Goal: Information Seeking & Learning: Learn about a topic

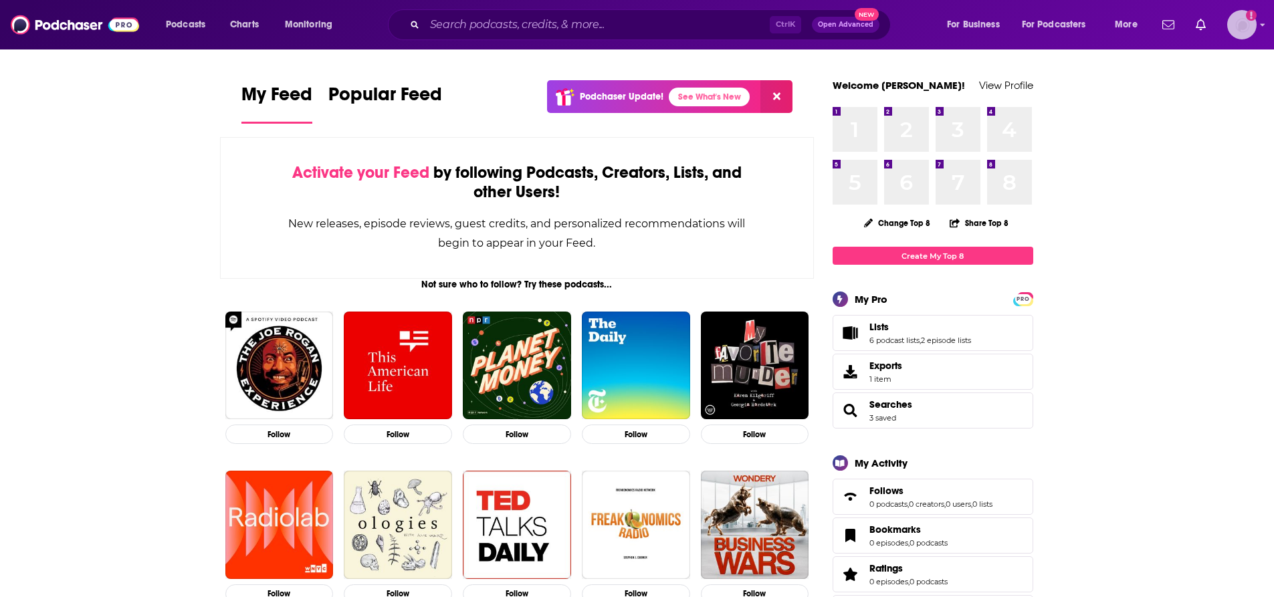
click at [1231, 21] on img "Logged in as nbaderrubenstein" at bounding box center [1241, 24] width 29 height 29
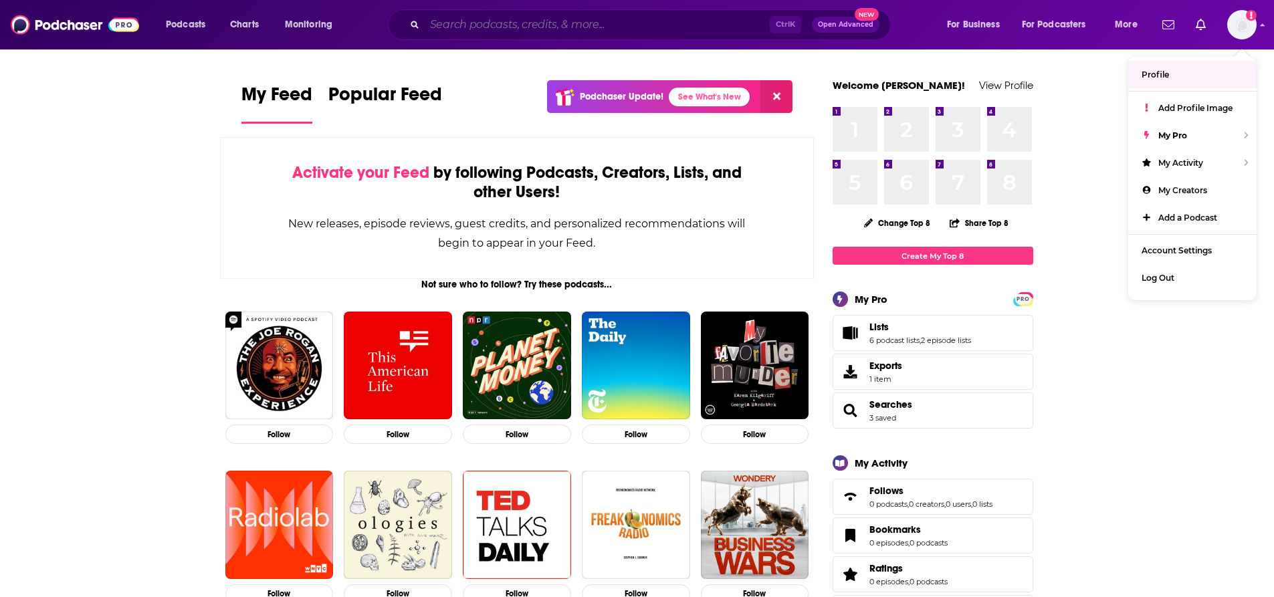
click at [565, 23] on input "Search podcasts, credits, & more..." at bounding box center [597, 24] width 345 height 21
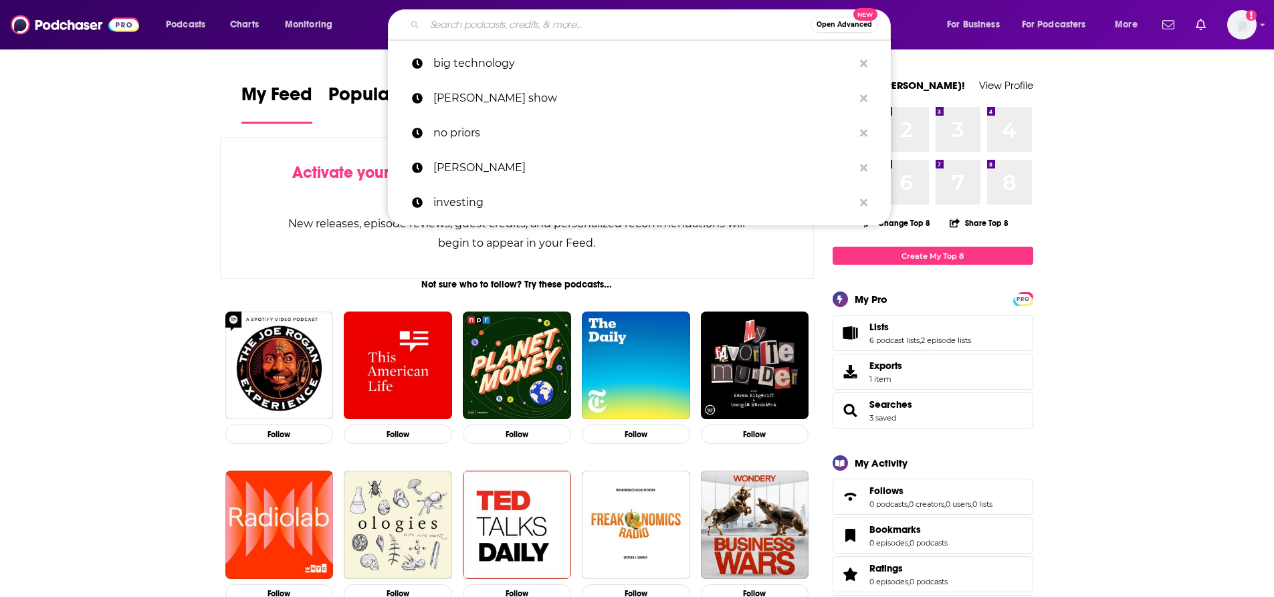
drag, startPoint x: 678, startPoint y: 11, endPoint x: 801, endPoint y: 35, distance: 126.1
click at [763, 29] on input "Search podcasts, credits, & more..." at bounding box center [618, 24] width 386 height 21
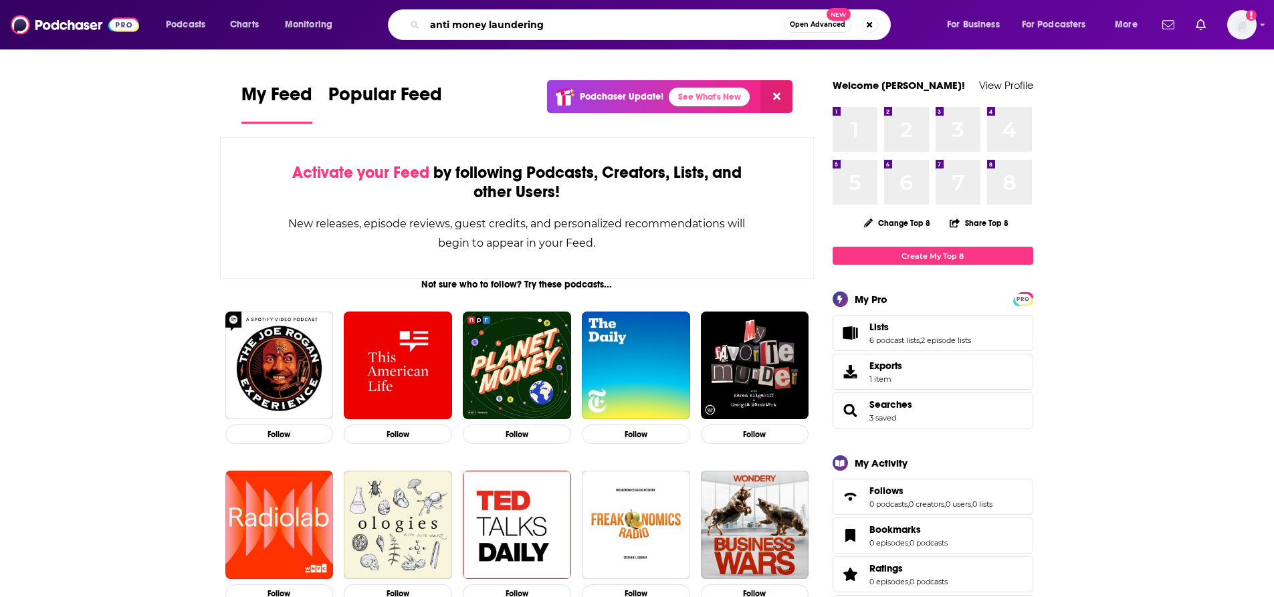
type input "anti money laundering"
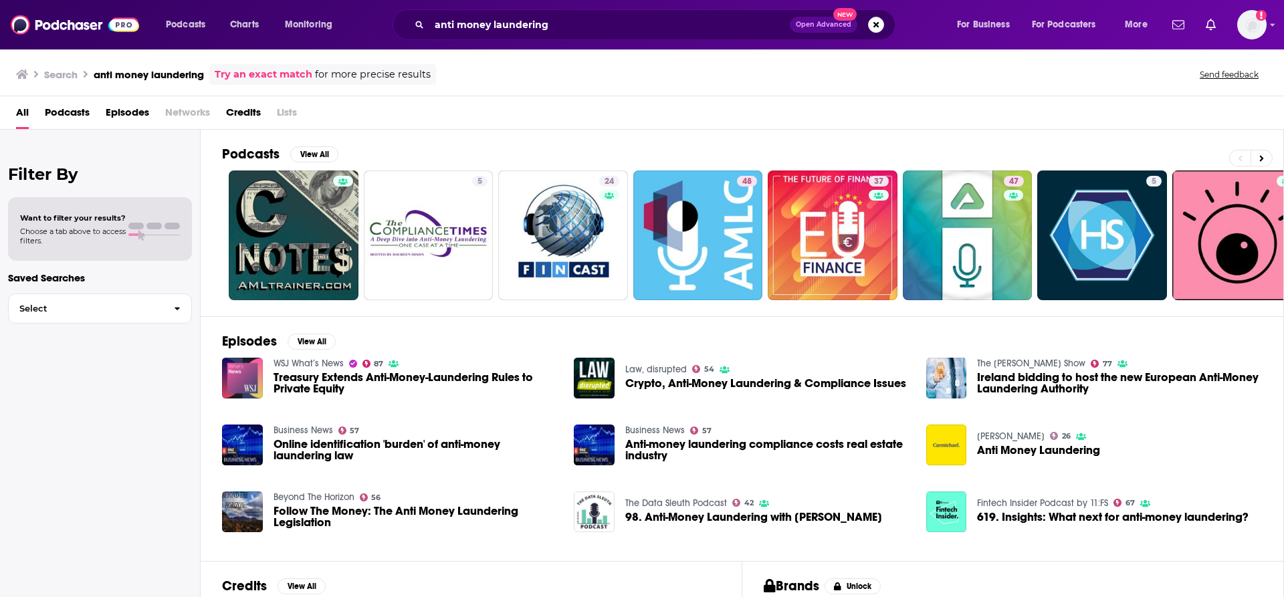
click at [94, 215] on span "Want to filter your results?" at bounding box center [73, 217] width 106 height 9
click at [117, 236] on span "Choose a tab above to access filters." at bounding box center [73, 236] width 106 height 19
click at [74, 113] on span "Podcasts" at bounding box center [67, 115] width 45 height 27
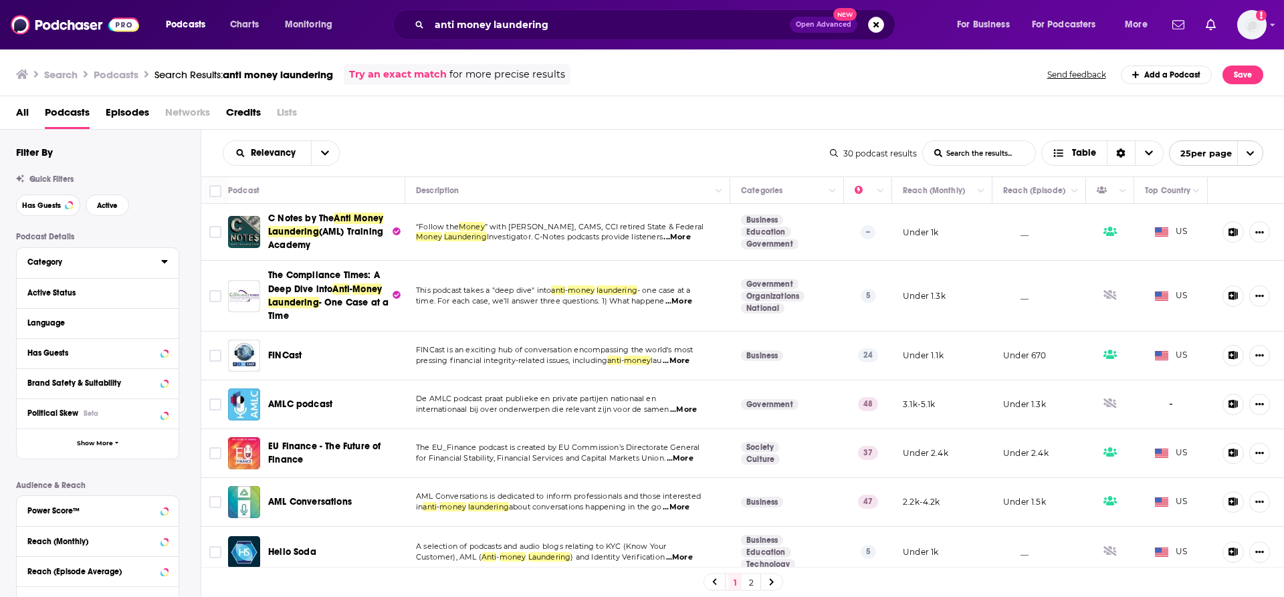
click at [167, 261] on icon at bounding box center [164, 261] width 6 height 3
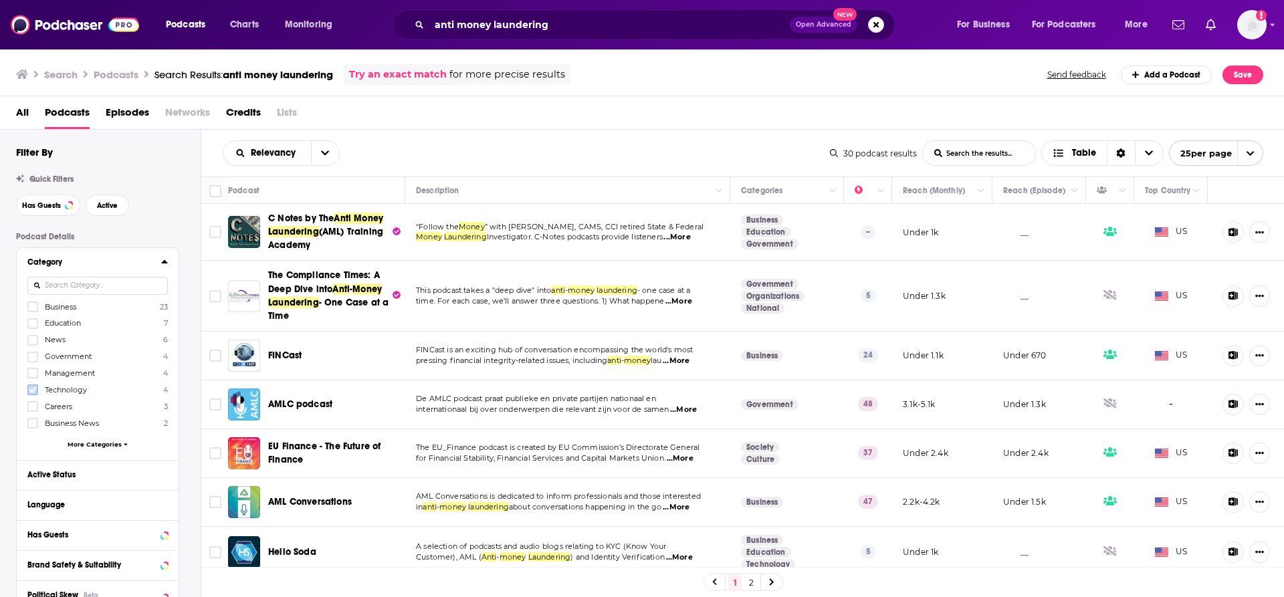
click at [28, 389] on label at bounding box center [32, 390] width 11 height 11
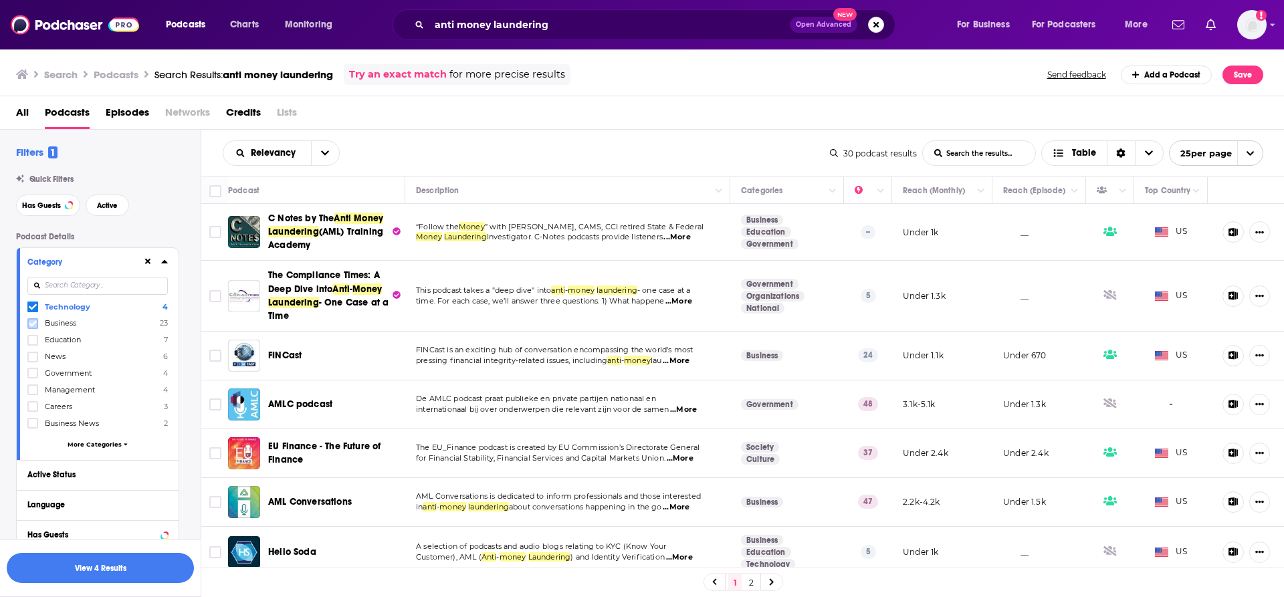
click at [34, 324] on icon at bounding box center [33, 323] width 8 height 6
click at [86, 445] on span "More Categories" at bounding box center [95, 444] width 54 height 7
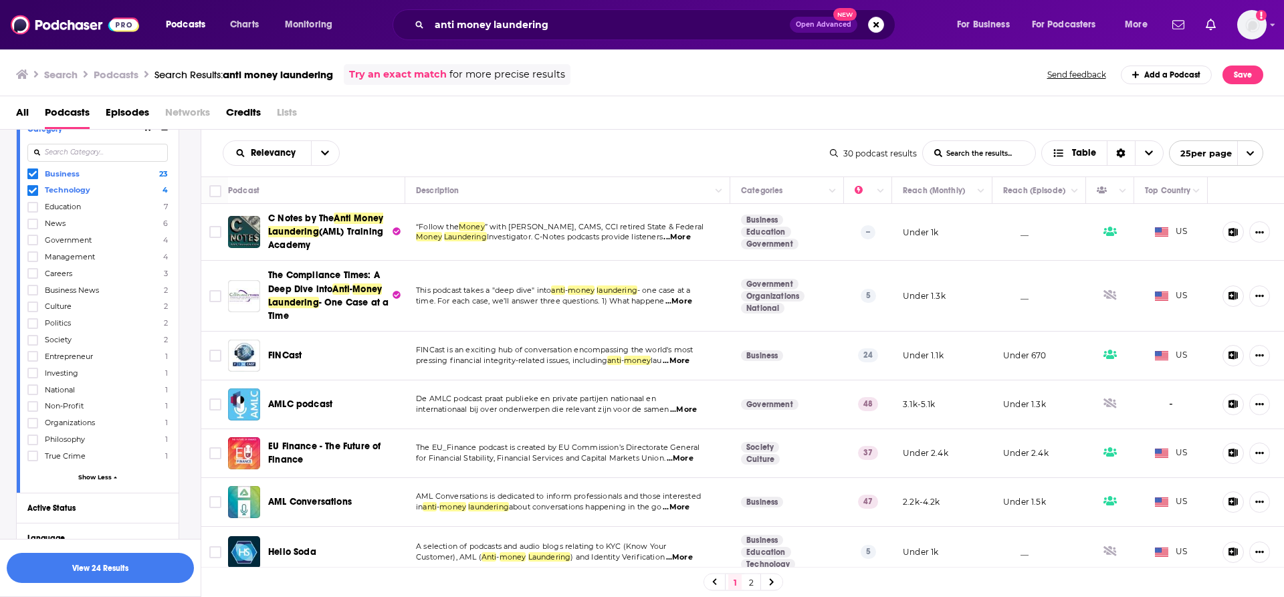
scroll to position [134, 0]
click at [90, 476] on span "Show Less" at bounding box center [94, 476] width 33 height 7
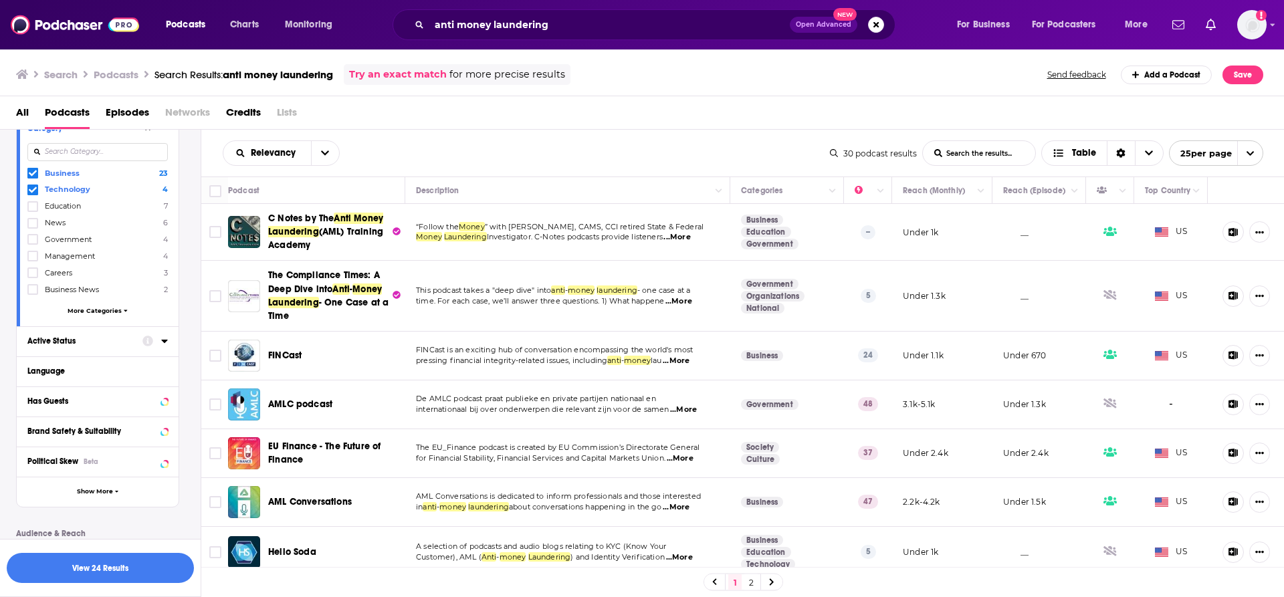
click at [70, 338] on div "Active Status" at bounding box center [80, 340] width 106 height 9
click at [159, 363] on icon "open menu" at bounding box center [156, 366] width 6 height 9
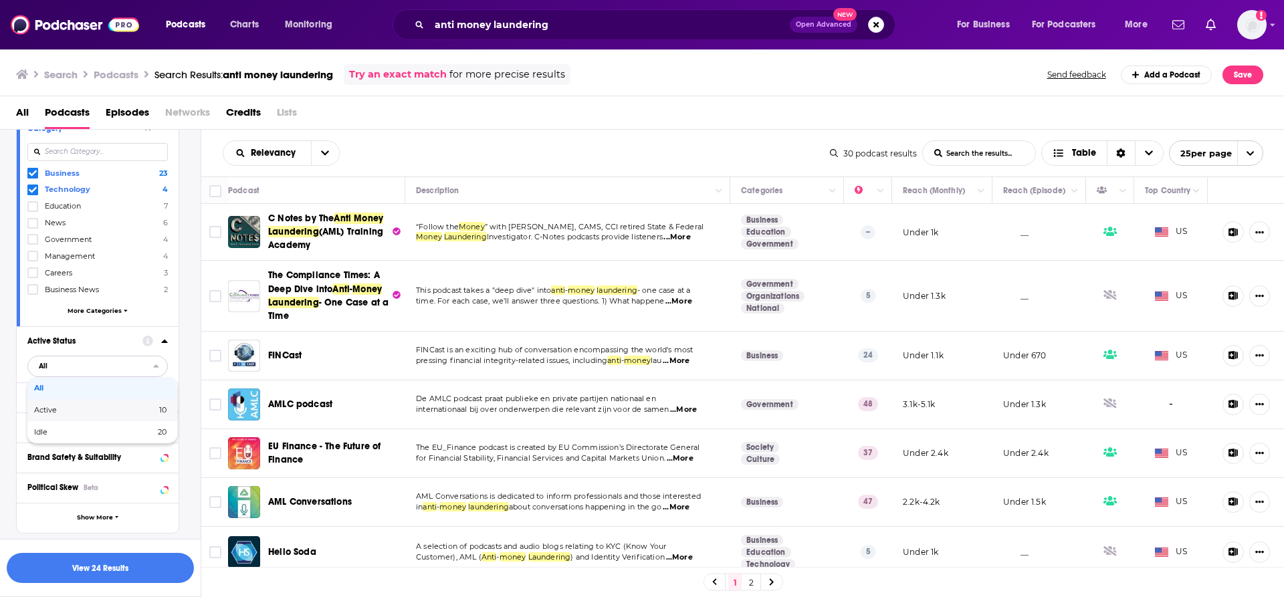
click at [92, 407] on span "Active" at bounding box center [70, 410] width 72 height 7
click at [82, 405] on button "Language" at bounding box center [97, 397] width 140 height 17
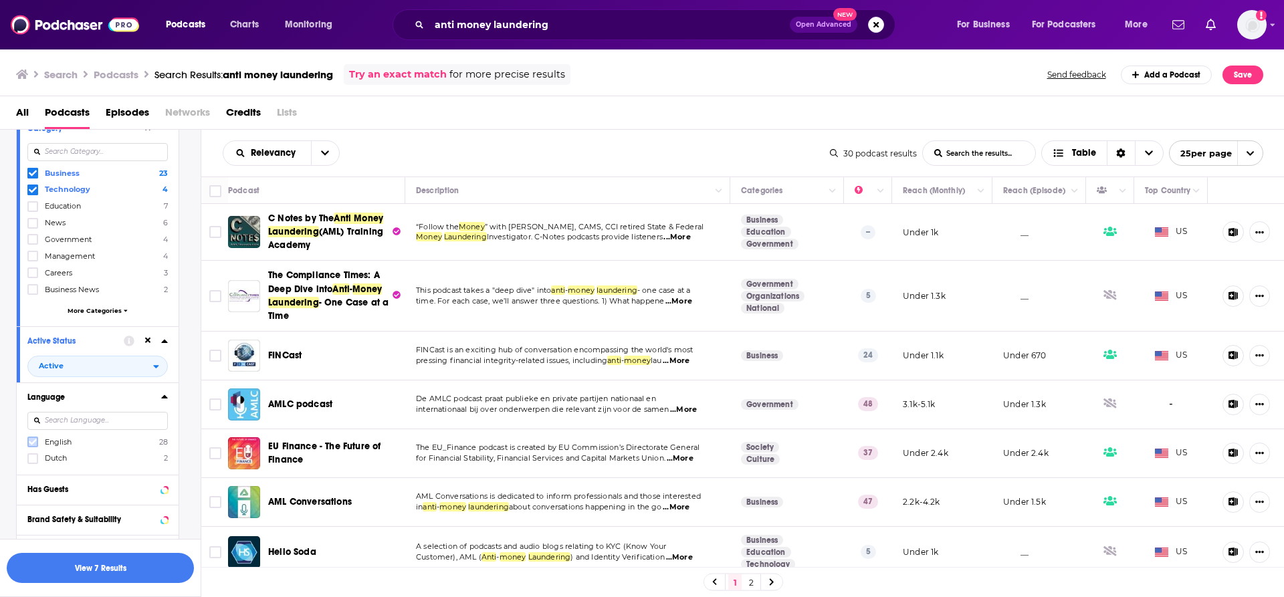
click at [37, 443] on label at bounding box center [32, 442] width 11 height 11
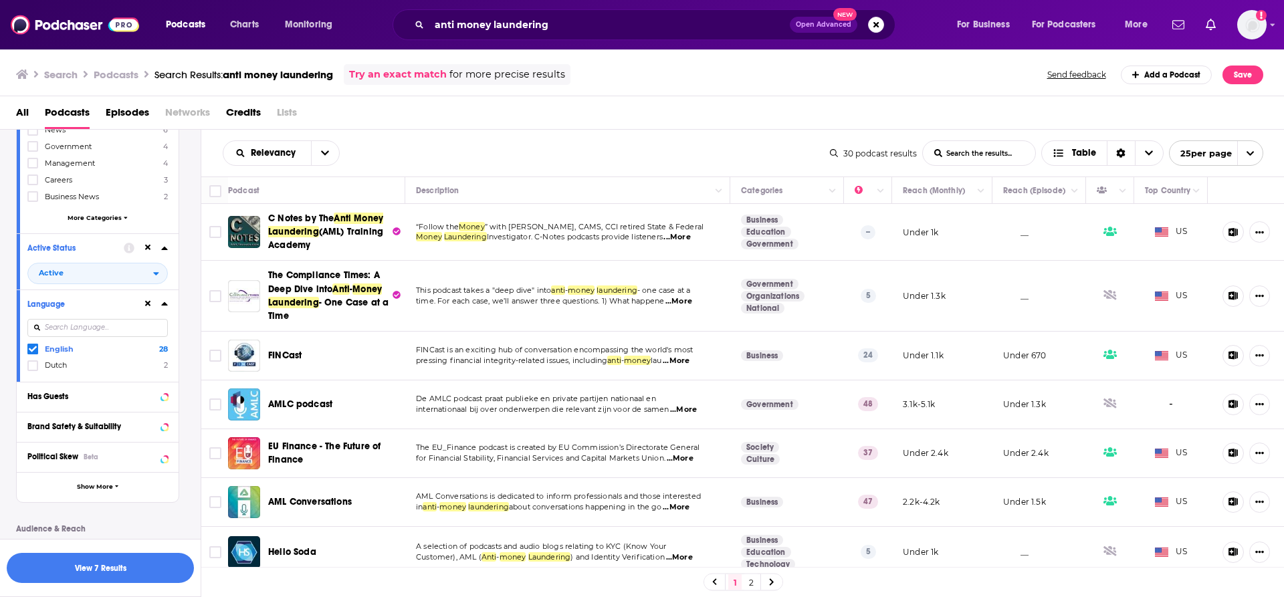
scroll to position [268, 0]
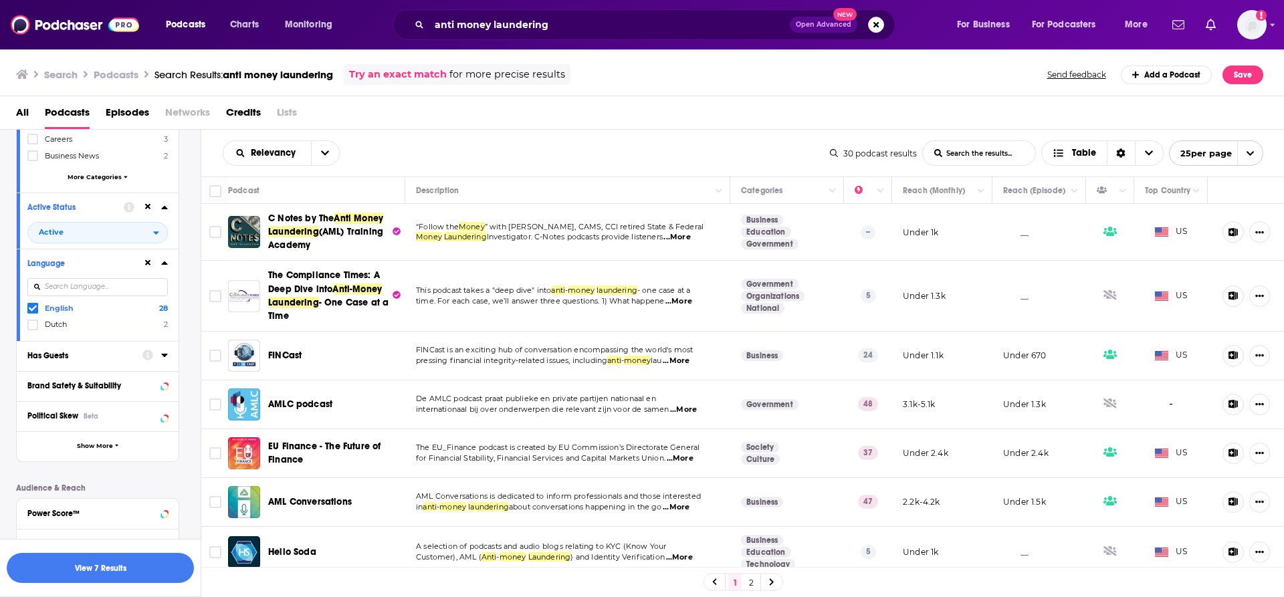
click at [74, 357] on div "Has Guests" at bounding box center [80, 355] width 106 height 9
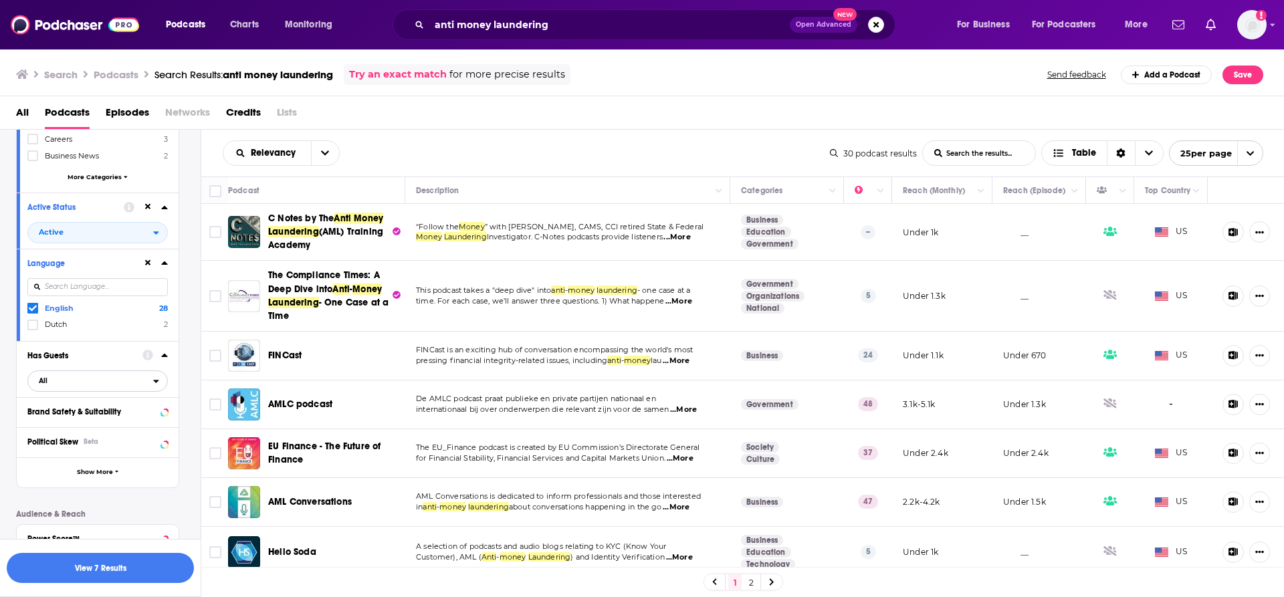
click at [156, 382] on icon "open menu" at bounding box center [156, 381] width 5 height 3
click at [102, 421] on span "Has guests" at bounding box center [75, 424] width 82 height 7
click at [690, 240] on span "...More" at bounding box center [677, 237] width 27 height 11
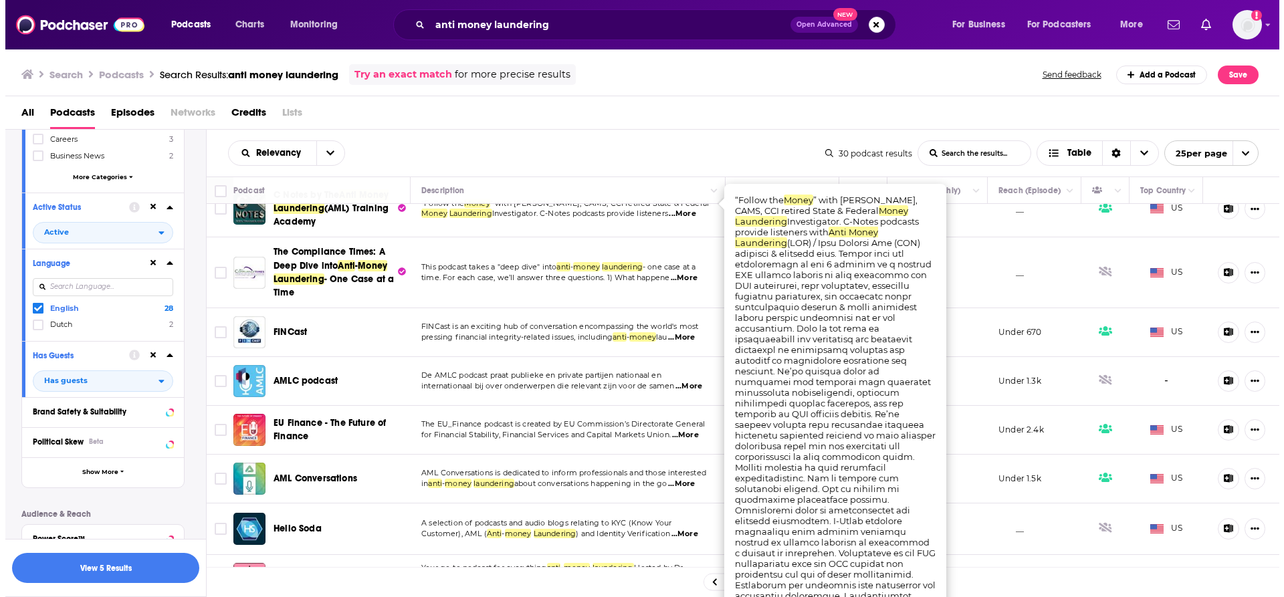
scroll to position [0, 0]
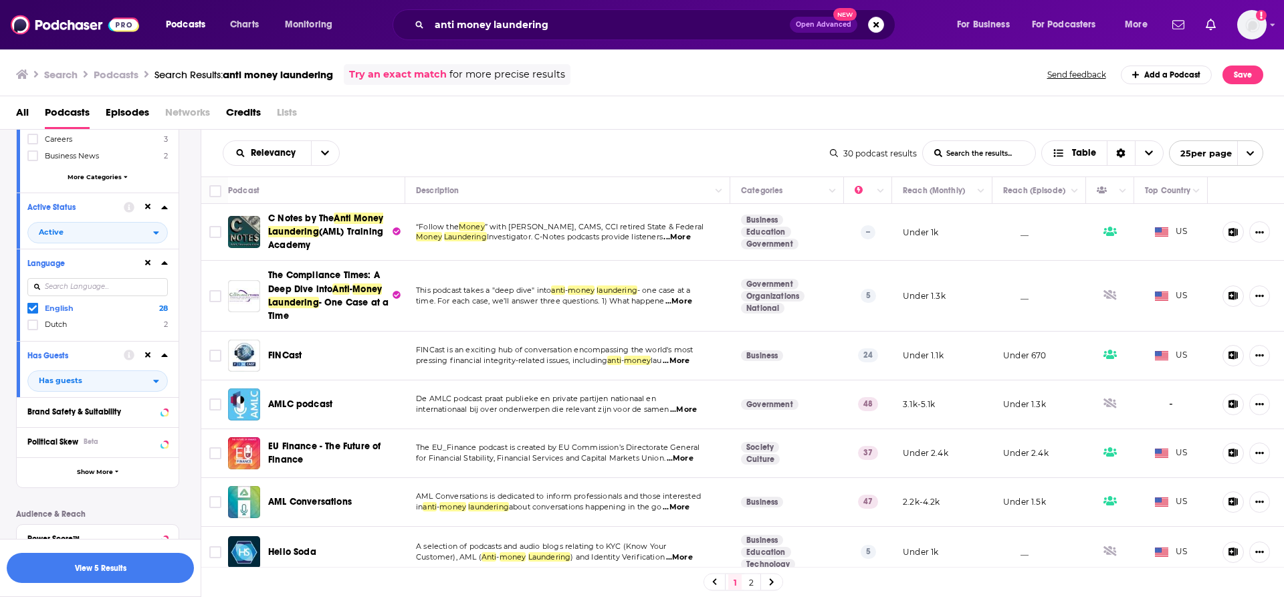
click at [609, 267] on td "This podcast takes a "deep dive" into anti - money laundering - one case at a t…" at bounding box center [567, 296] width 325 height 70
click at [688, 302] on span "...More" at bounding box center [679, 301] width 27 height 11
click at [690, 361] on span "...More" at bounding box center [676, 361] width 27 height 11
click at [696, 411] on span "...More" at bounding box center [683, 410] width 27 height 11
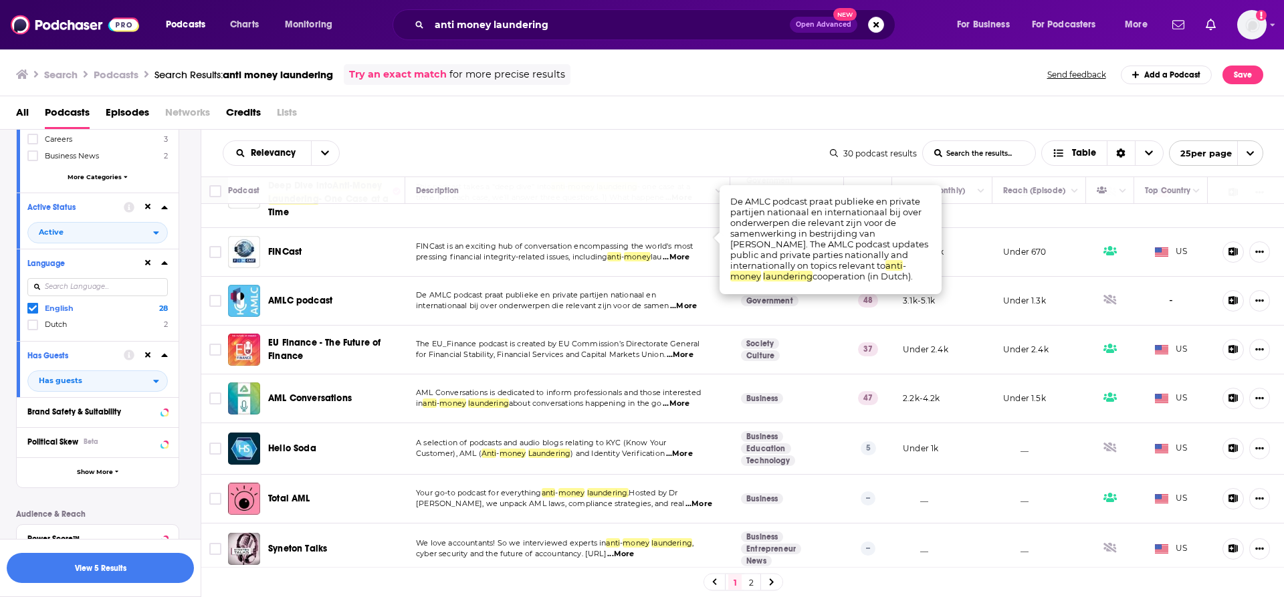
scroll to position [201, 0]
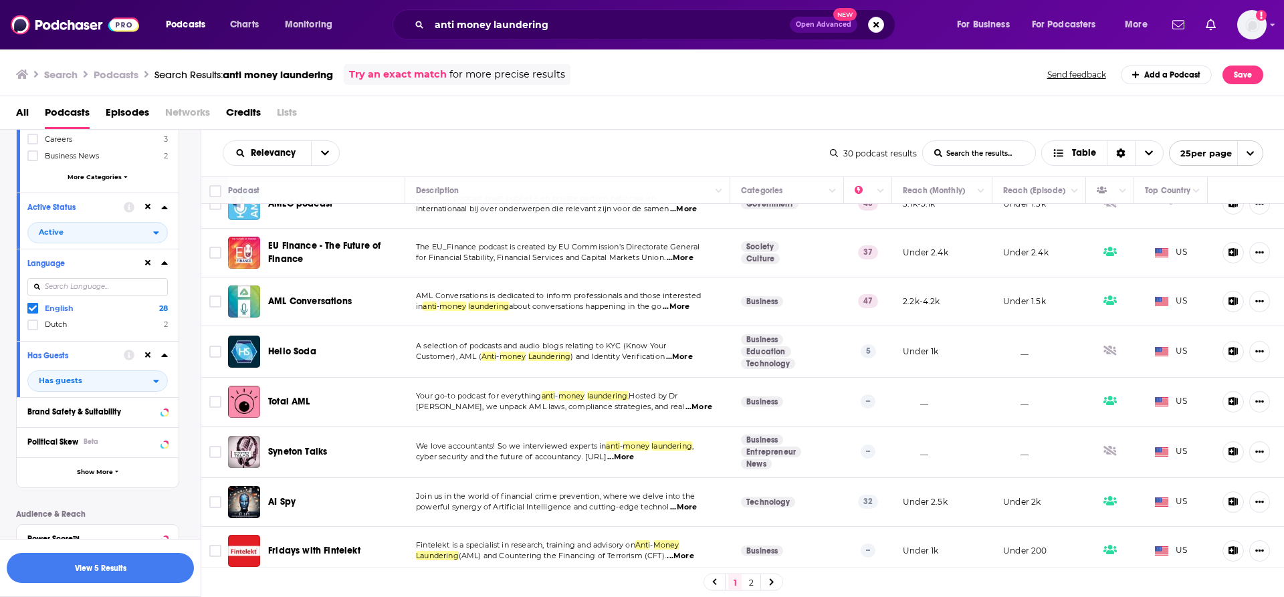
click at [688, 308] on span "...More" at bounding box center [676, 307] width 27 height 11
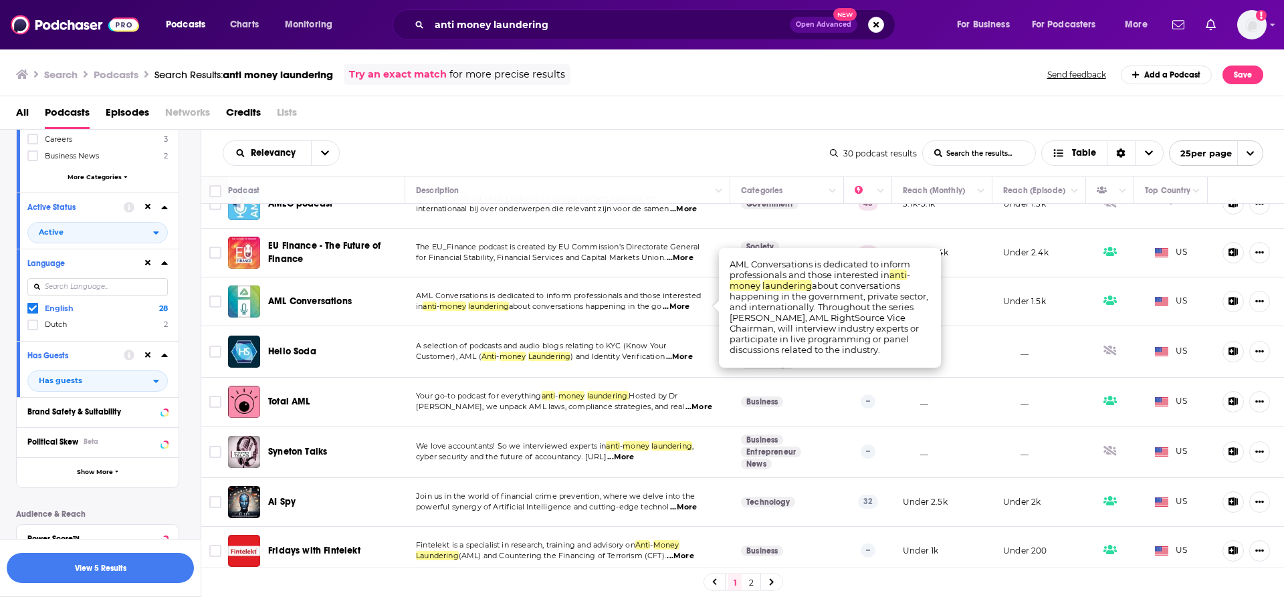
click at [682, 358] on span "...More" at bounding box center [679, 357] width 27 height 11
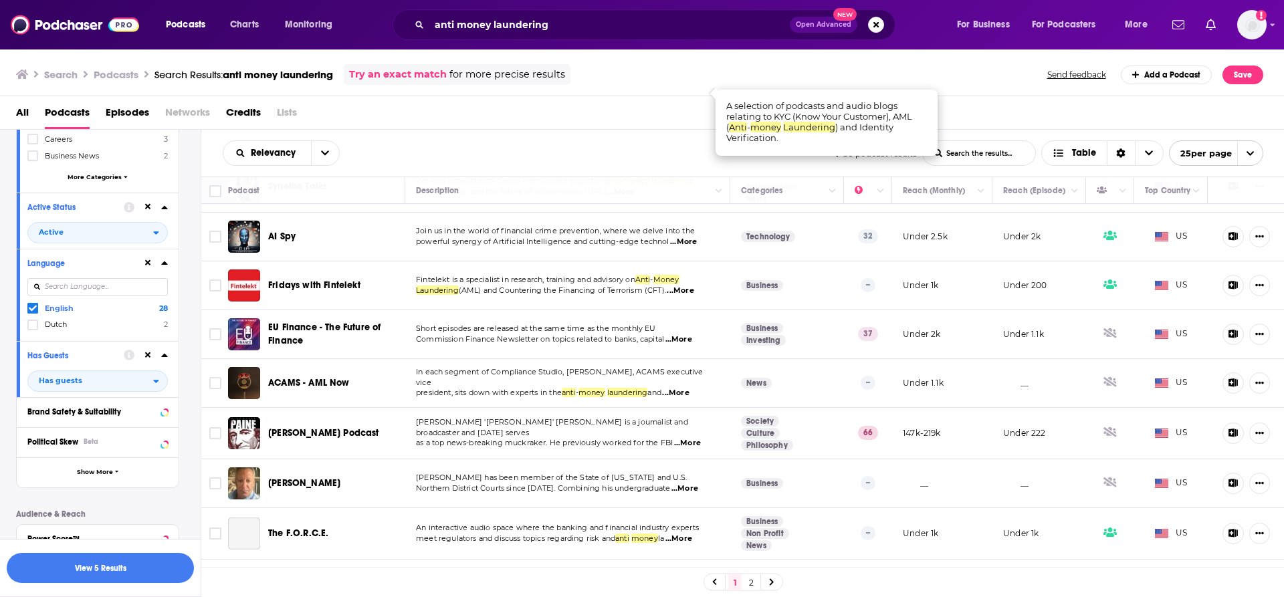
scroll to position [468, 0]
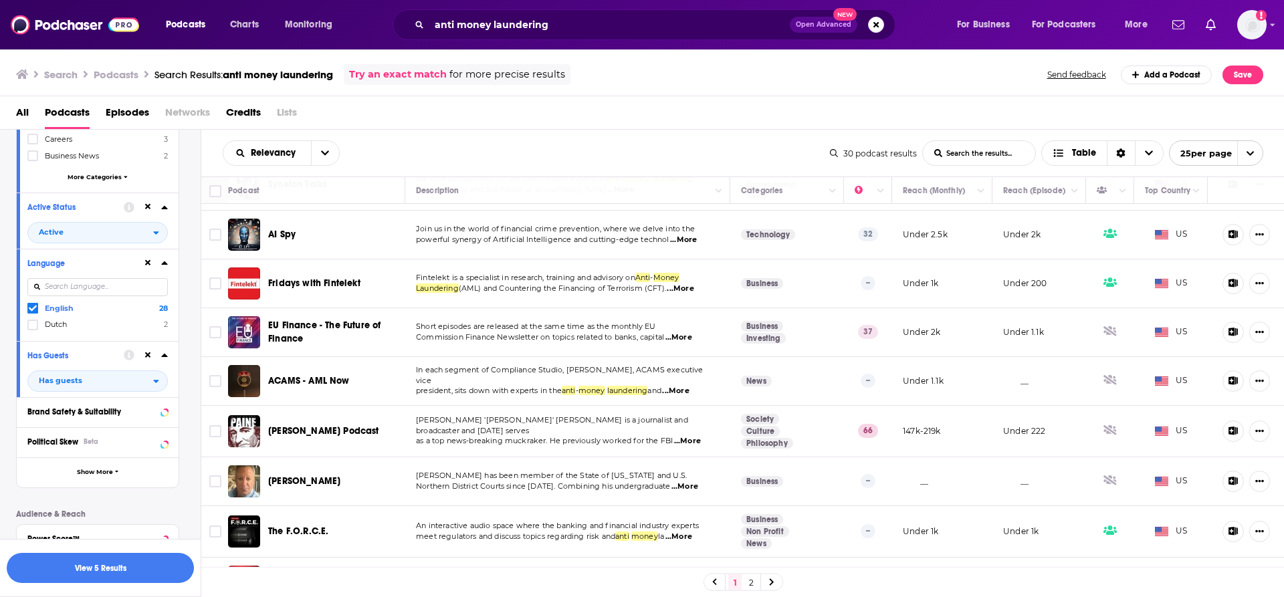
click at [690, 436] on span "...More" at bounding box center [687, 441] width 27 height 11
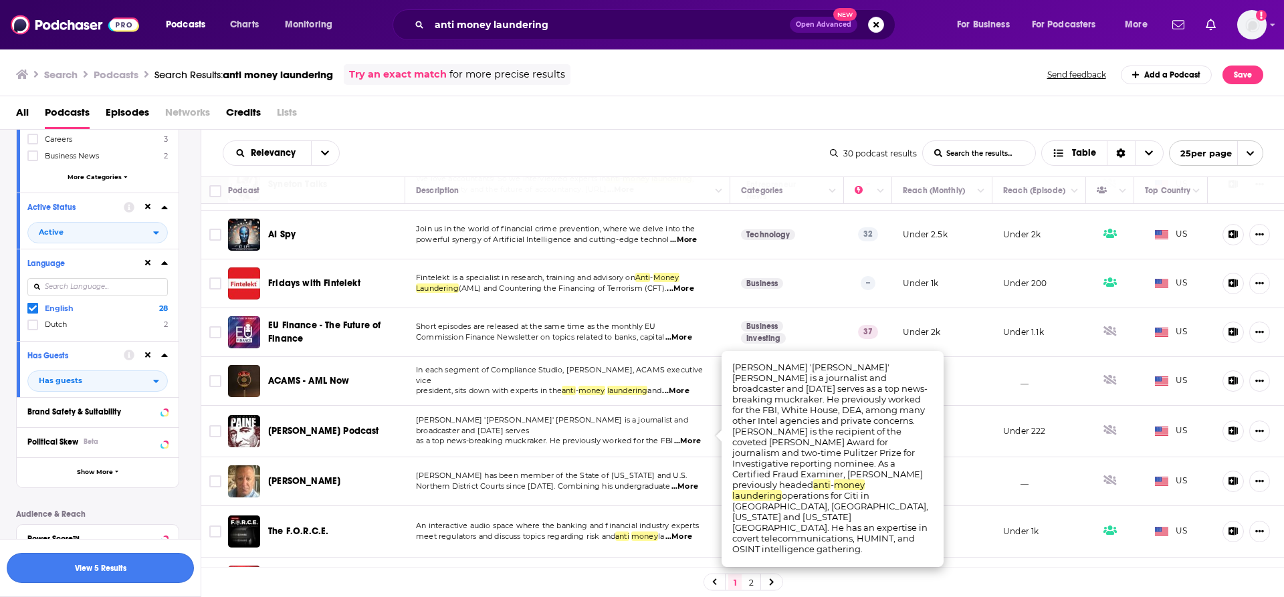
click at [96, 571] on button "View 5 Results" at bounding box center [100, 568] width 187 height 30
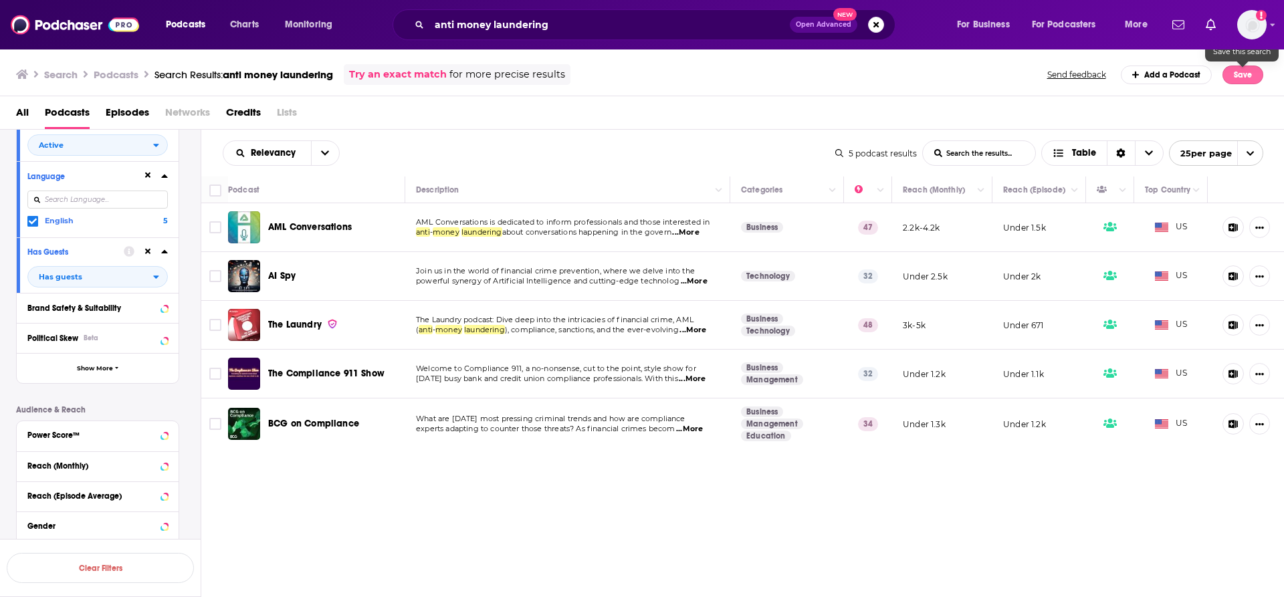
click at [1237, 74] on button "Save" at bounding box center [1243, 75] width 41 height 19
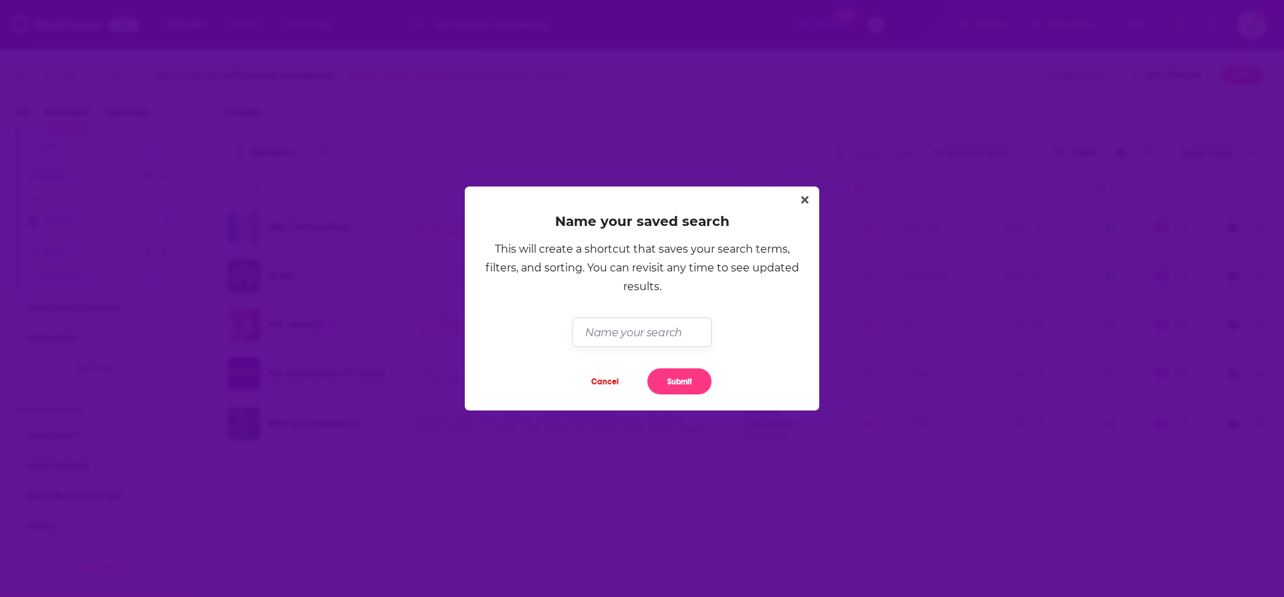
click at [647, 332] on input "Dialog" at bounding box center [642, 332] width 138 height 29
type input "AML"
click at [668, 381] on button "Submit" at bounding box center [680, 382] width 64 height 26
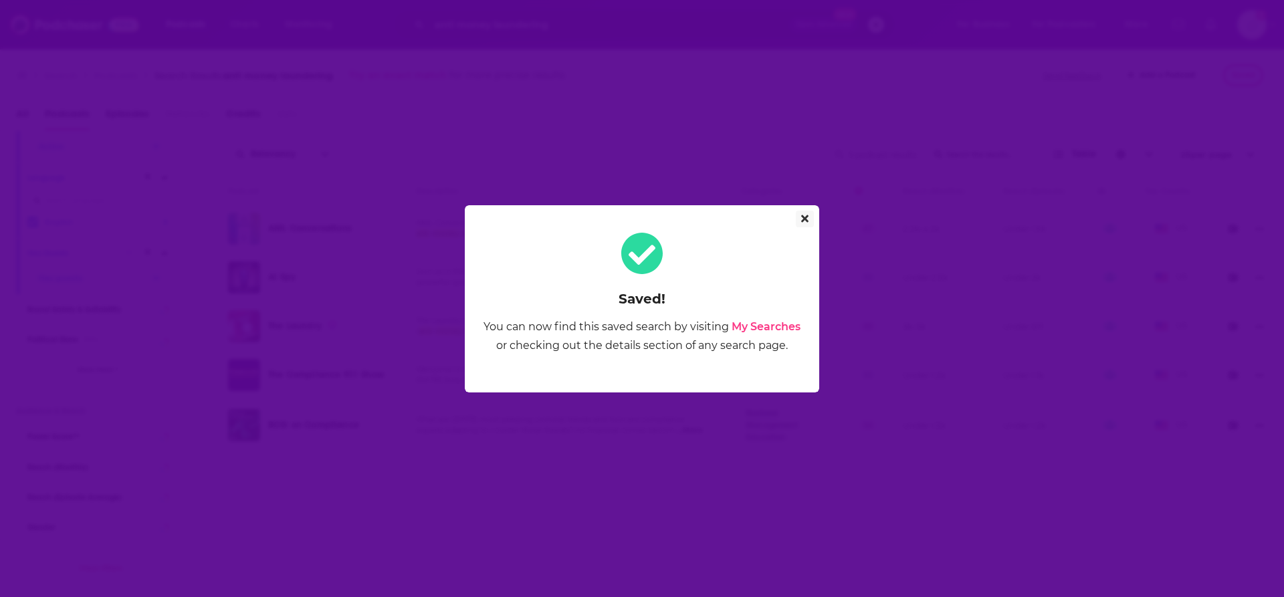
click at [805, 219] on icon "Close" at bounding box center [804, 218] width 7 height 7
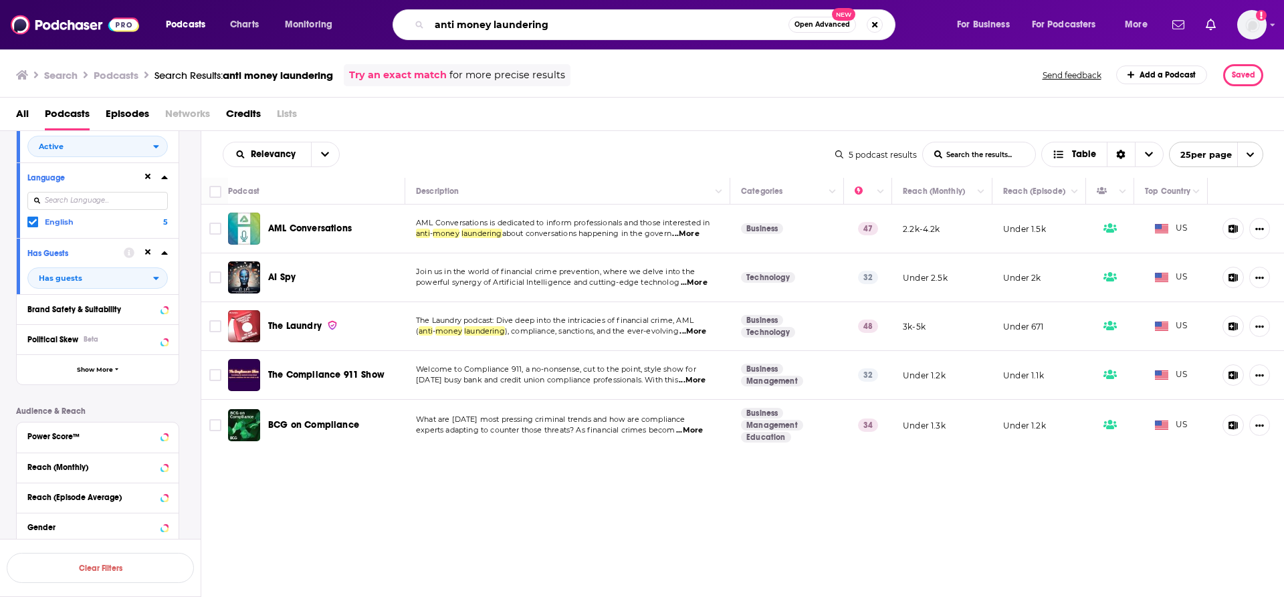
drag, startPoint x: 557, startPoint y: 28, endPoint x: 314, endPoint y: -5, distance: 245.1
click at [314, 0] on html "Podcasts Charts Monitoring anti money laundering Open Advanced New For Business…" at bounding box center [642, 298] width 1284 height 597
type input "f"
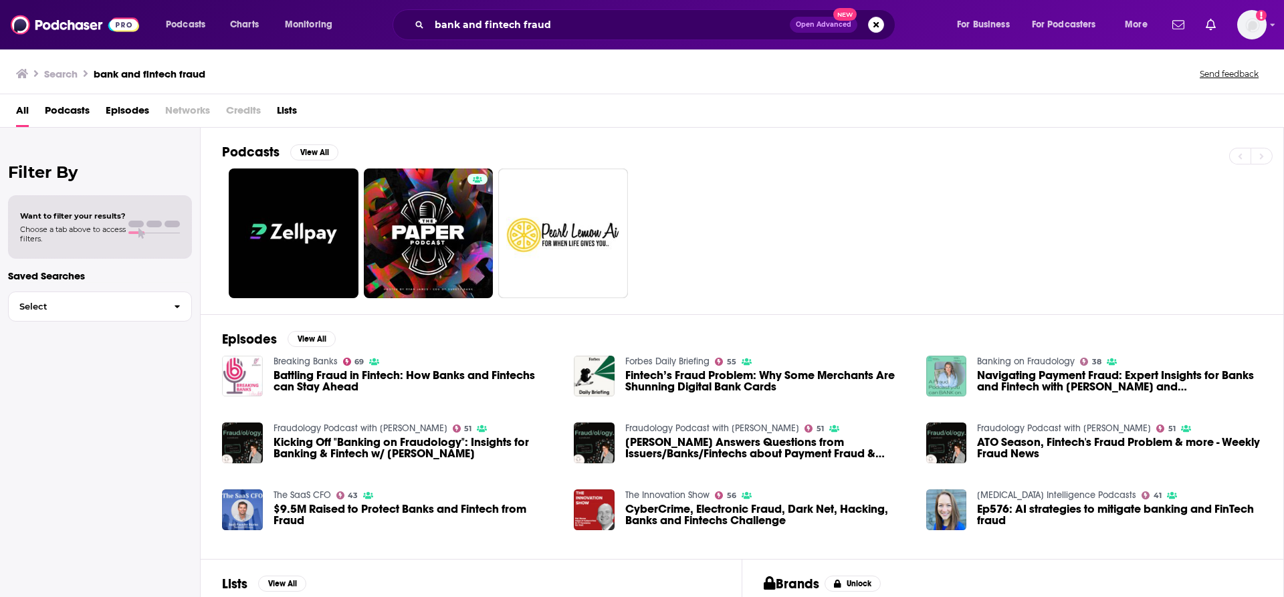
click at [100, 208] on div "Want to filter your results? Choose a tab above to access filters." at bounding box center [100, 227] width 184 height 64
click at [74, 106] on span "Podcasts" at bounding box center [67, 113] width 45 height 27
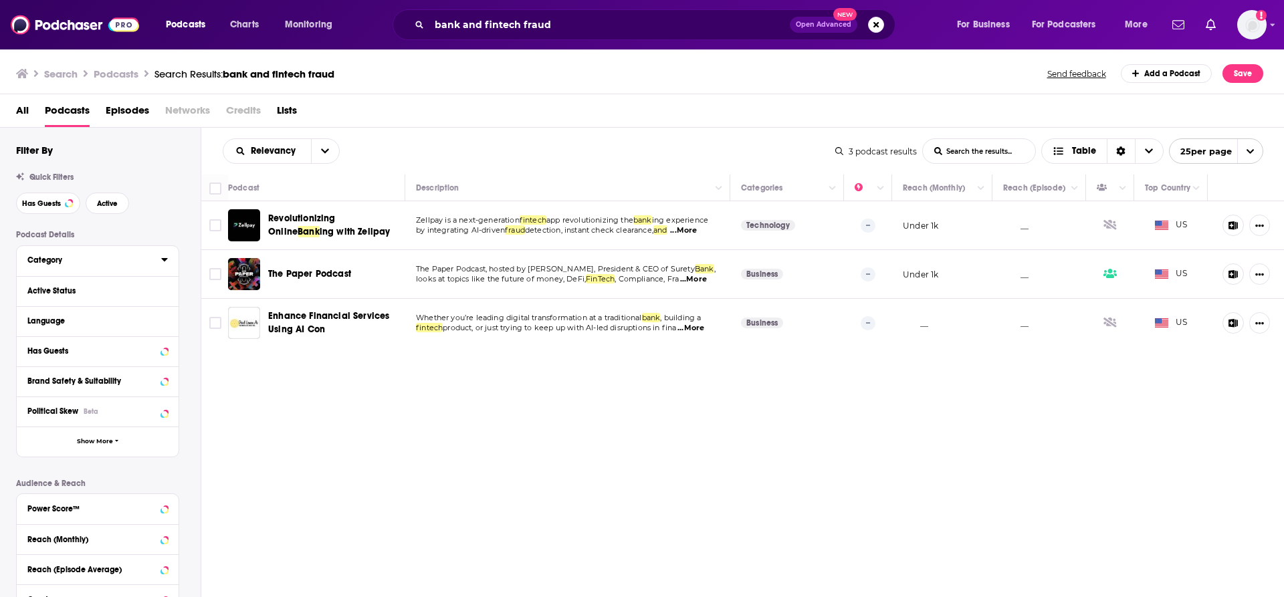
click at [84, 265] on div "Category" at bounding box center [89, 260] width 125 height 9
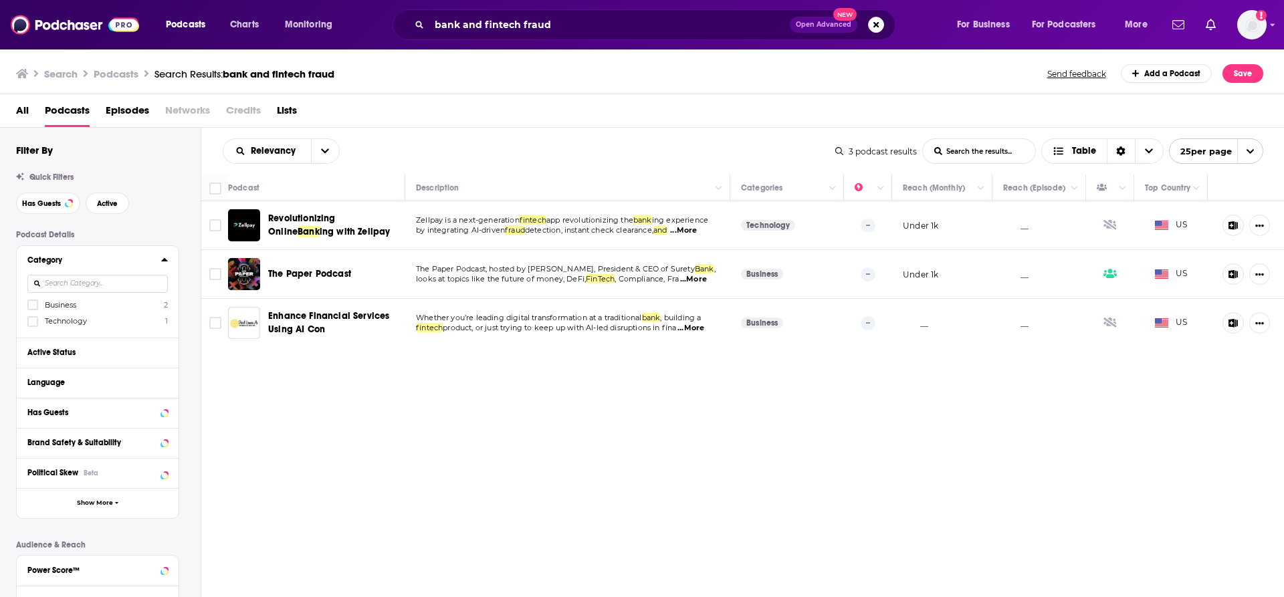
click at [38, 305] on div at bounding box center [33, 304] width 13 height 11
click at [33, 309] on input "multiSelectOption-business-0" at bounding box center [33, 309] width 0 height 0
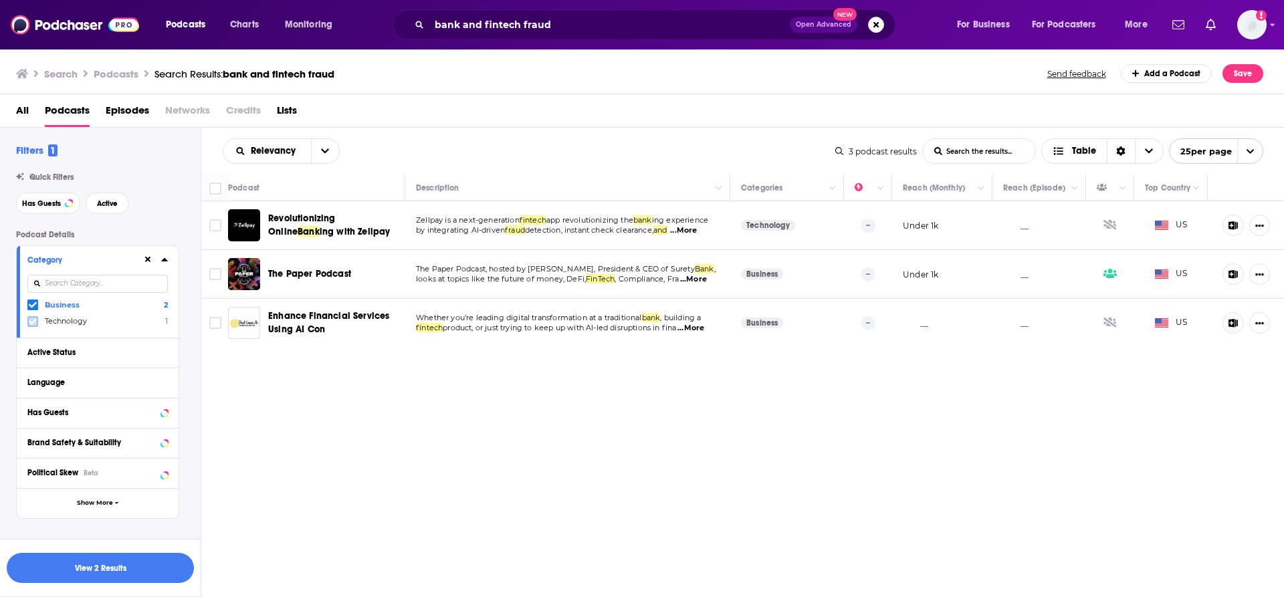
click at [33, 321] on icon at bounding box center [33, 321] width 8 height 6
click at [70, 357] on div "Active Status" at bounding box center [80, 352] width 106 height 9
click at [136, 377] on span "All" at bounding box center [90, 377] width 125 height 17
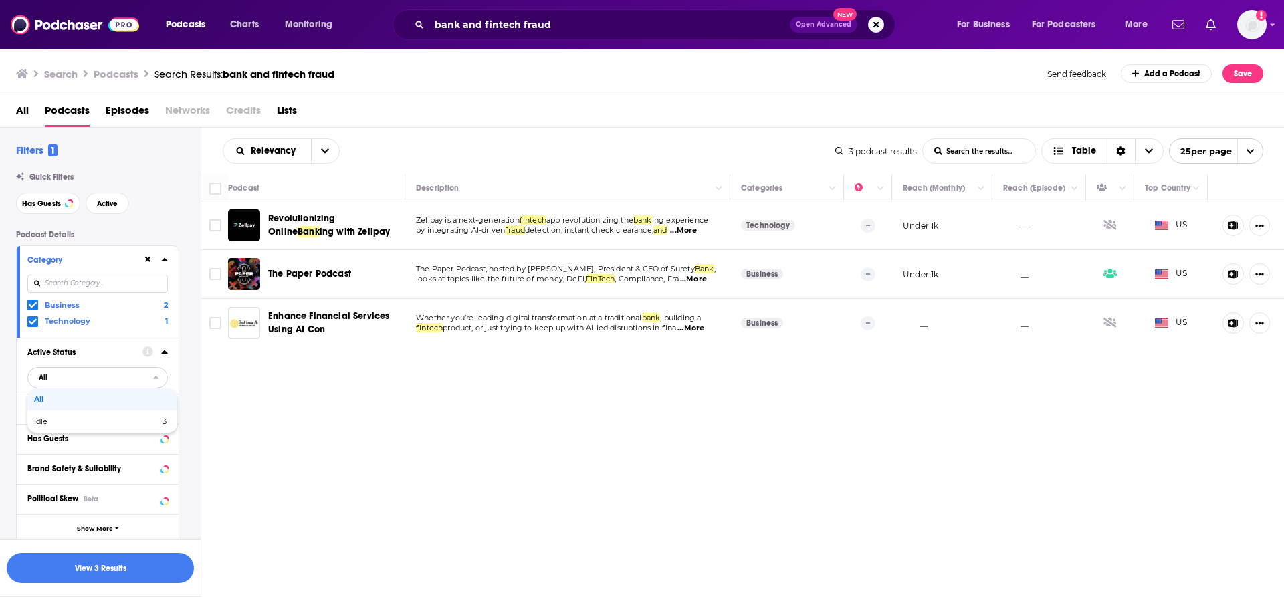
click at [64, 397] on span "All" at bounding box center [100, 399] width 132 height 7
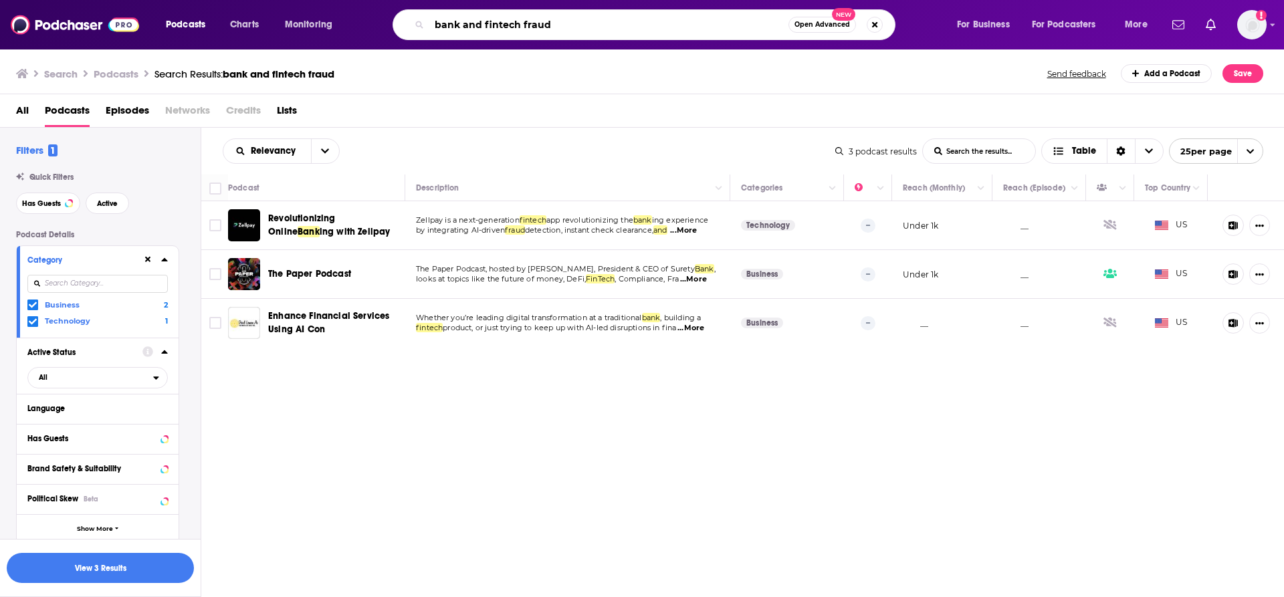
drag, startPoint x: 557, startPoint y: 21, endPoint x: 407, endPoint y: 2, distance: 151.1
click at [407, 2] on div "Podcasts Charts Monitoring bank and fintech fraud Open Advanced New For Busines…" at bounding box center [642, 24] width 1284 height 49
type input "bank fraud"
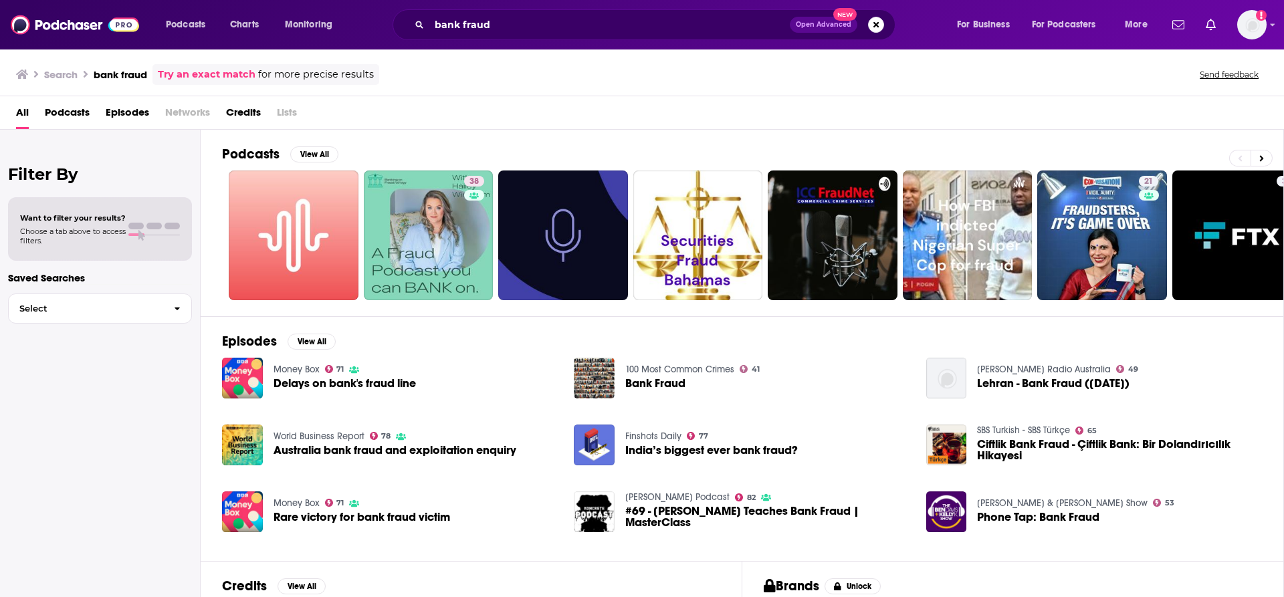
click at [83, 109] on span "Podcasts" at bounding box center [67, 115] width 45 height 27
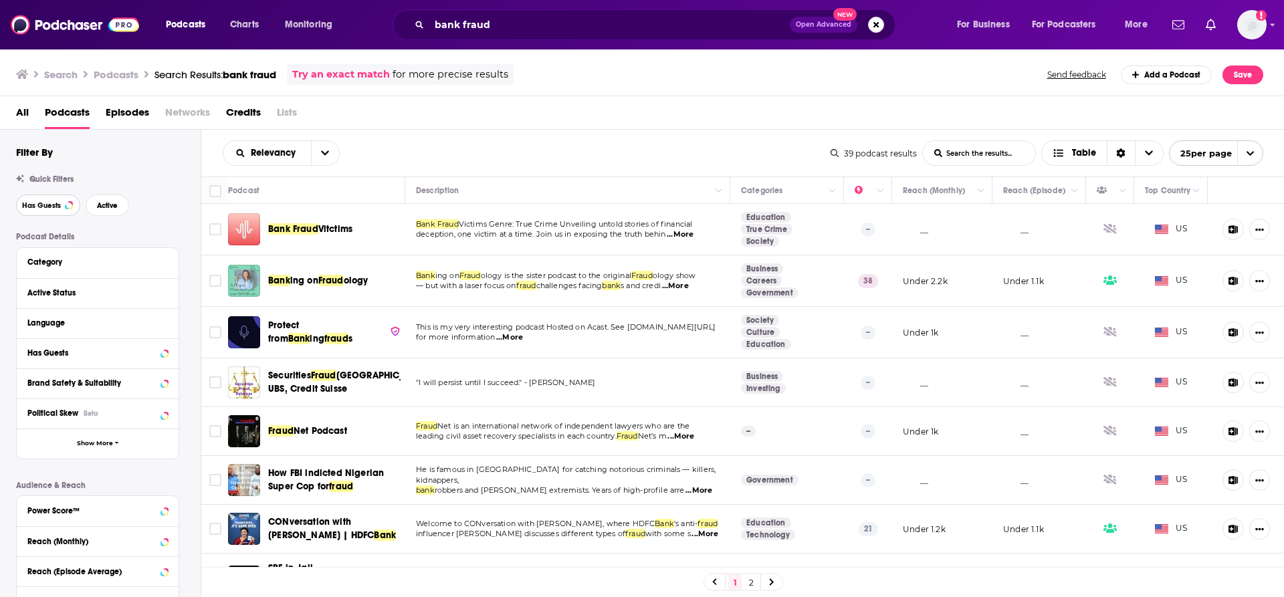
click at [46, 199] on button "Has Guests" at bounding box center [48, 205] width 64 height 21
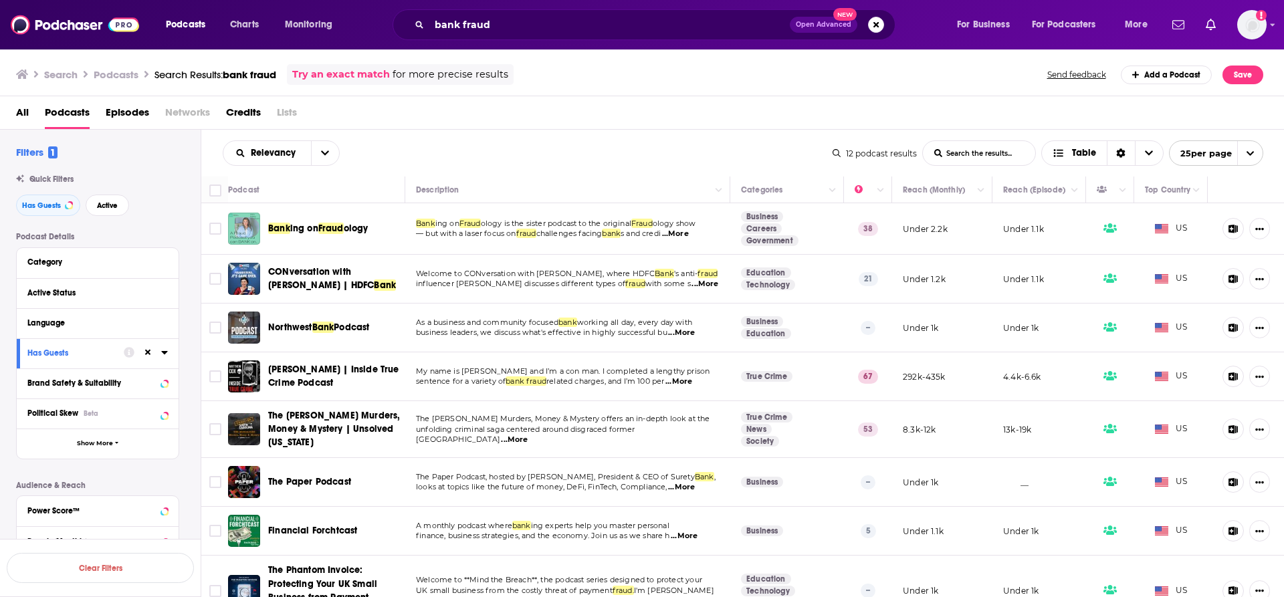
click at [165, 351] on icon at bounding box center [164, 352] width 7 height 11
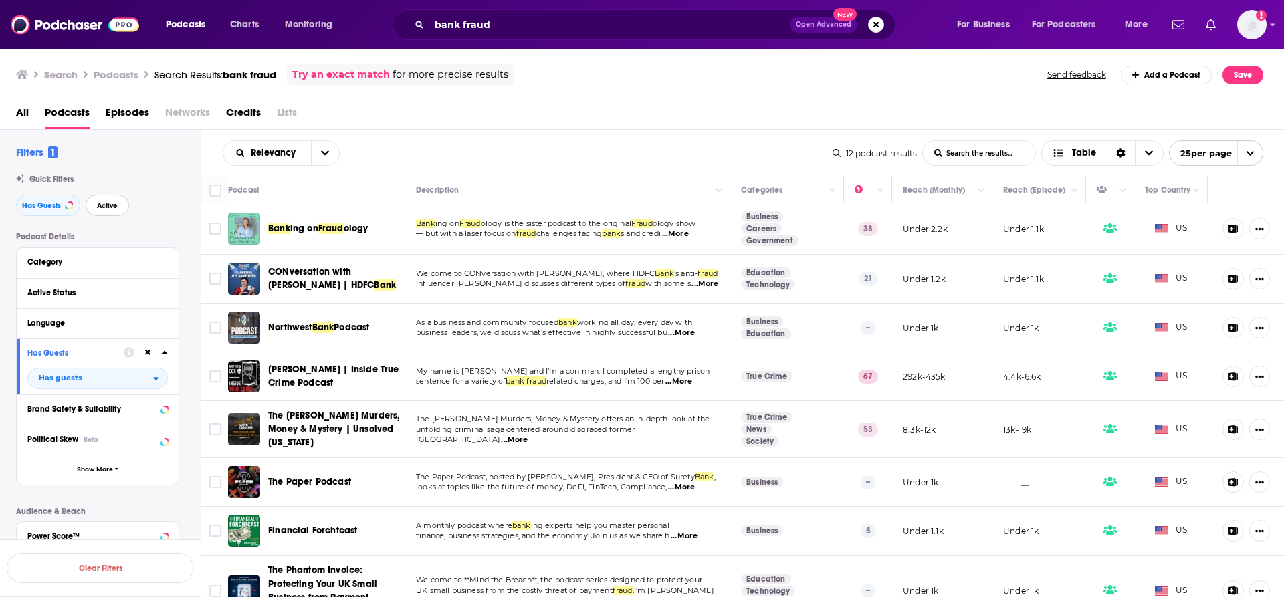
click at [115, 205] on span "Active" at bounding box center [107, 205] width 21 height 7
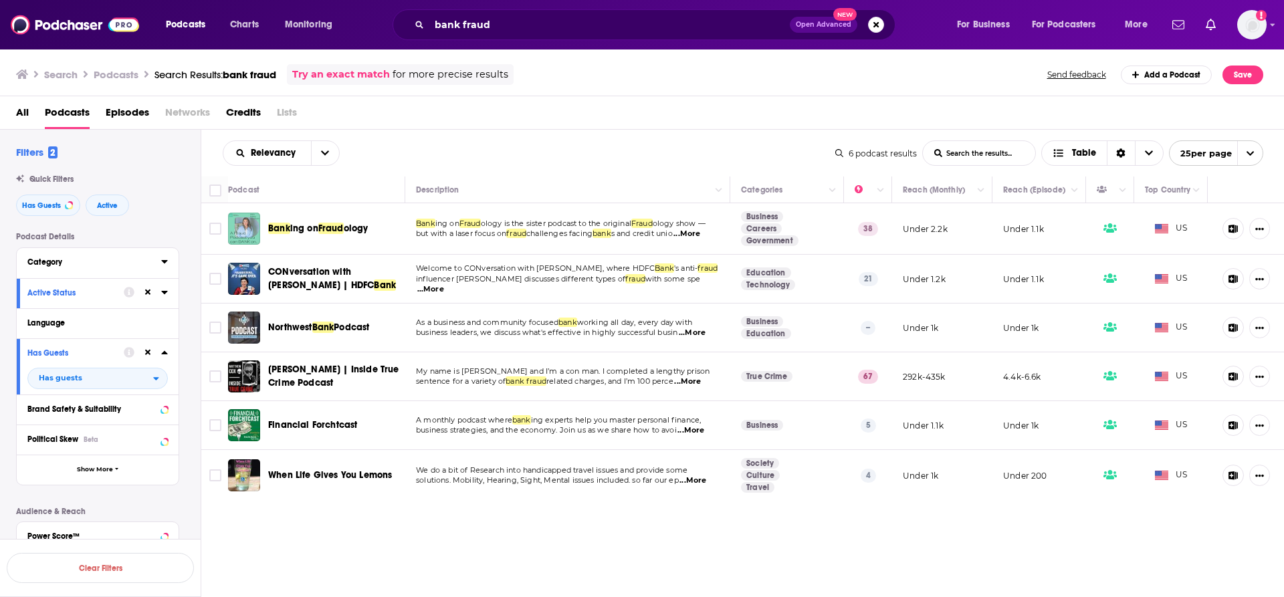
click at [76, 264] on div "Category" at bounding box center [89, 262] width 125 height 9
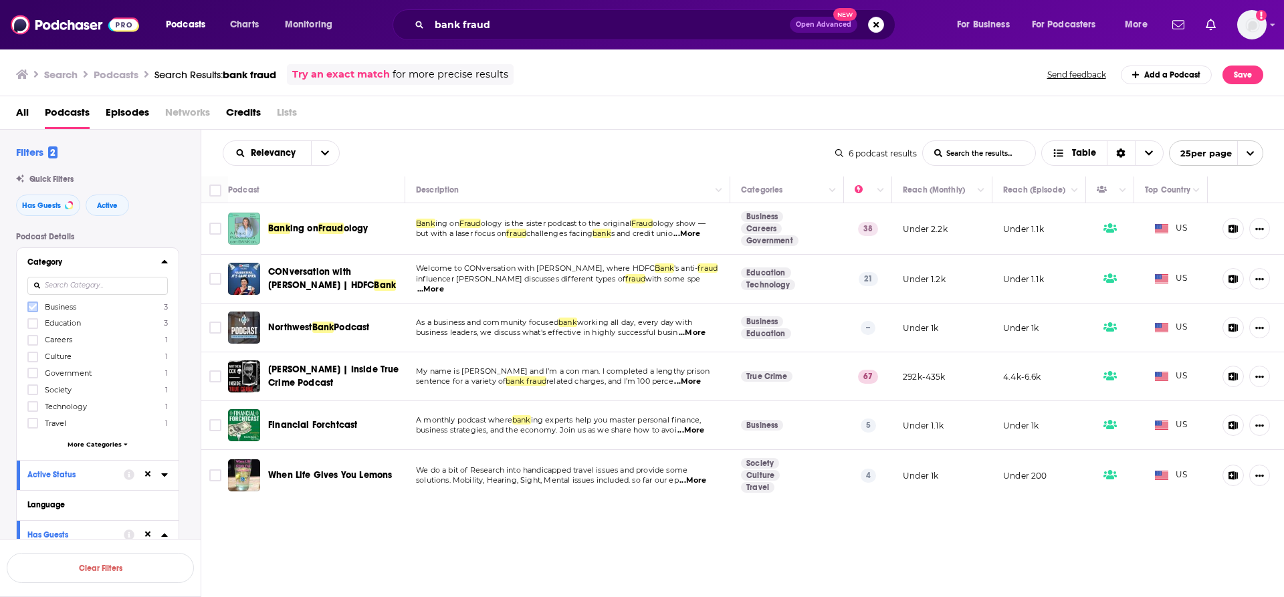
click at [35, 308] on icon at bounding box center [33, 307] width 8 height 8
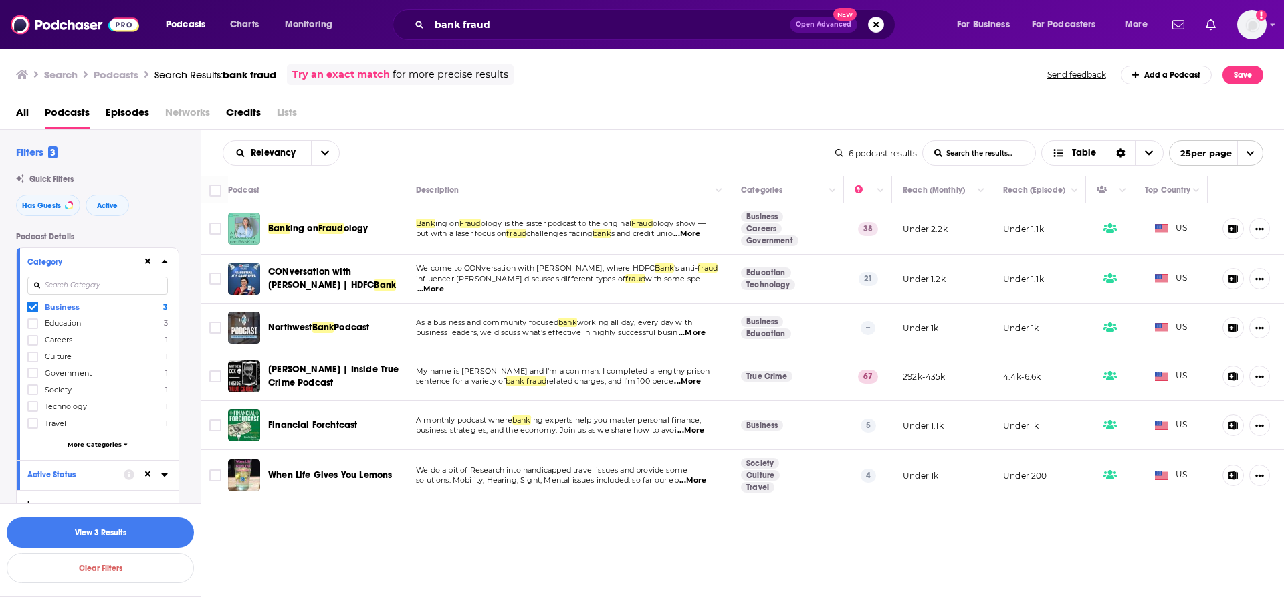
click at [38, 403] on div at bounding box center [33, 406] width 13 height 11
click at [37, 408] on label at bounding box center [32, 406] width 11 height 11
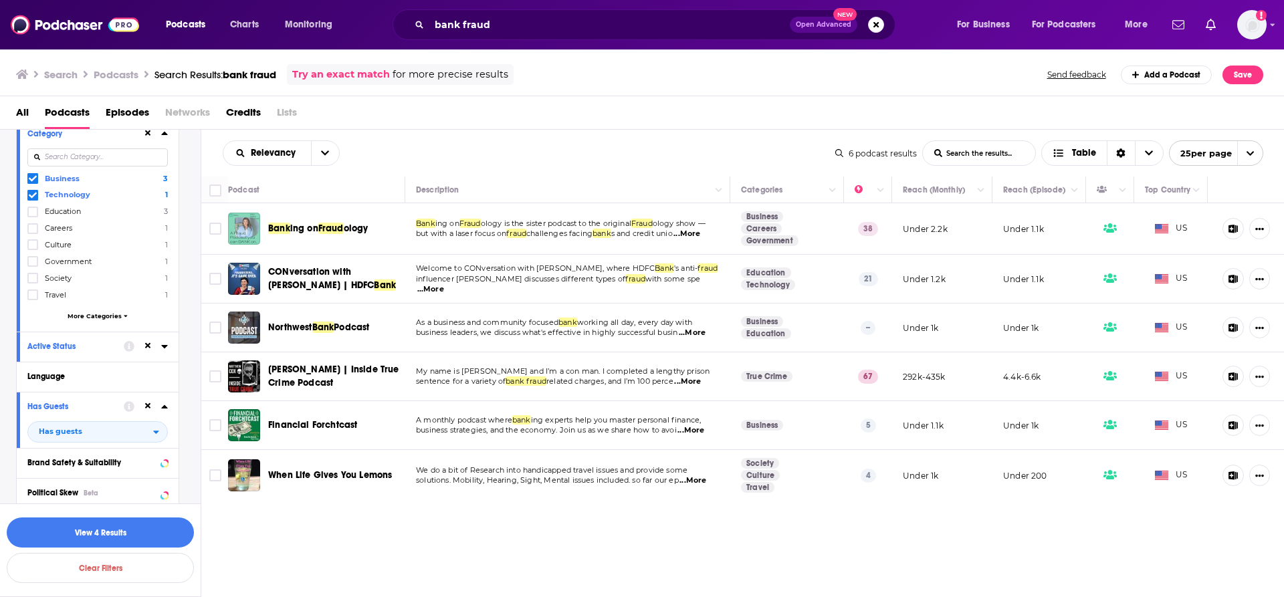
scroll to position [134, 0]
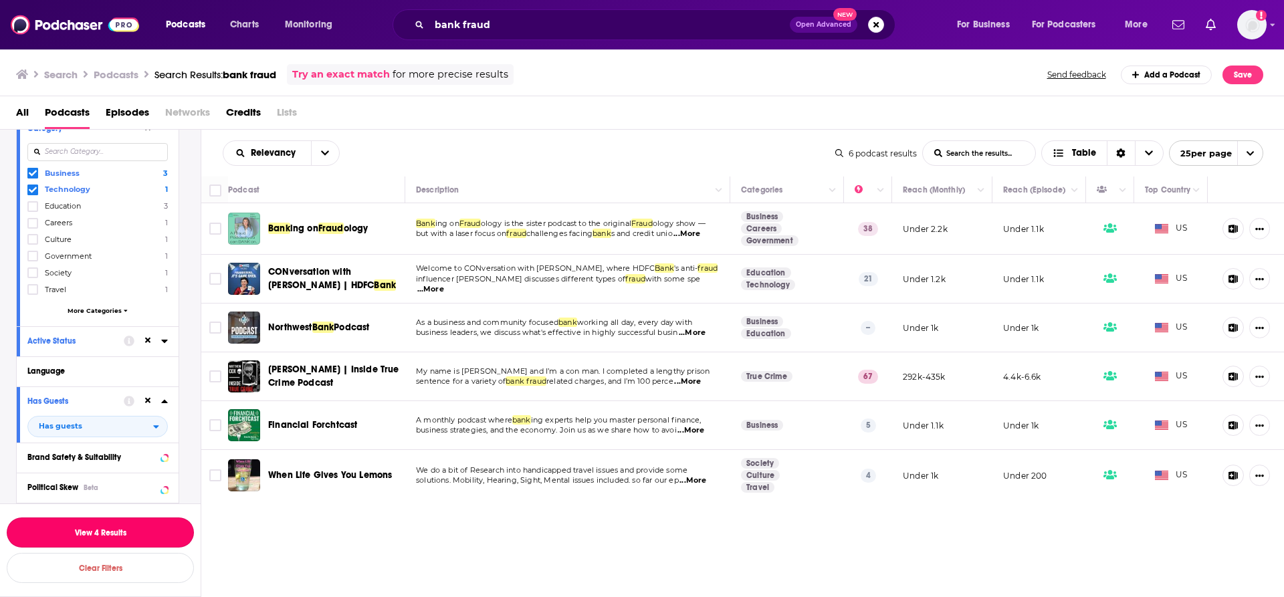
drag, startPoint x: 106, startPoint y: 530, endPoint x: 99, endPoint y: 534, distance: 7.8
click at [106, 530] on button "View 4 Results" at bounding box center [100, 533] width 187 height 30
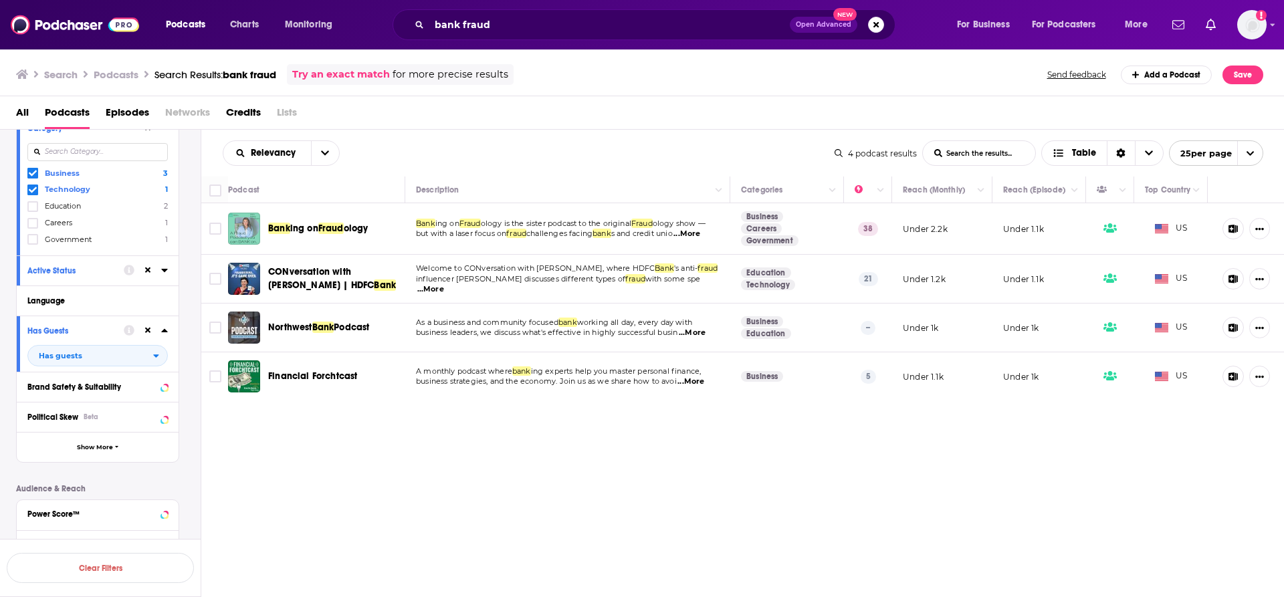
click at [695, 231] on span "...More" at bounding box center [687, 234] width 27 height 11
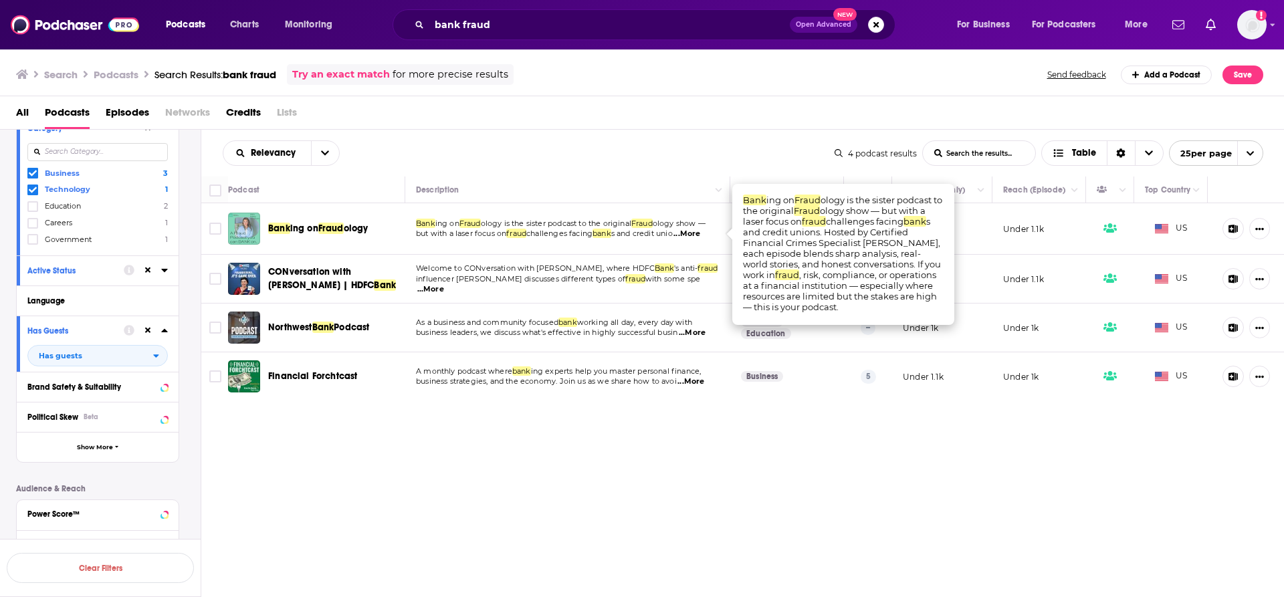
click at [864, 452] on div "Relevancy List Search Input Search the results... Table 4 podcast results List …" at bounding box center [743, 405] width 1084 height 550
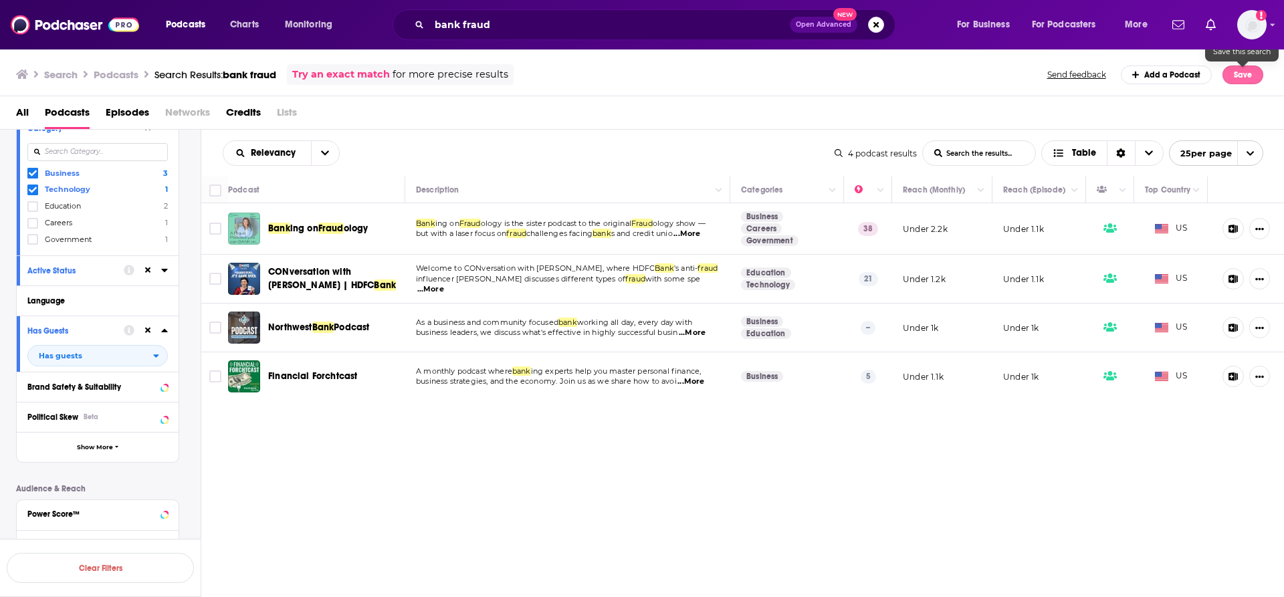
click at [1248, 72] on button "Save" at bounding box center [1243, 75] width 41 height 19
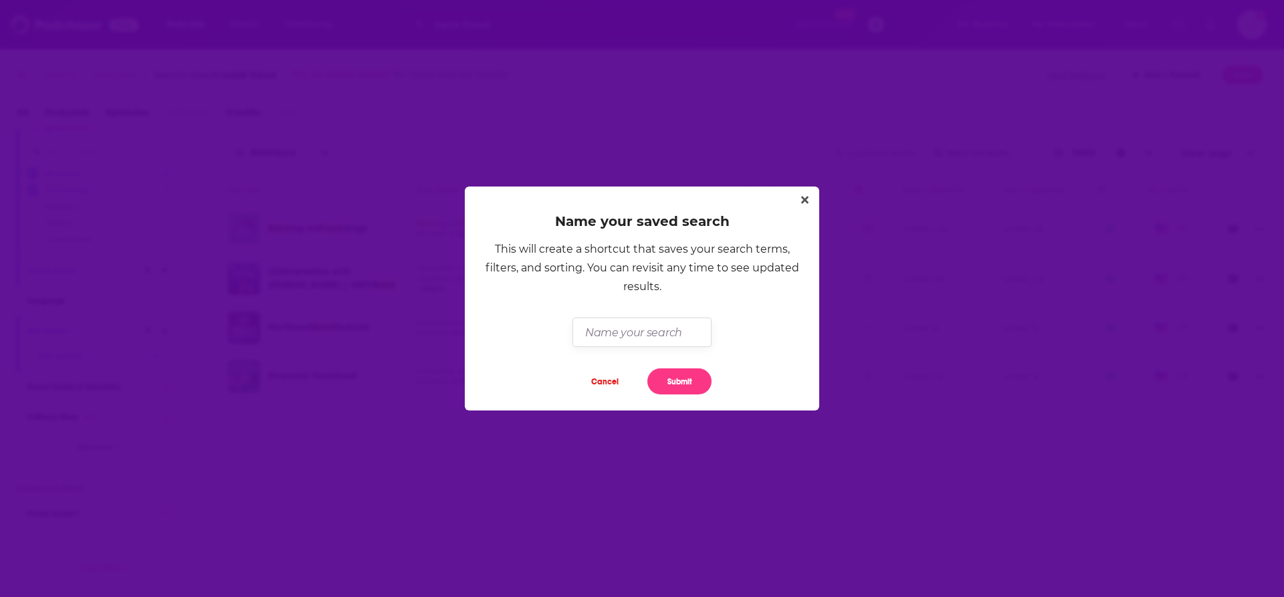
click at [648, 331] on input "Dialog" at bounding box center [642, 332] width 138 height 29
type input "Bank fraud"
click at [678, 380] on button "Submit" at bounding box center [680, 382] width 64 height 26
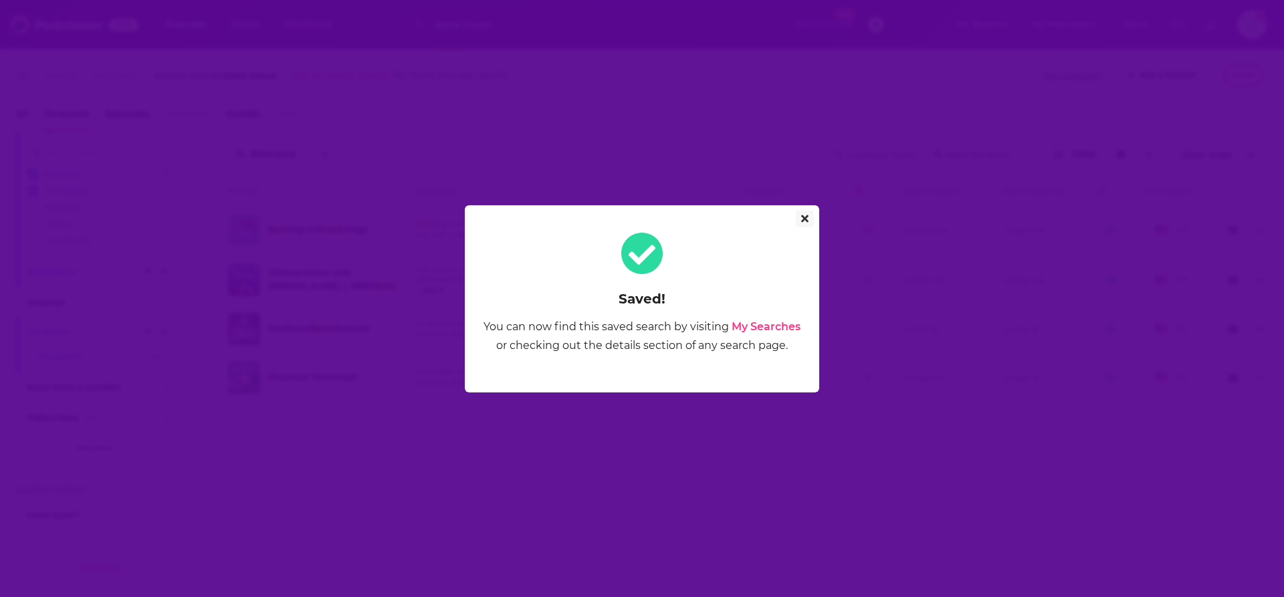
click at [806, 215] on icon "Close" at bounding box center [804, 218] width 7 height 11
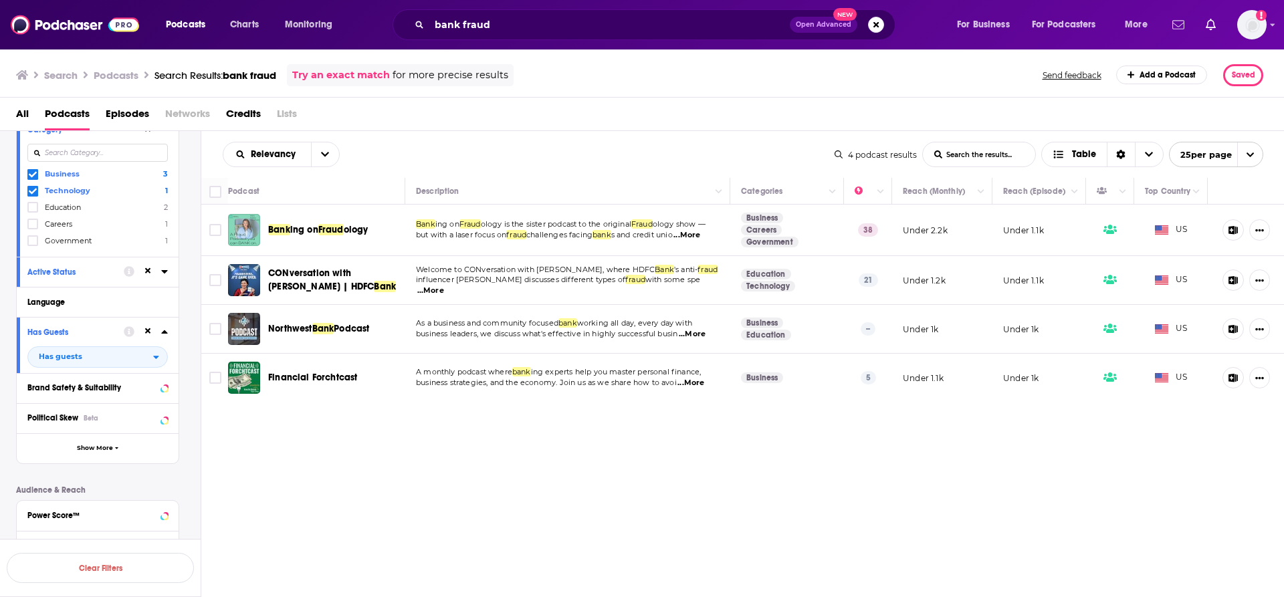
click at [1176, 24] on icon "Show notifications dropdown" at bounding box center [1179, 25] width 12 height 12
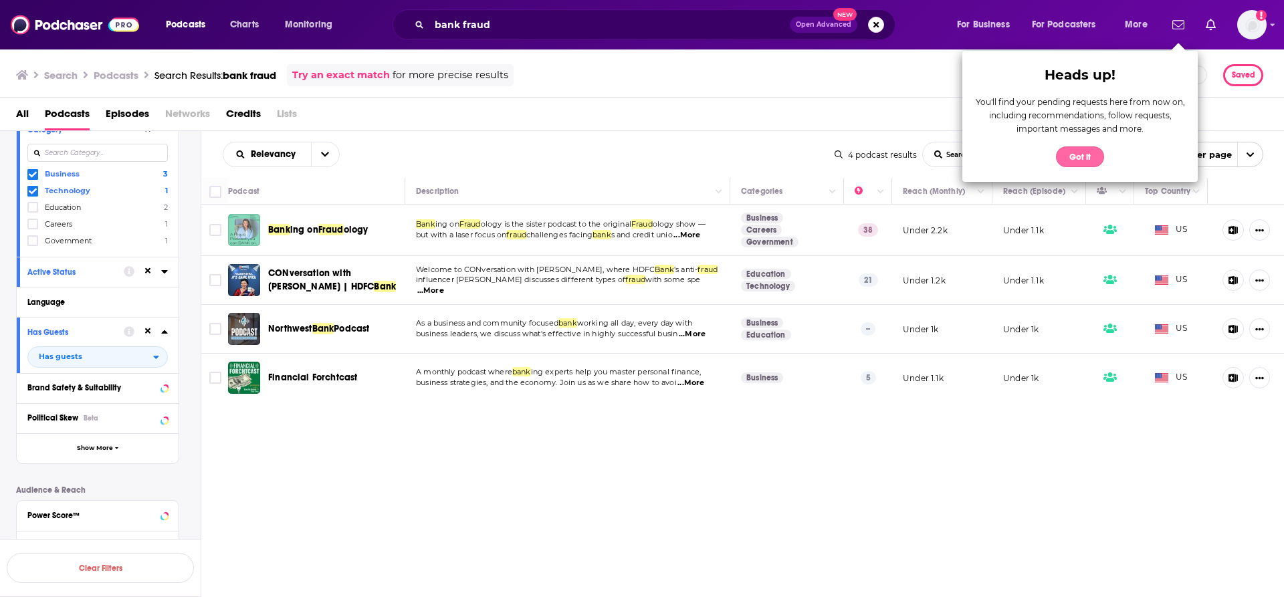
click at [1079, 158] on button "Got it" at bounding box center [1080, 156] width 48 height 21
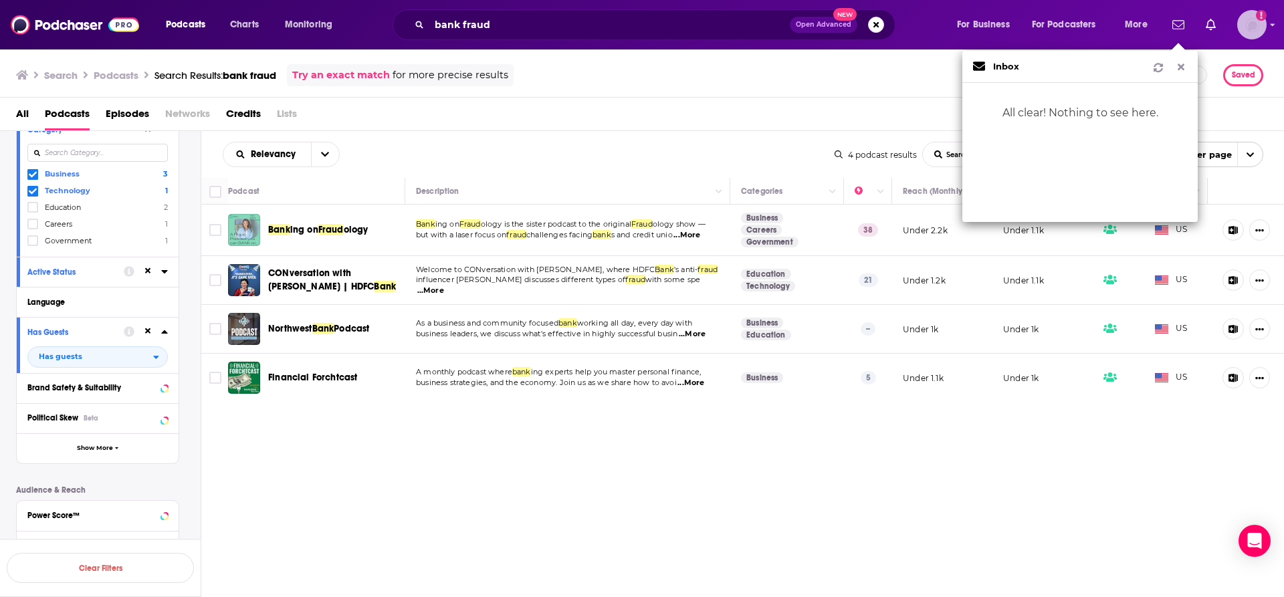
click at [1260, 24] on img "Logged in as nbaderrubenstein" at bounding box center [1251, 24] width 29 height 29
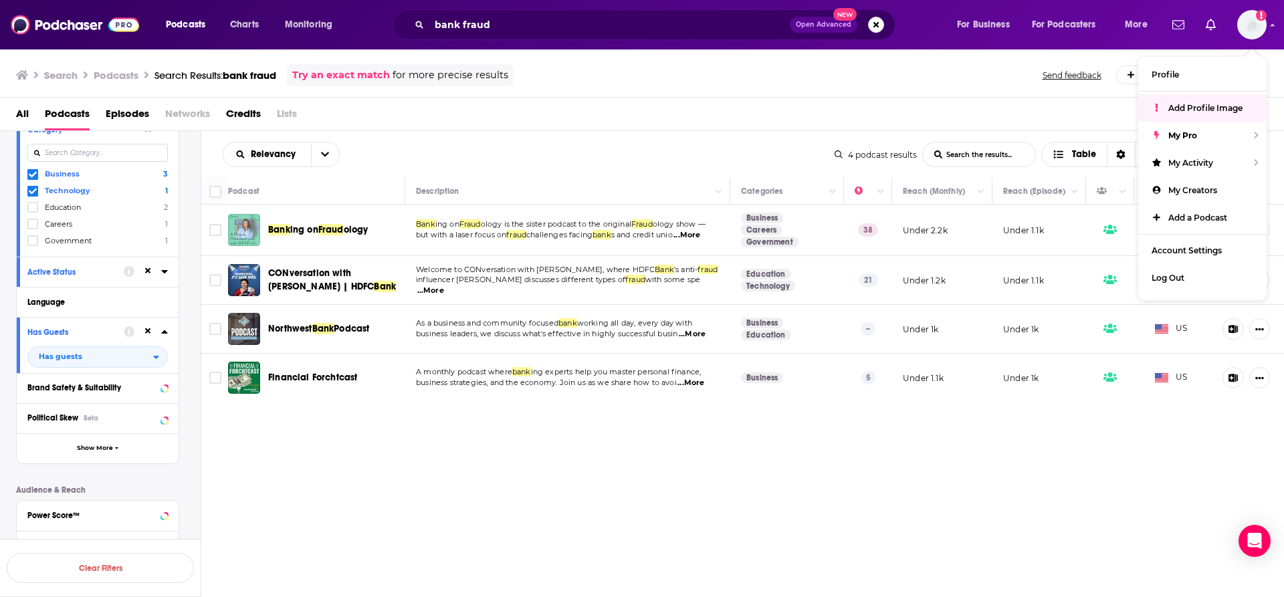
click at [704, 94] on div "Search Podcasts Search Results: bank fraud Try an exact match for more precise …" at bounding box center [642, 72] width 1285 height 49
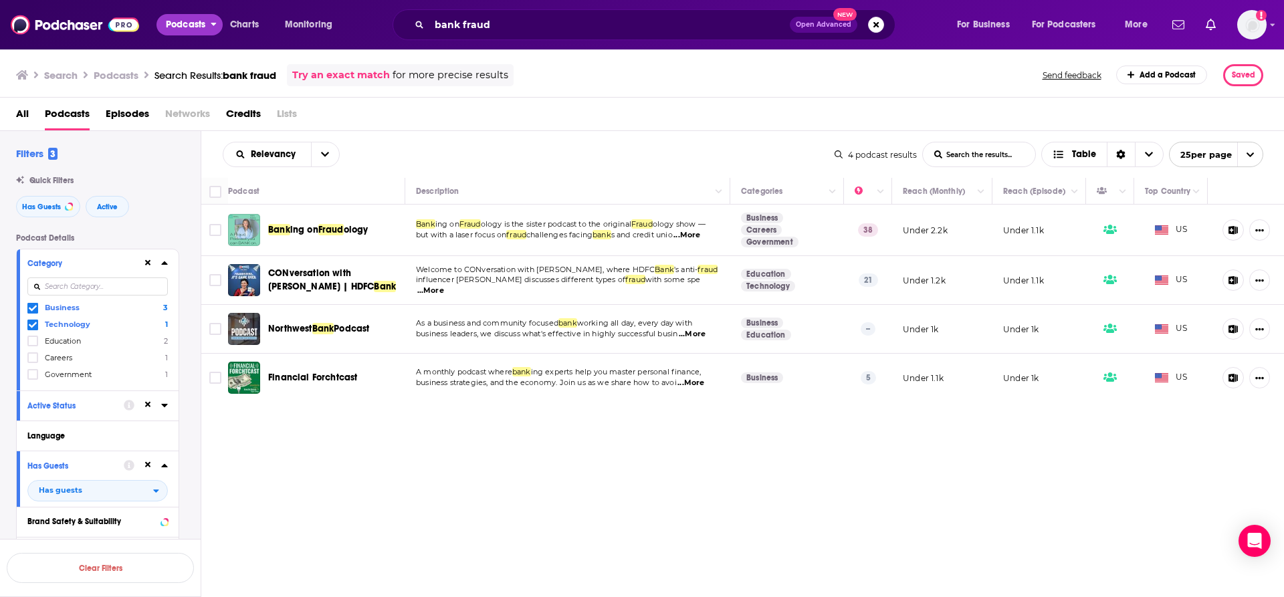
click at [178, 23] on span "Podcasts" at bounding box center [185, 24] width 39 height 19
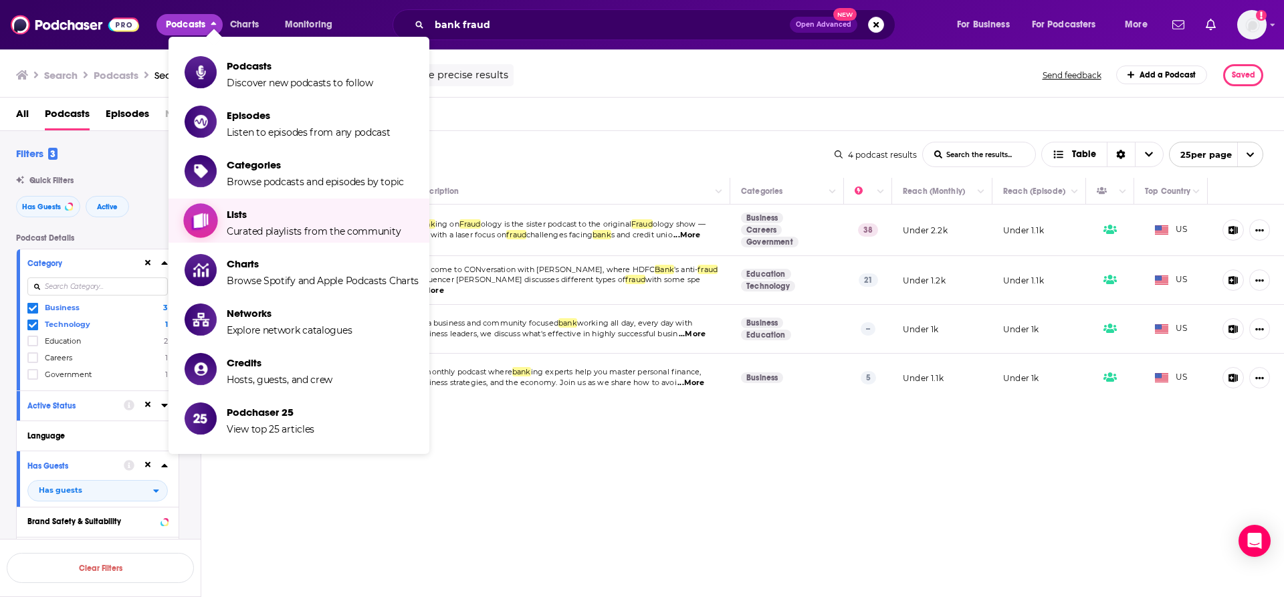
click at [291, 221] on span "Lists Curated playlists from the community" at bounding box center [314, 220] width 174 height 33
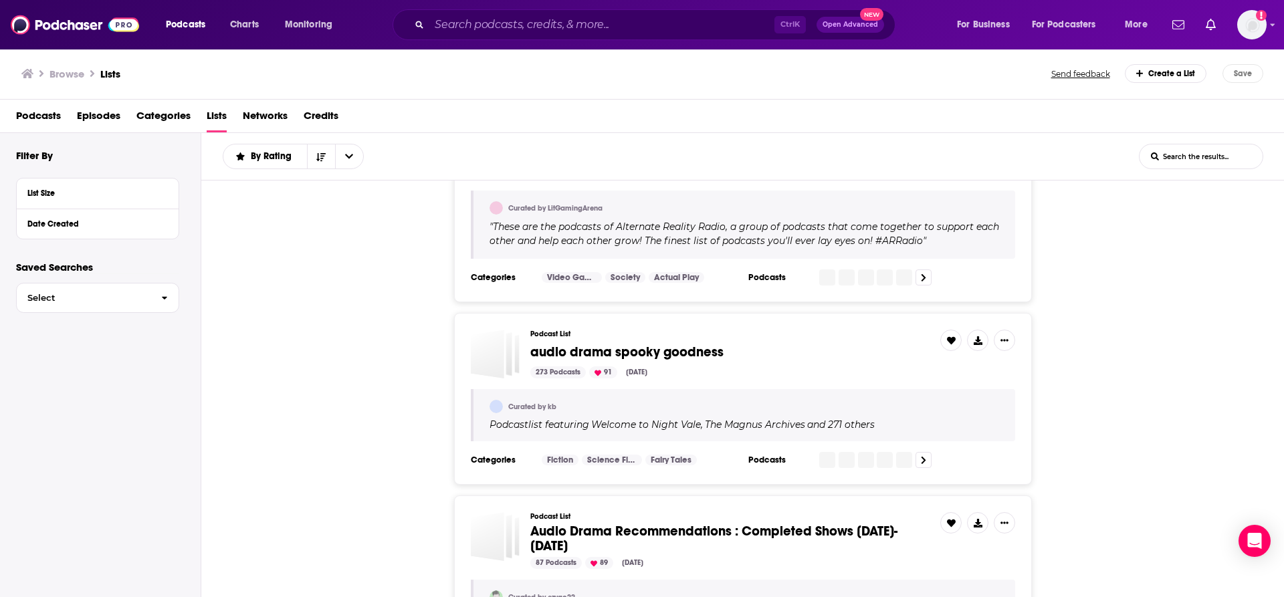
scroll to position [1338, 0]
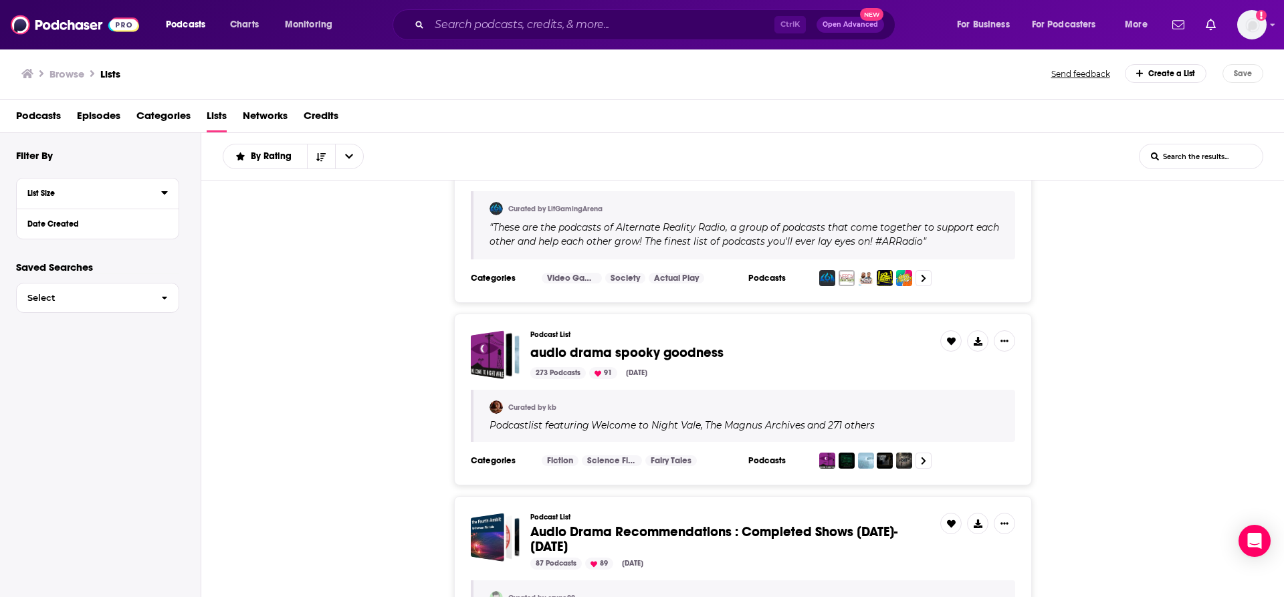
click at [45, 195] on div "List Size" at bounding box center [89, 193] width 125 height 9
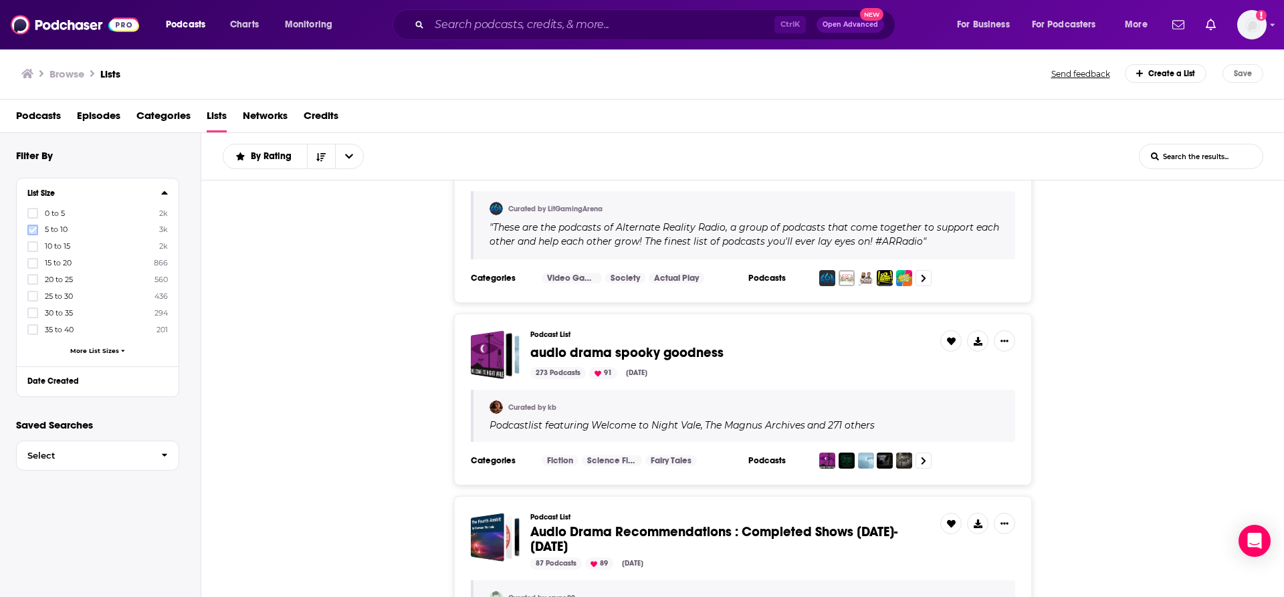
click at [34, 228] on icon at bounding box center [33, 230] width 8 height 8
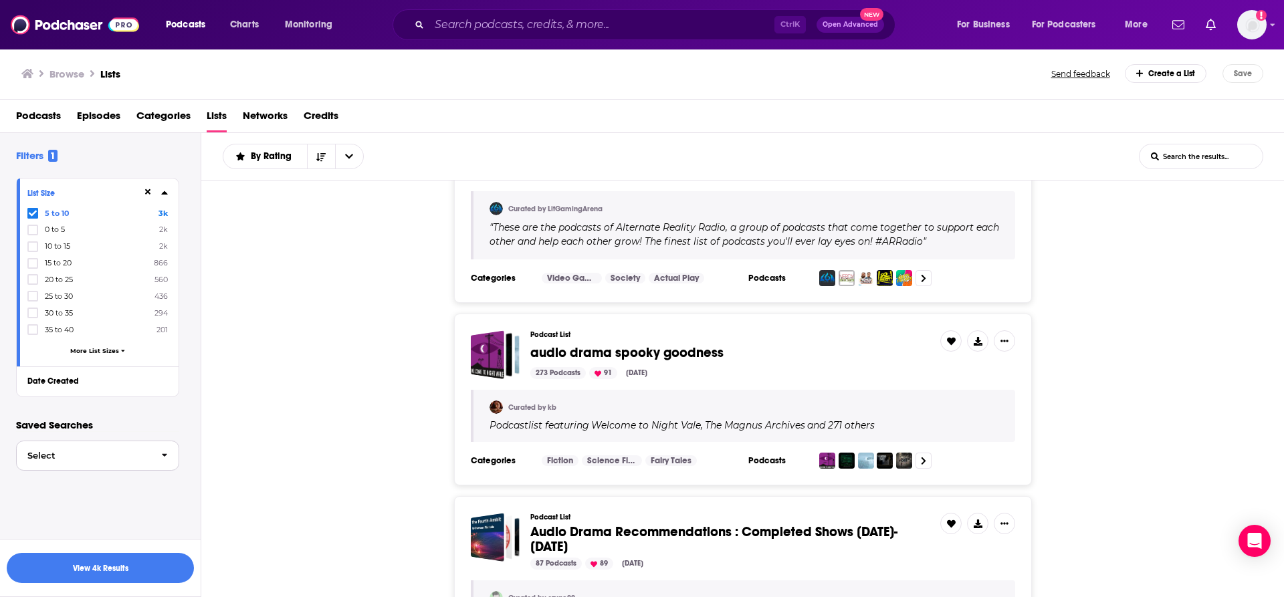
click at [103, 461] on button "Select" at bounding box center [97, 456] width 163 height 30
click at [221, 413] on div "Podcast List audio drama spooky goodness 273 Podcasts 91 [DATE] Curated by kb P…" at bounding box center [743, 400] width 1084 height 172
click at [1212, 157] on input "List Search Input" at bounding box center [1201, 156] width 123 height 24
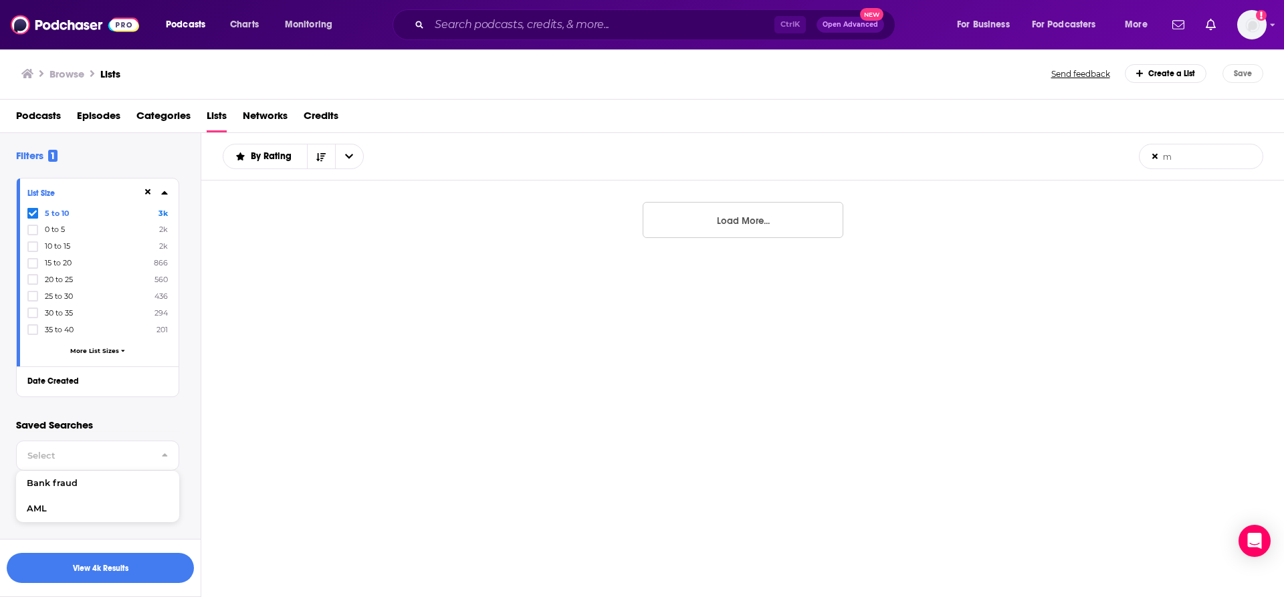
scroll to position [0, 0]
type input "m"
type input "A"
type input "beauty"
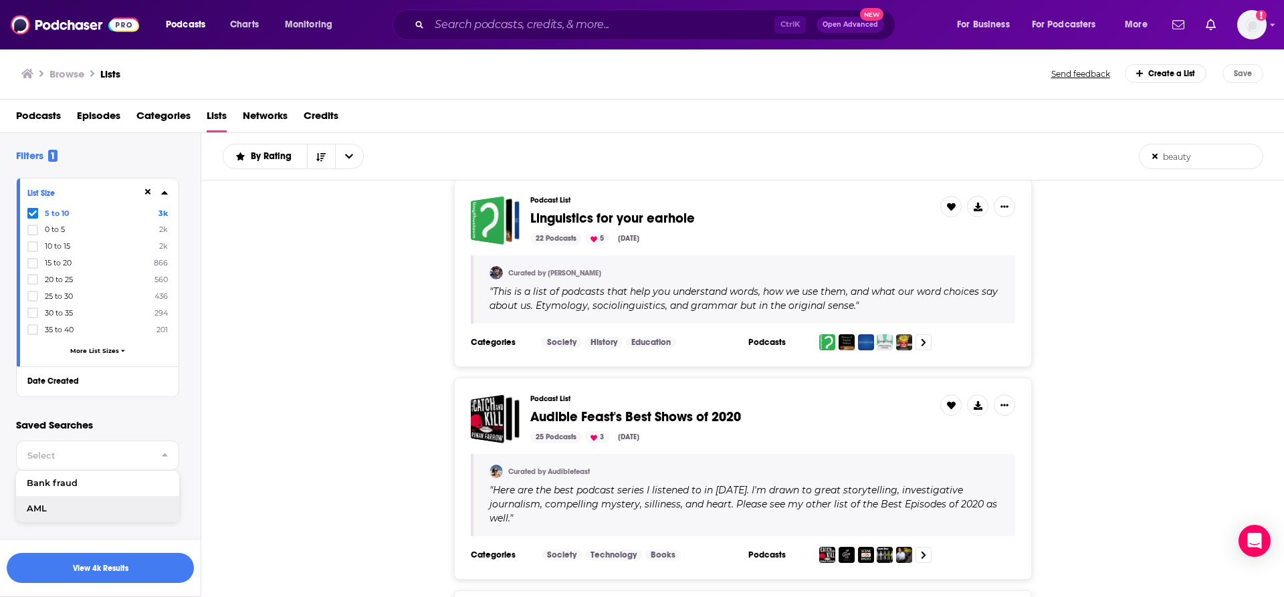
scroll to position [870, 0]
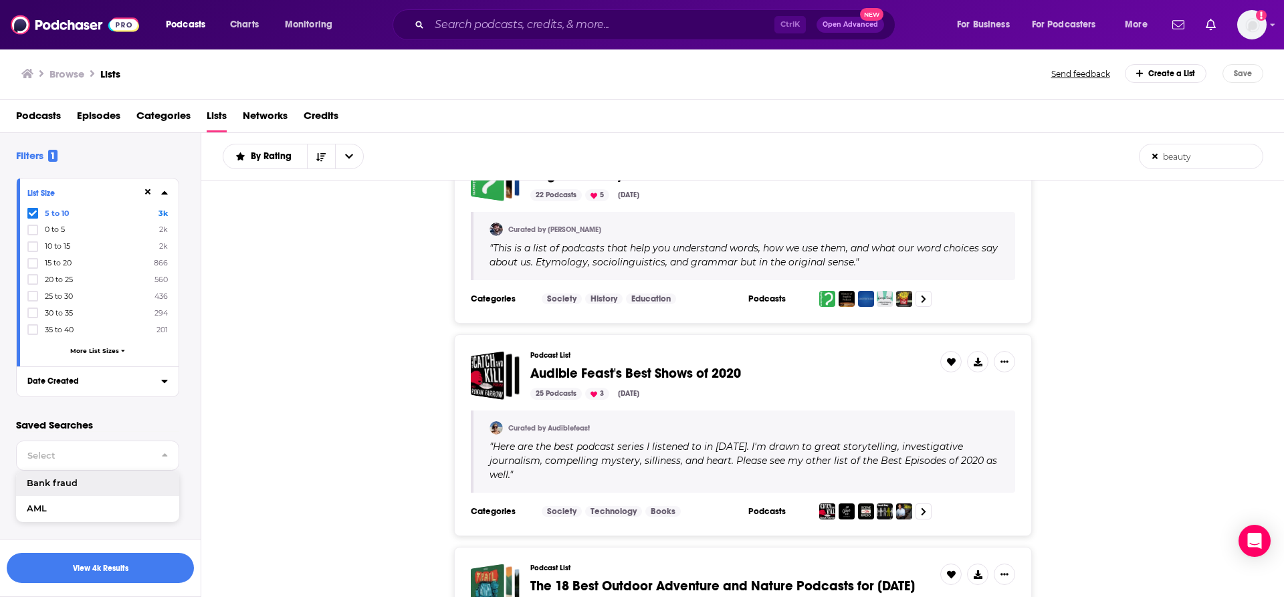
click at [51, 381] on div "Date Created" at bounding box center [89, 381] width 125 height 9
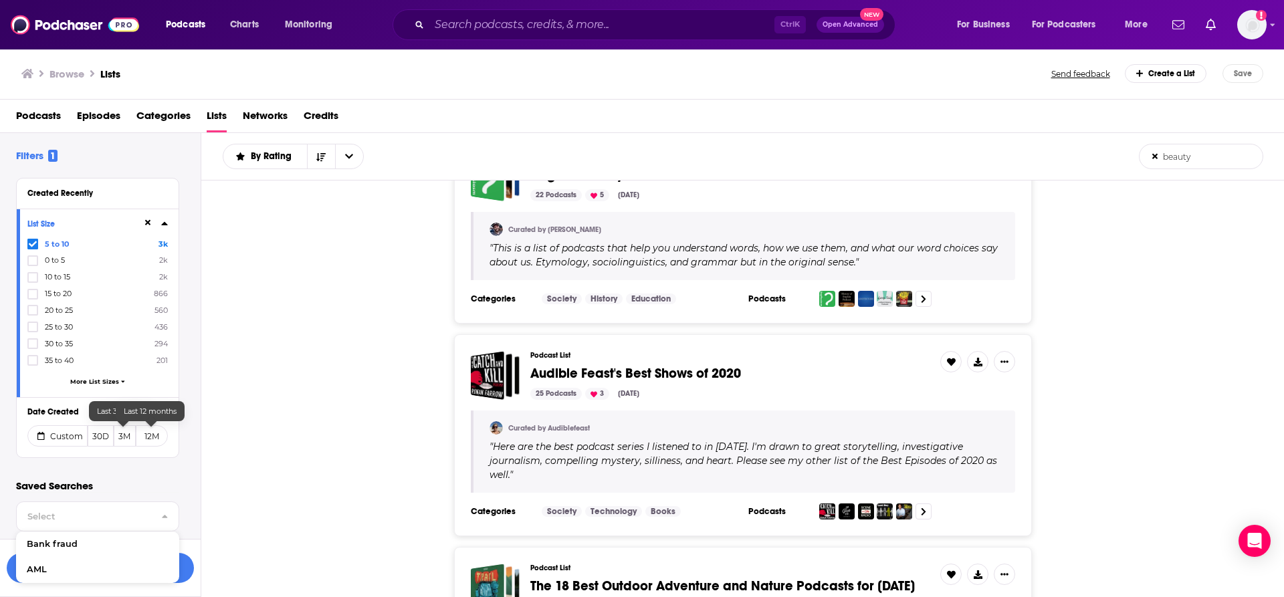
click at [159, 437] on button "12M" at bounding box center [152, 435] width 32 height 21
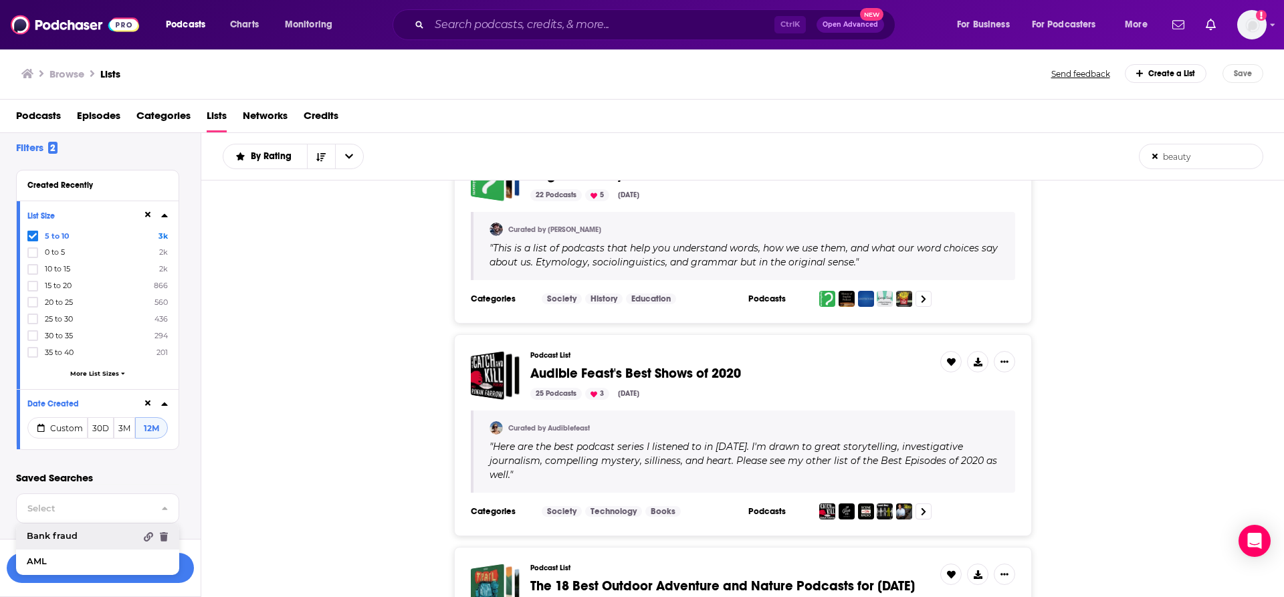
scroll to position [11, 0]
click at [181, 468] on div "Filters 2 Created Recently List Size 5 to 10 3k 0 to 5 2k 10 to 15 2k 15 to 20 …" at bounding box center [108, 303] width 185 height 330
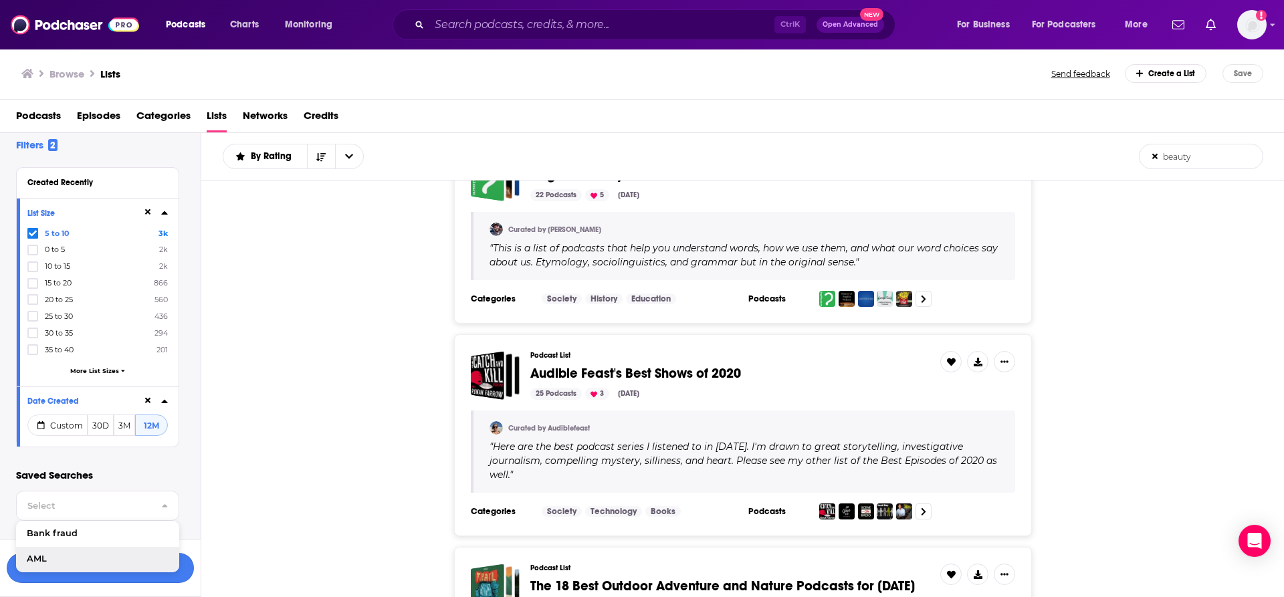
click at [191, 573] on button "View 6 Results" at bounding box center [100, 568] width 187 height 30
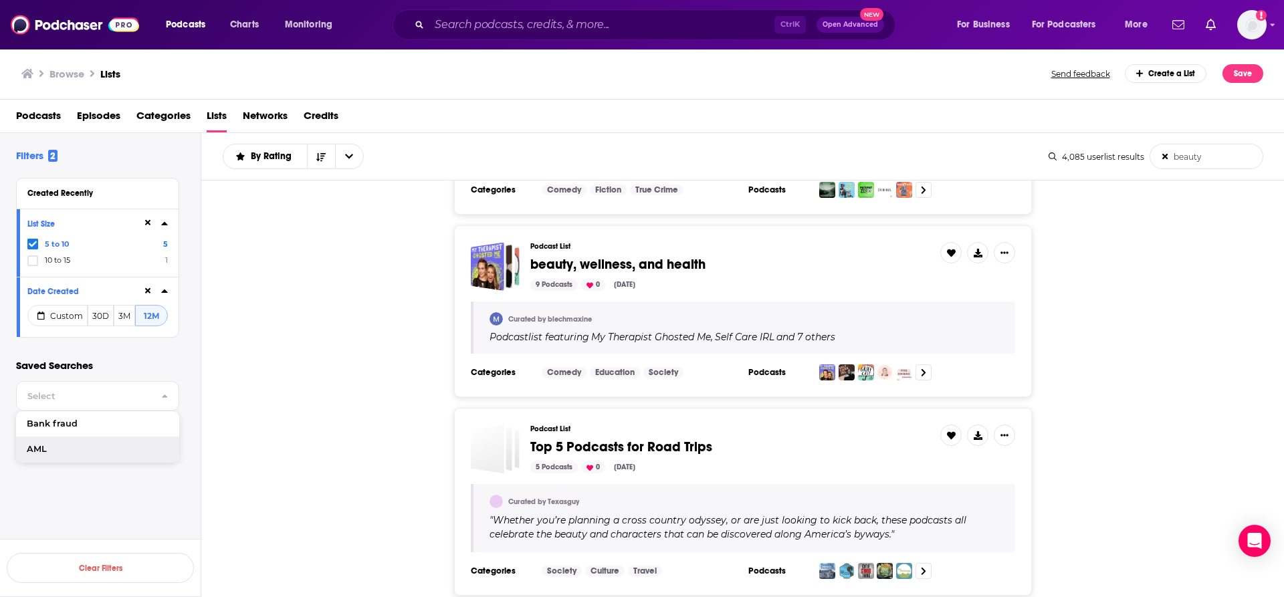
scroll to position [201, 0]
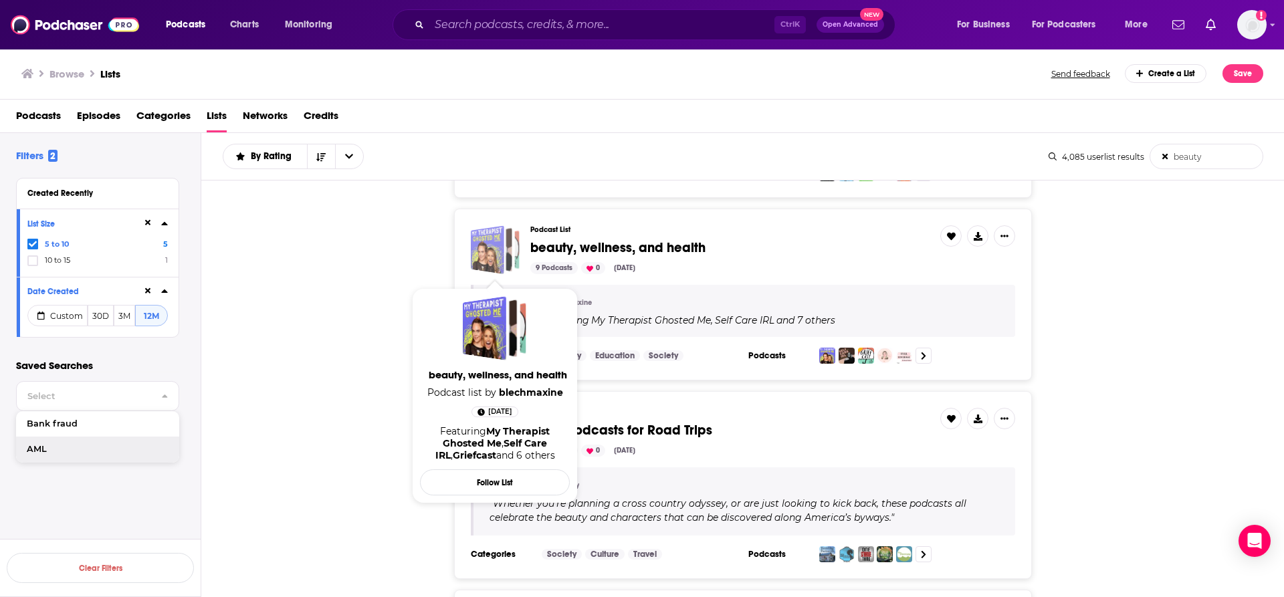
click at [488, 237] on div "beauty, wellness, and health" at bounding box center [487, 249] width 33 height 49
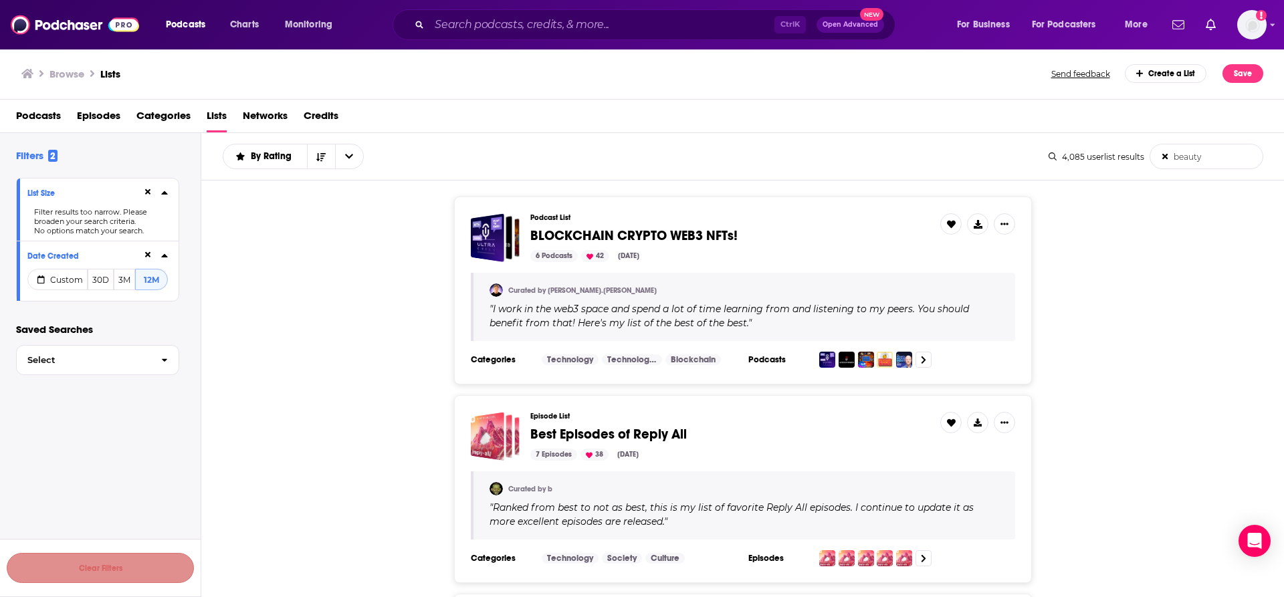
click at [126, 569] on button "Clear Filters" at bounding box center [100, 568] width 187 height 30
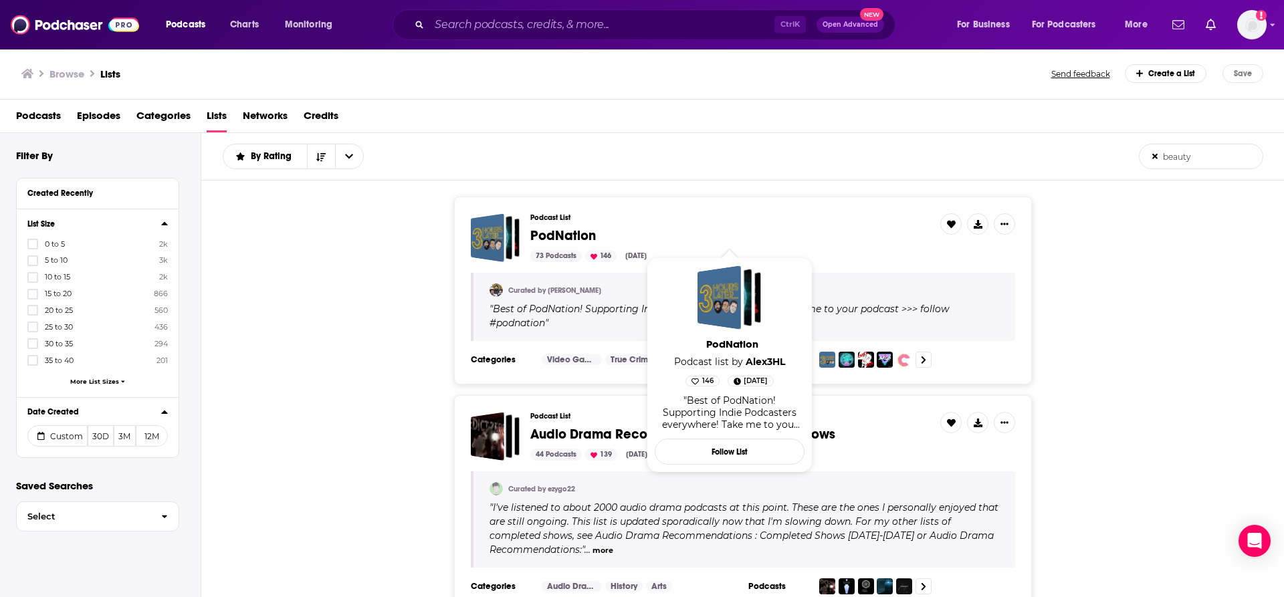
click at [557, 235] on span "PodNation" at bounding box center [563, 235] width 66 height 17
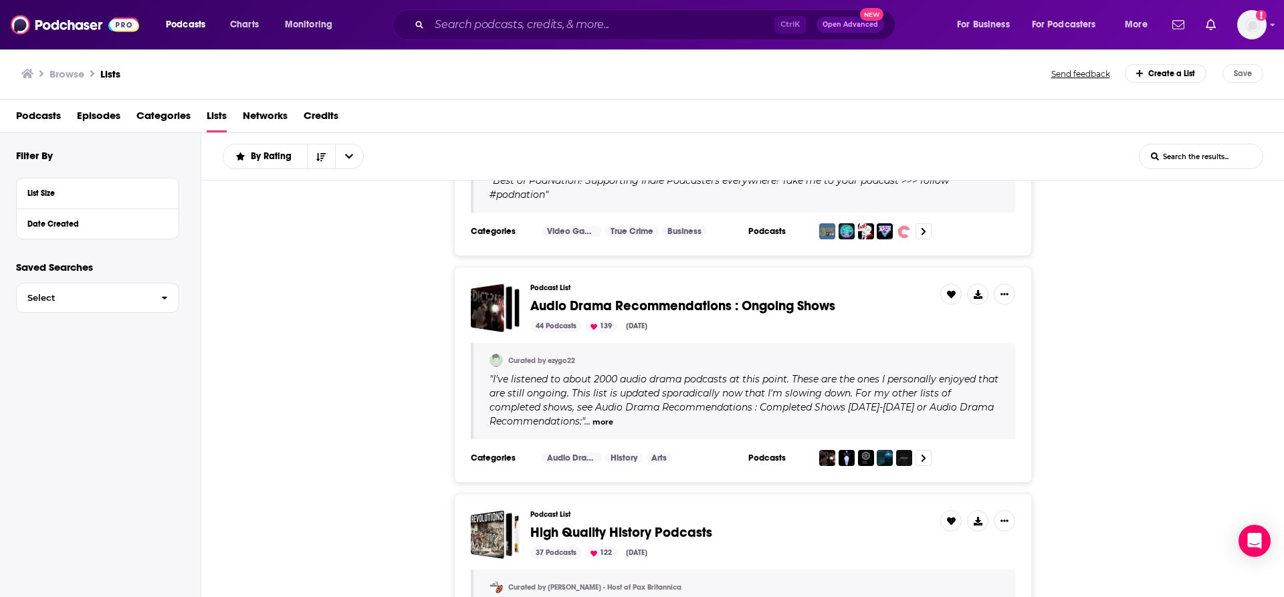
scroll to position [134, 0]
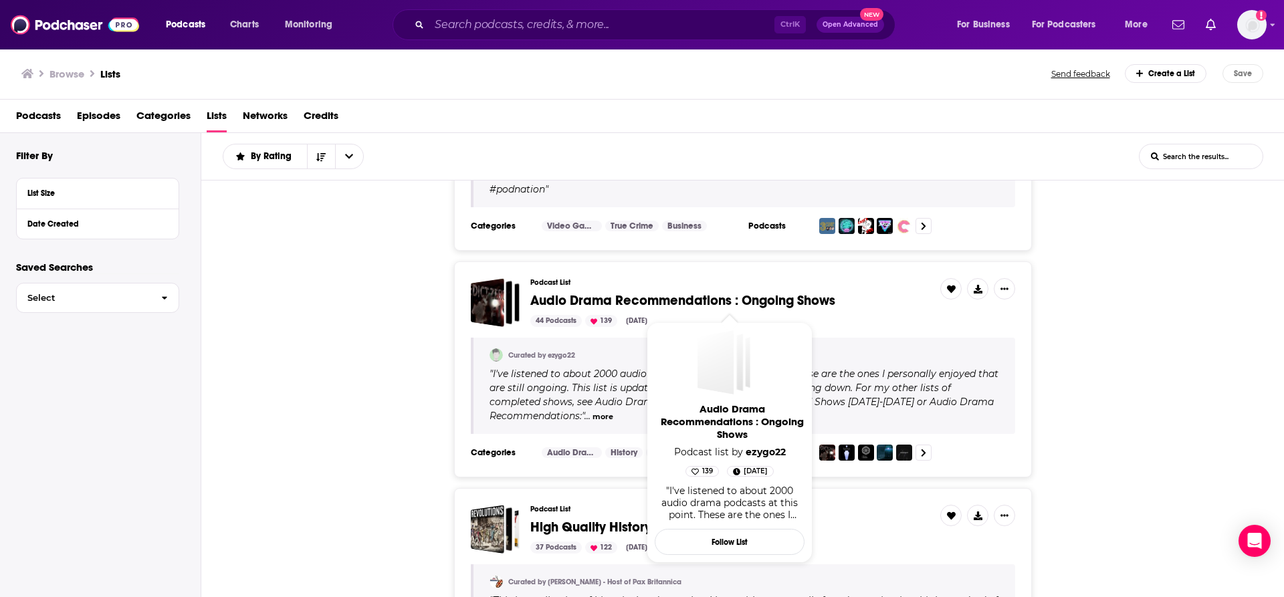
click at [597, 298] on span "Audio Drama Recommendations : Ongoing Shows" at bounding box center [682, 300] width 305 height 17
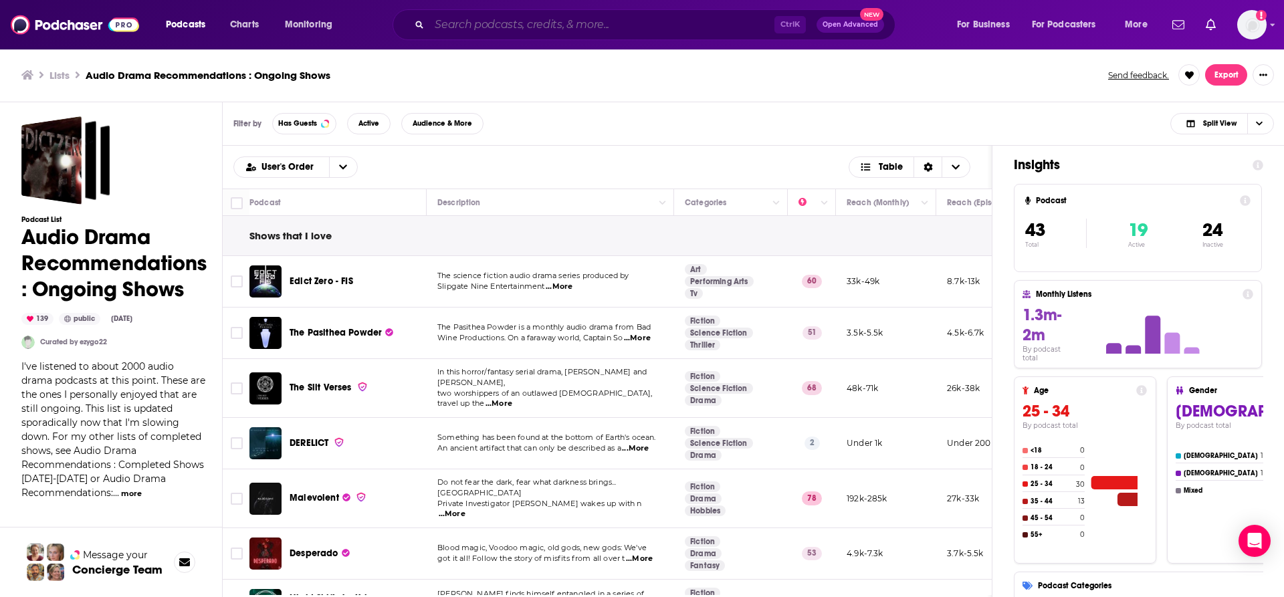
click at [478, 29] on input "Search podcasts, credits, & more..." at bounding box center [601, 24] width 345 height 21
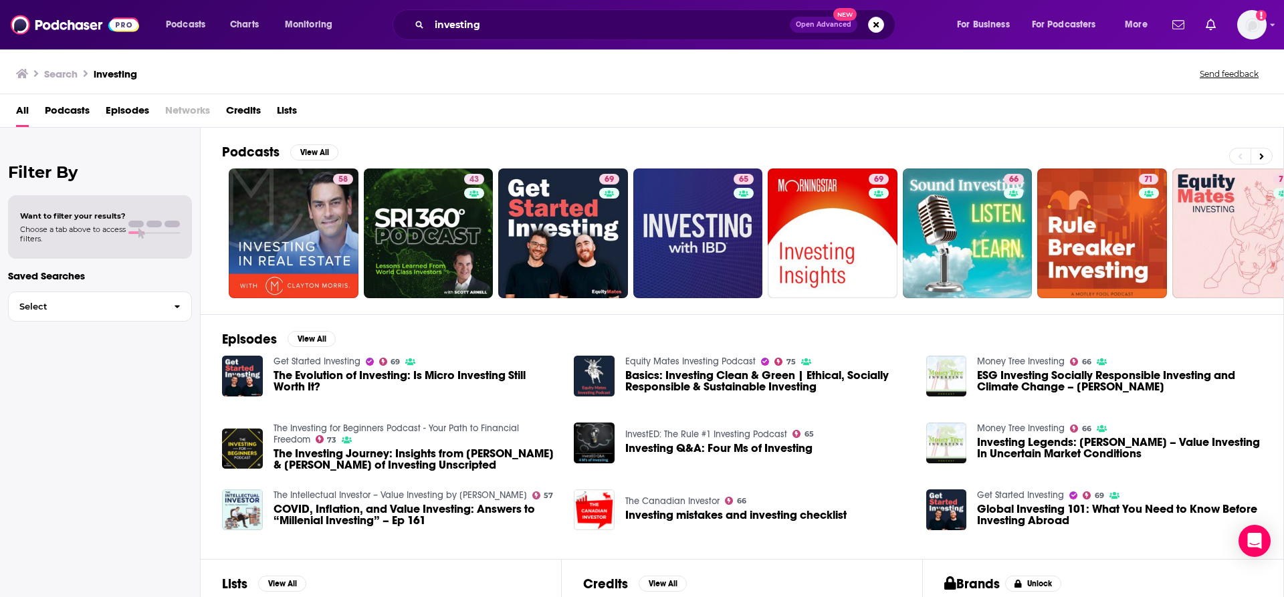
click at [58, 109] on span "Podcasts" at bounding box center [67, 113] width 45 height 27
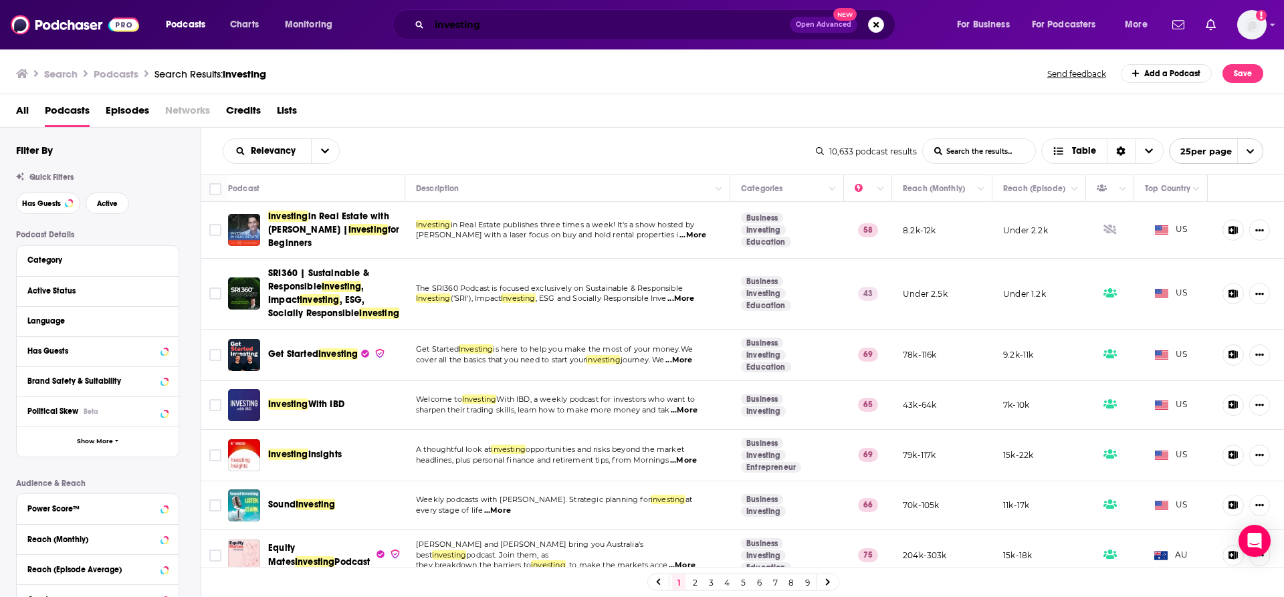
click at [542, 18] on input "investing" at bounding box center [609, 24] width 361 height 21
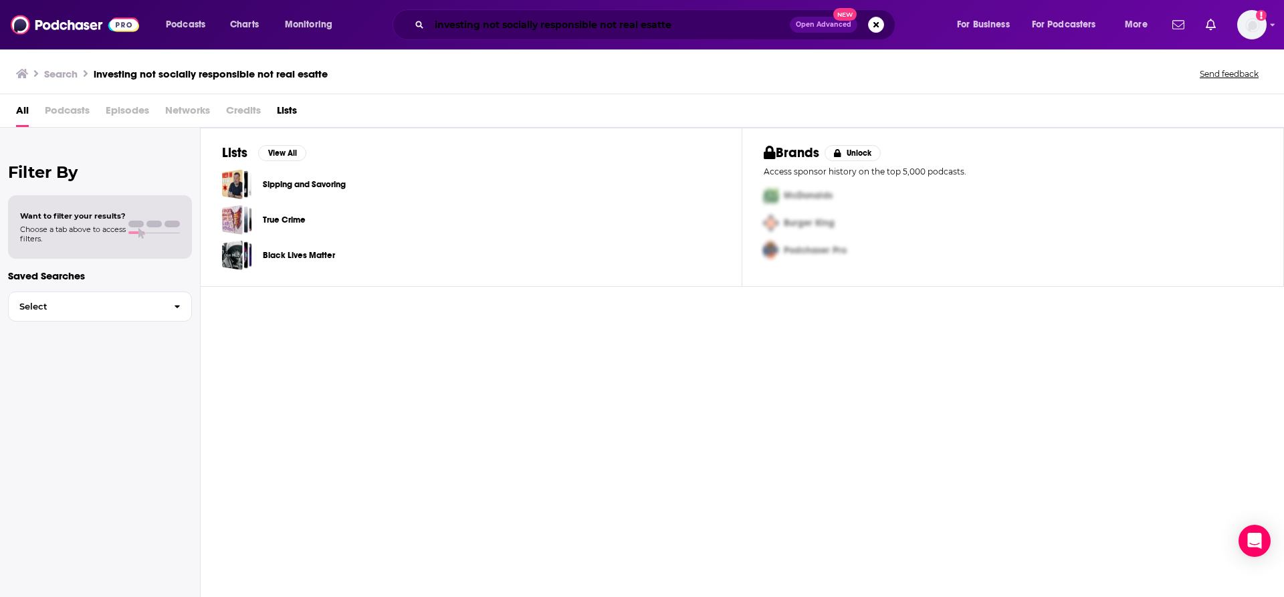
click at [686, 27] on input "investing not socially responsible not real esatte" at bounding box center [609, 24] width 361 height 21
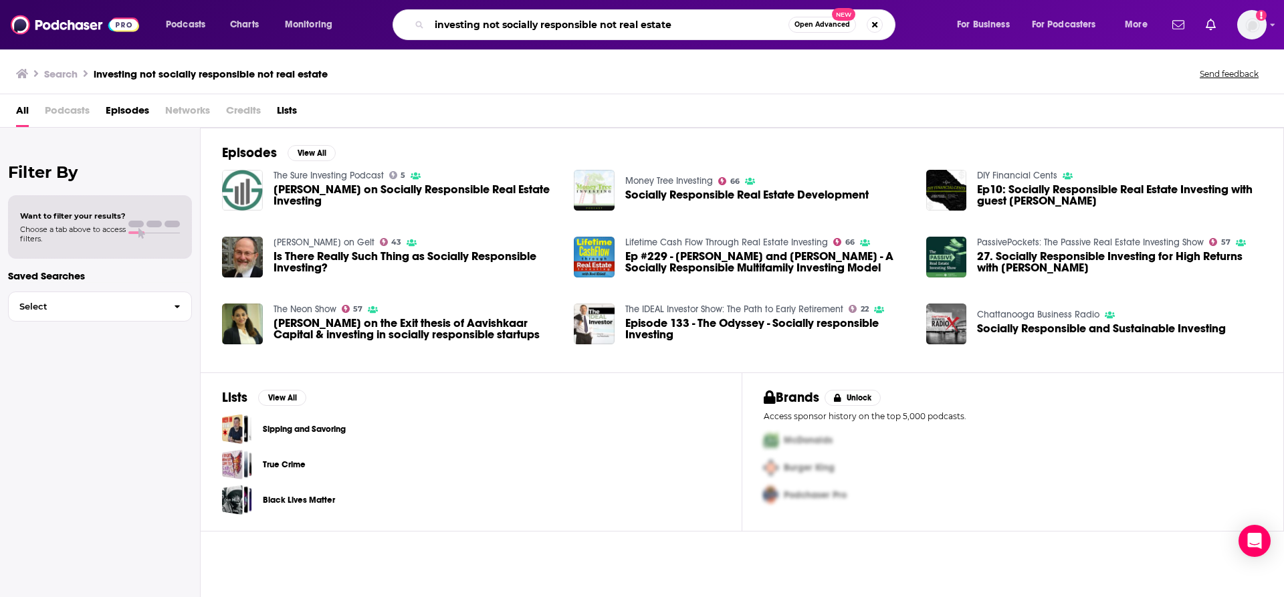
drag, startPoint x: 686, startPoint y: 21, endPoint x: 489, endPoint y: 28, distance: 197.4
click at [489, 28] on input "investing not socially responsible not real estate" at bounding box center [608, 24] width 359 height 21
type input "investing"
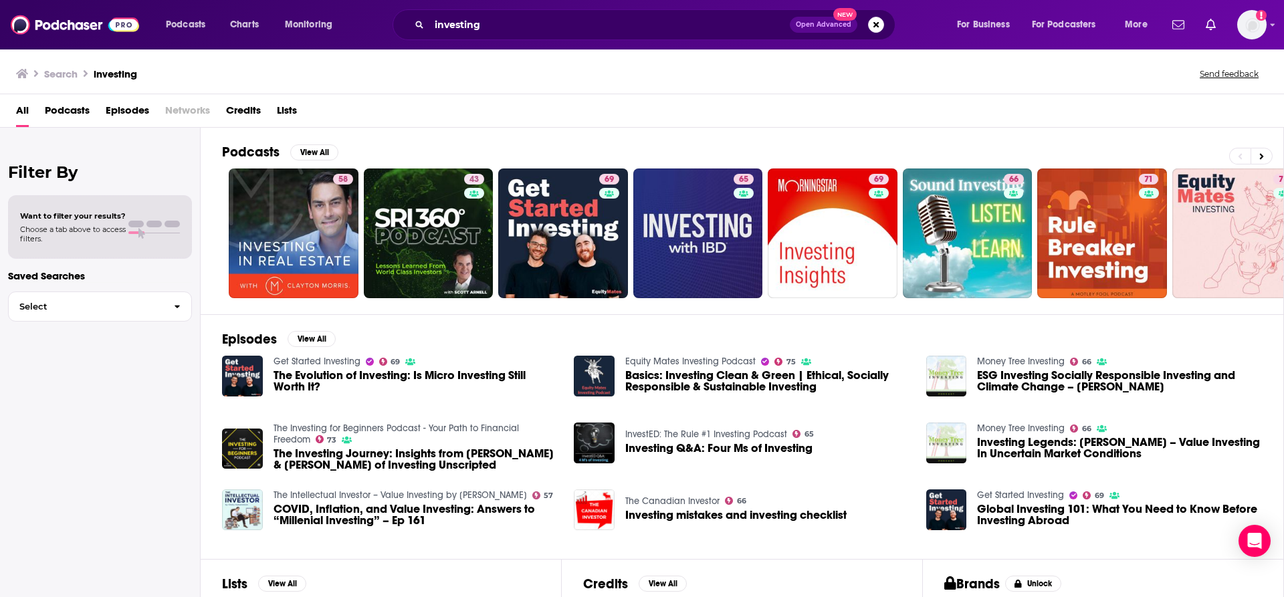
click at [74, 110] on span "Podcasts" at bounding box center [67, 113] width 45 height 27
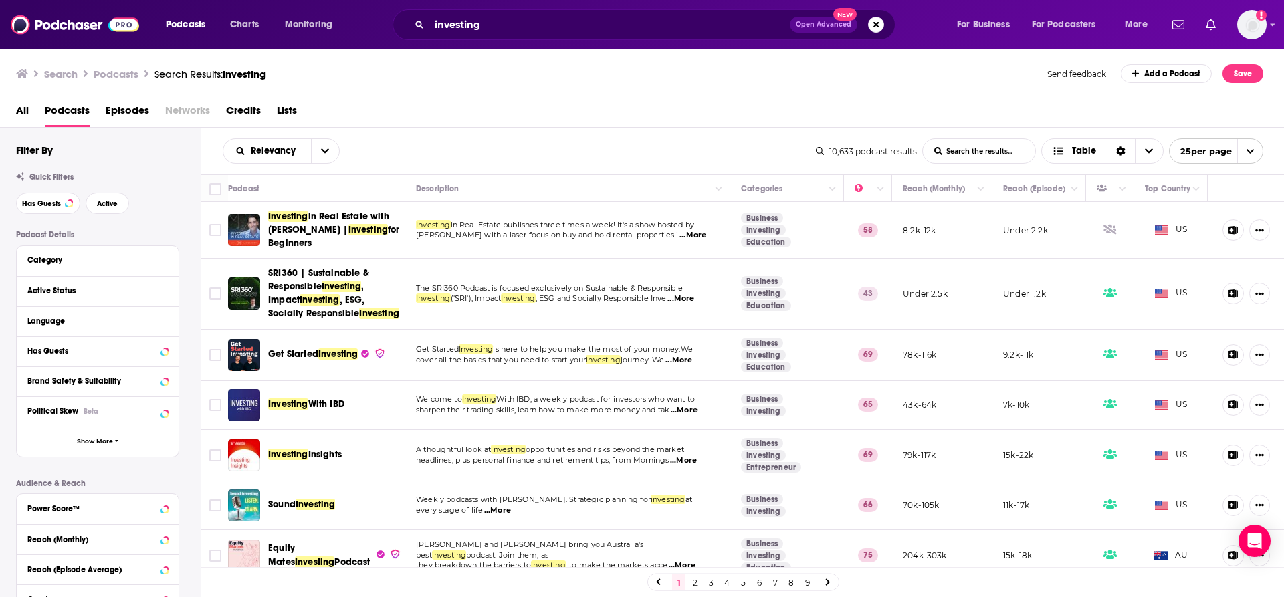
click at [86, 272] on div "Category" at bounding box center [98, 261] width 162 height 30
click at [56, 260] on div "Category" at bounding box center [89, 260] width 125 height 9
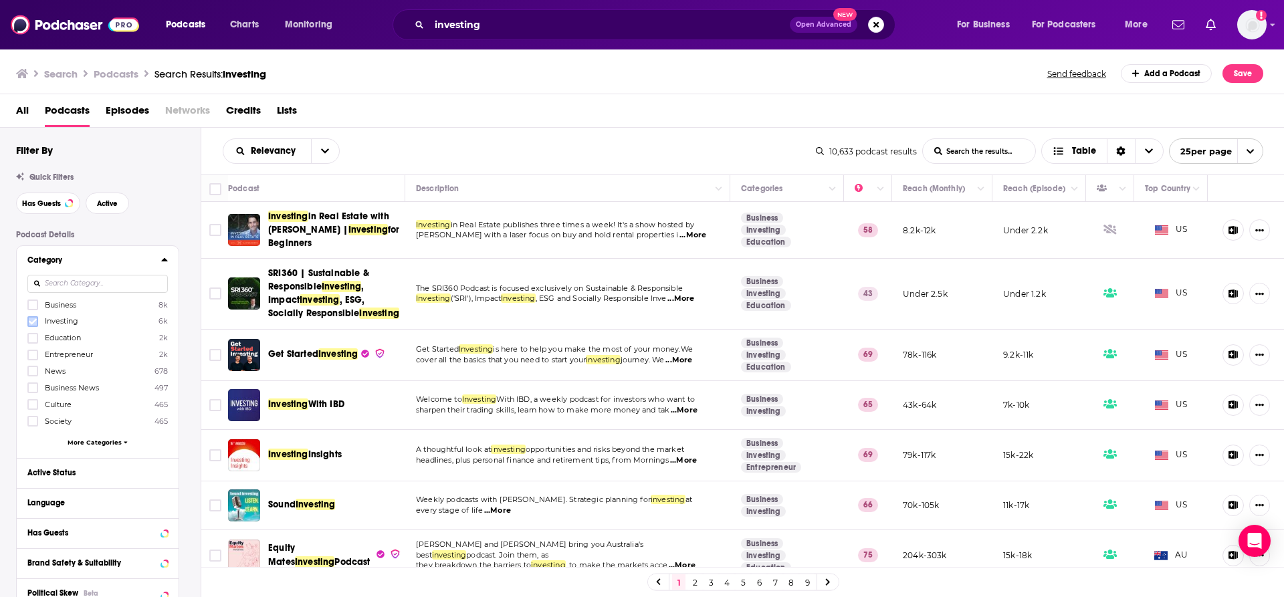
click at [35, 320] on icon at bounding box center [33, 321] width 8 height 6
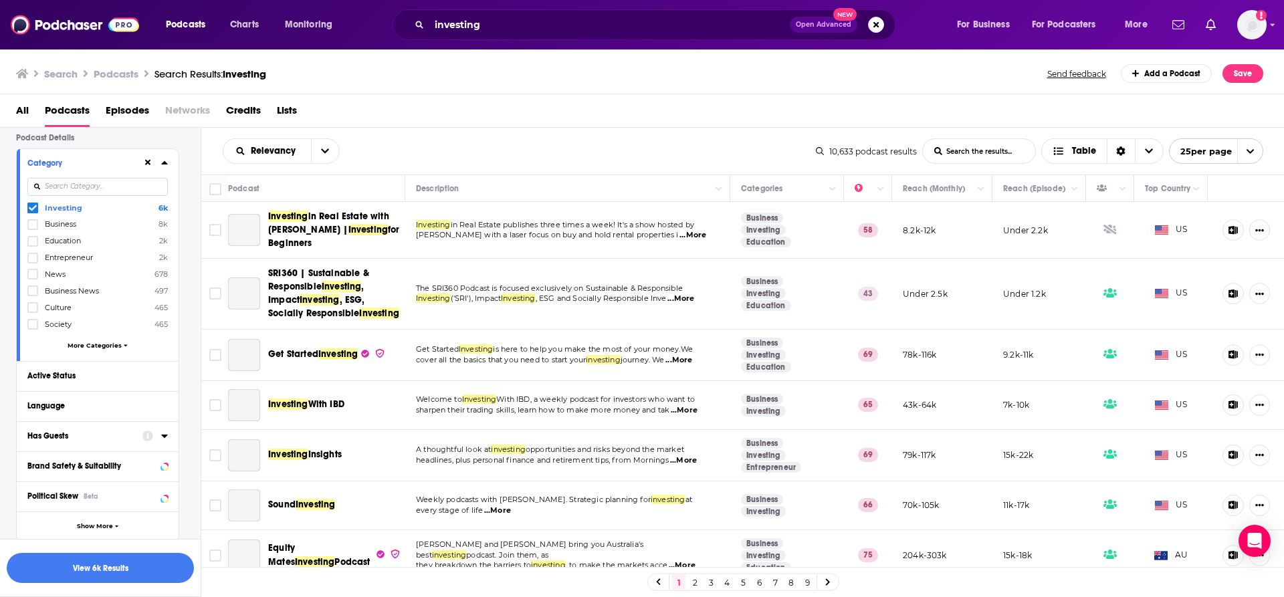
scroll to position [134, 0]
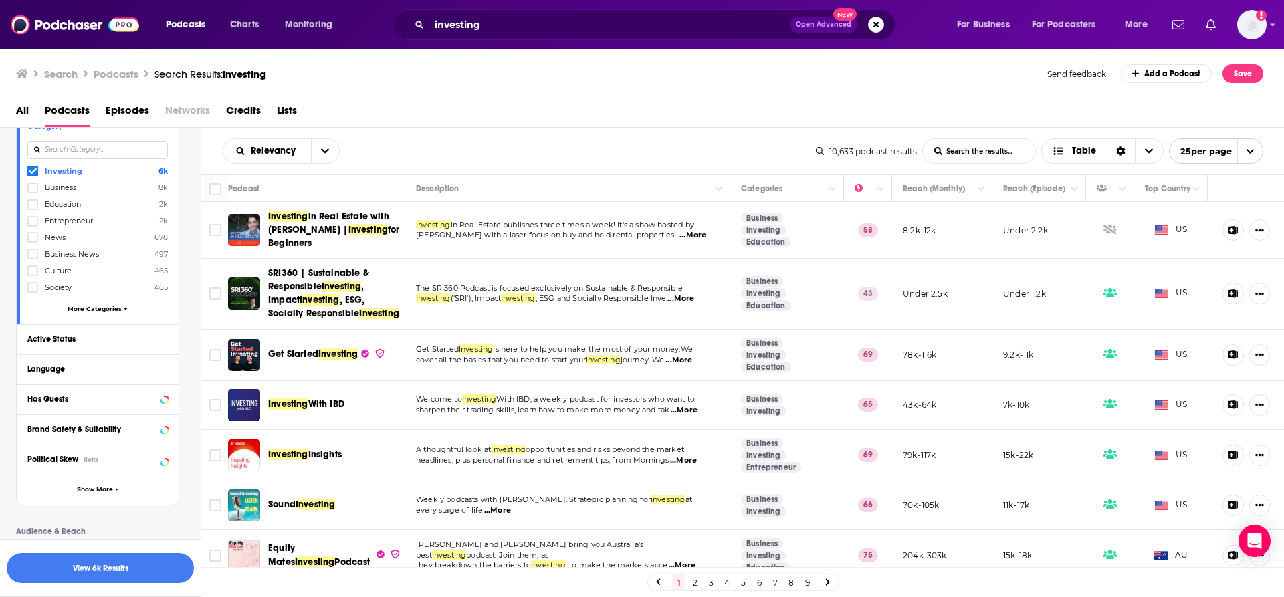
click at [110, 305] on span "More Categories" at bounding box center [95, 308] width 54 height 7
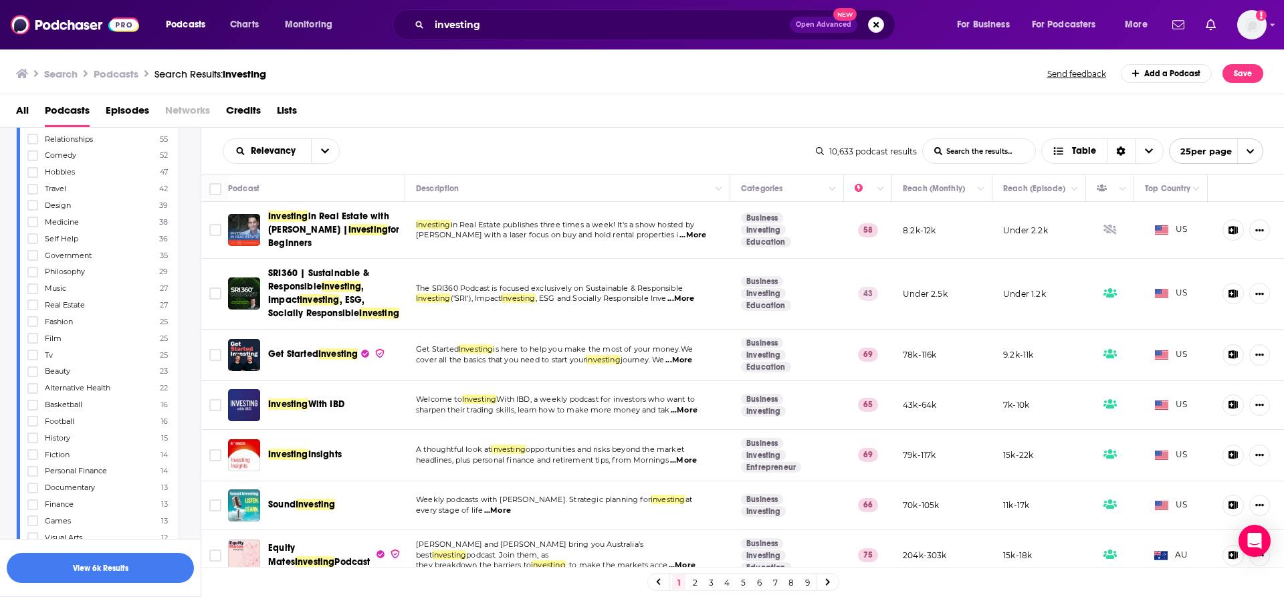
scroll to position [736, 0]
click at [34, 466] on icon at bounding box center [33, 467] width 8 height 6
click at [33, 248] on icon at bounding box center [33, 245] width 8 height 8
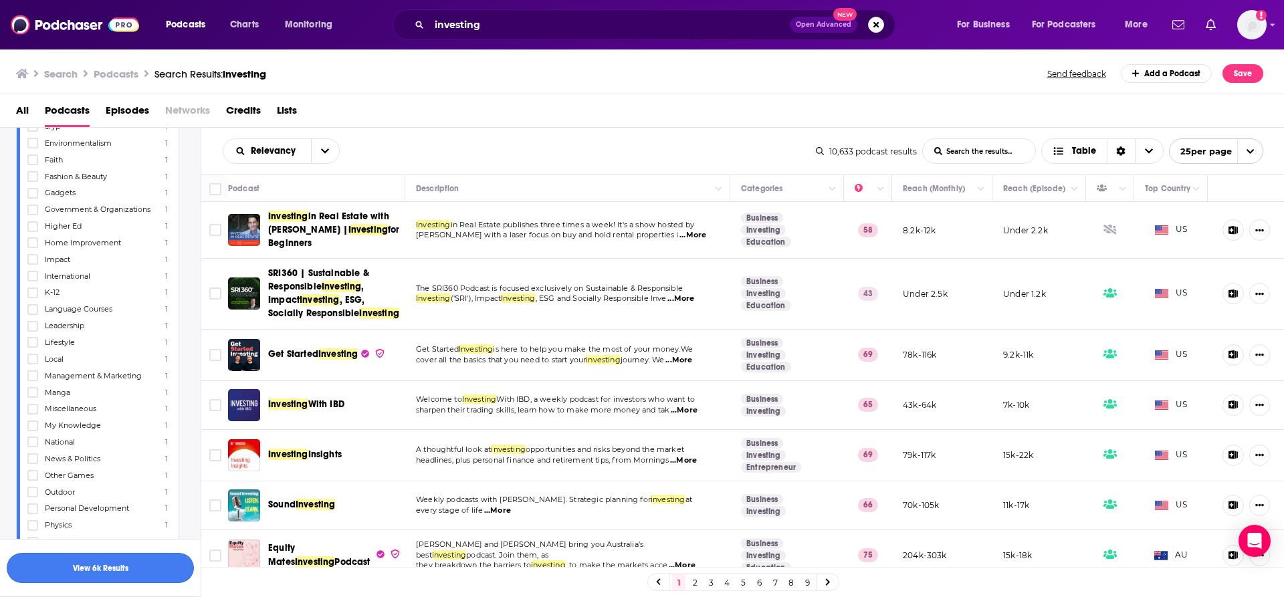
click at [110, 571] on button "View 6k Results" at bounding box center [100, 568] width 187 height 30
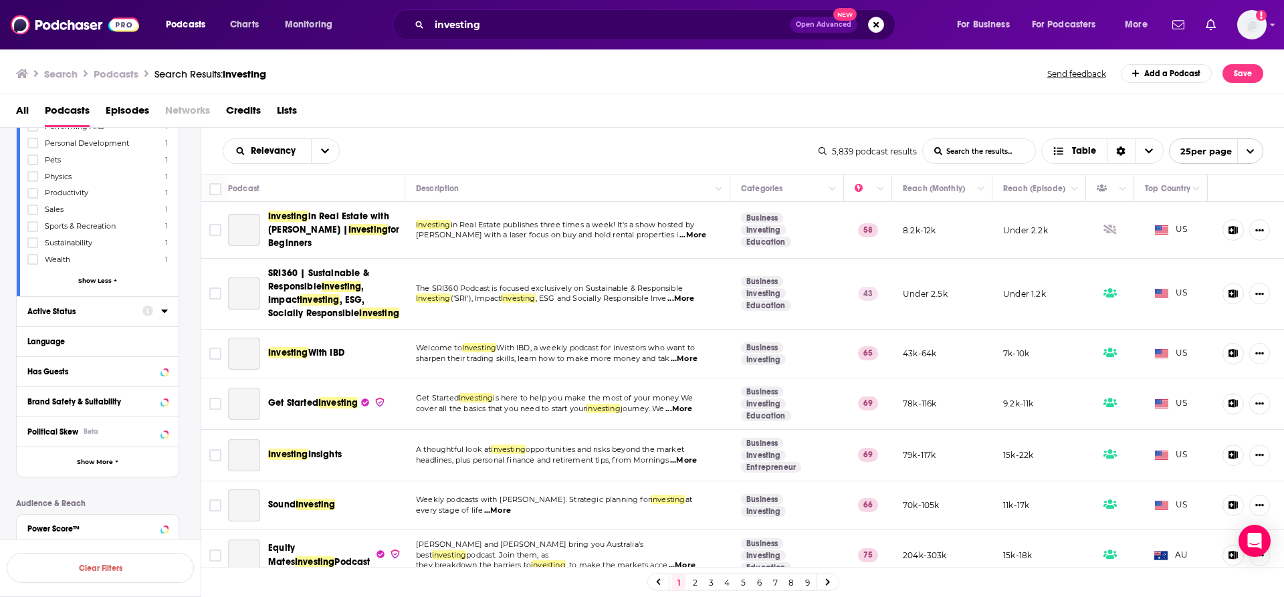
click at [68, 314] on div "Active Status" at bounding box center [80, 311] width 106 height 9
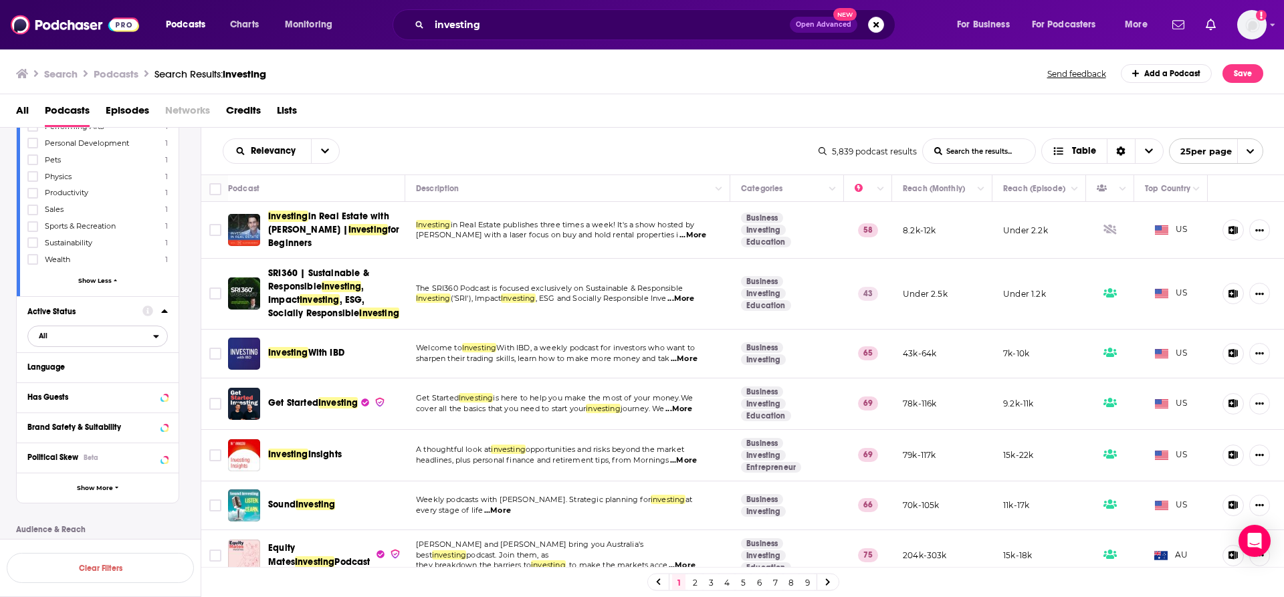
click at [155, 342] on button "All" at bounding box center [97, 336] width 140 height 21
click at [76, 382] on span "Active" at bounding box center [70, 380] width 72 height 7
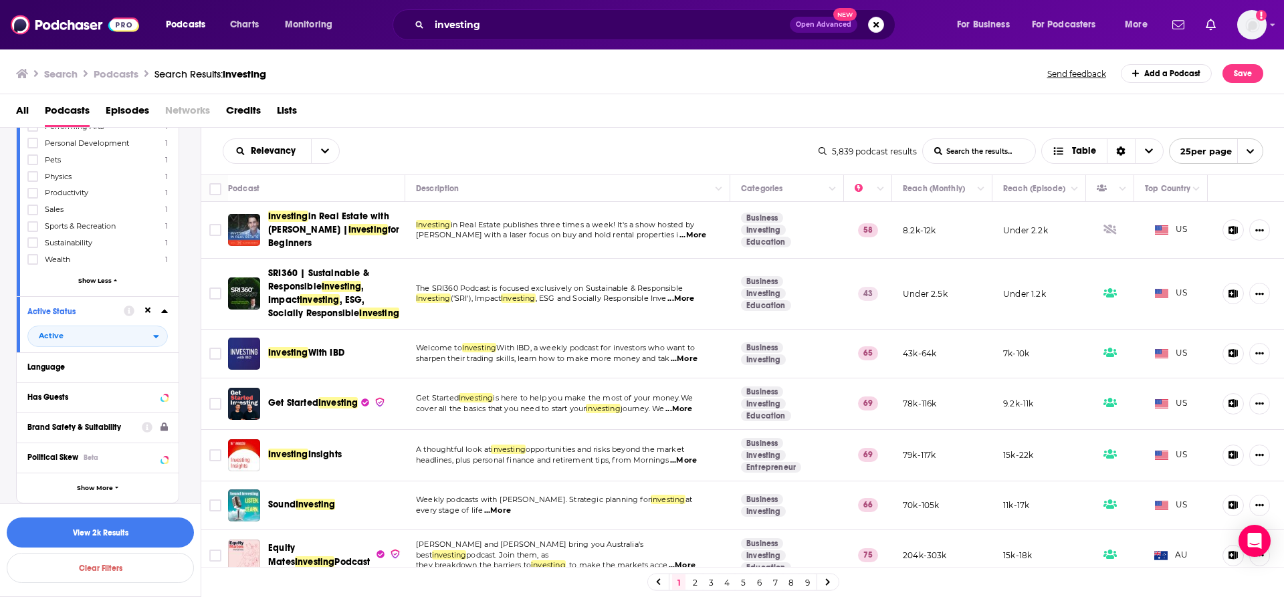
click at [94, 430] on div "Brand Safety & Suitability" at bounding box center [80, 427] width 106 height 9
click at [96, 486] on span "Show More" at bounding box center [95, 487] width 36 height 7
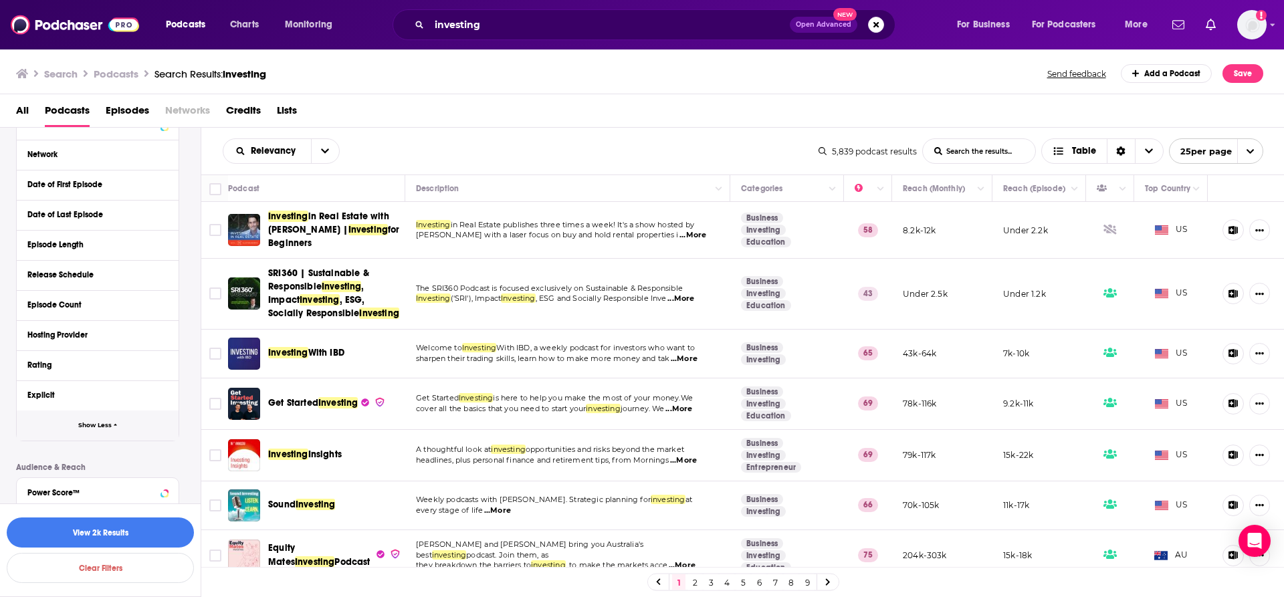
scroll to position [2274, 0]
click at [45, 365] on div "Rating" at bounding box center [89, 363] width 125 height 9
click at [155, 393] on icon "open menu" at bounding box center [156, 389] width 6 height 9
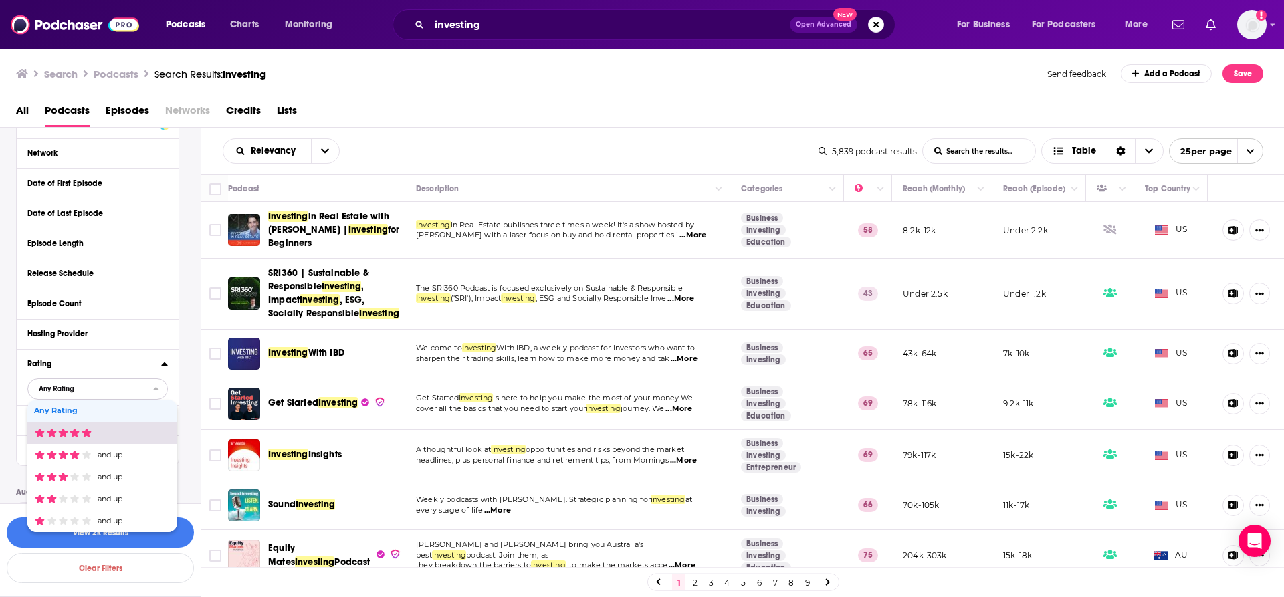
click at [120, 434] on span "filter dropdown" at bounding box center [100, 433] width 132 height 9
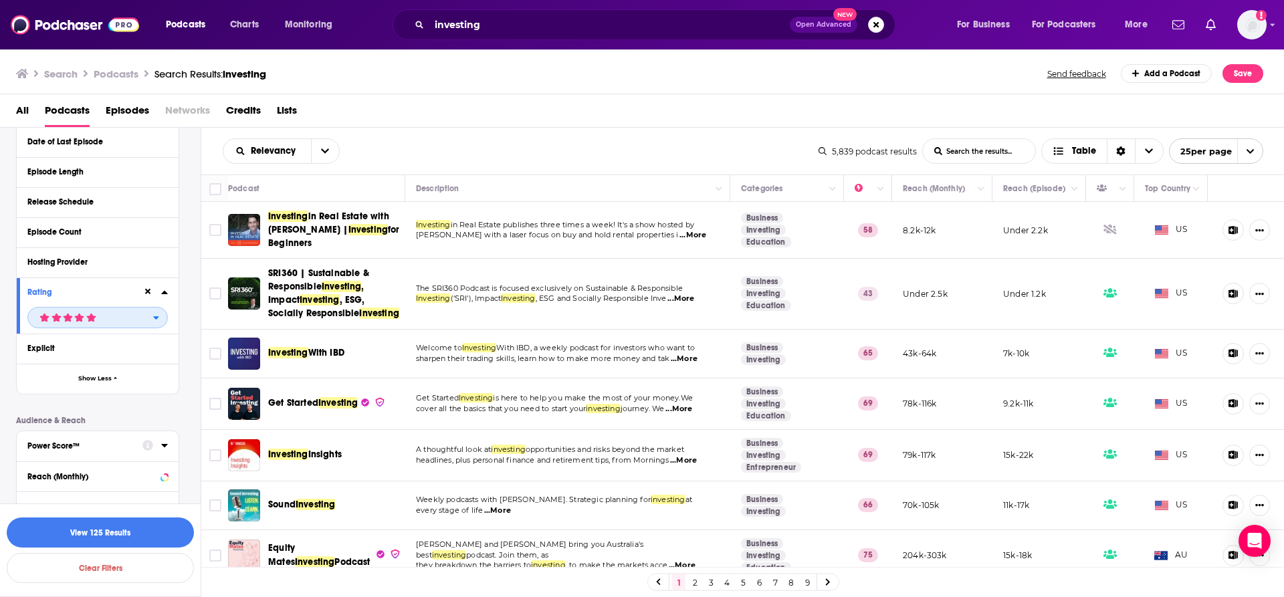
scroll to position [2475, 0]
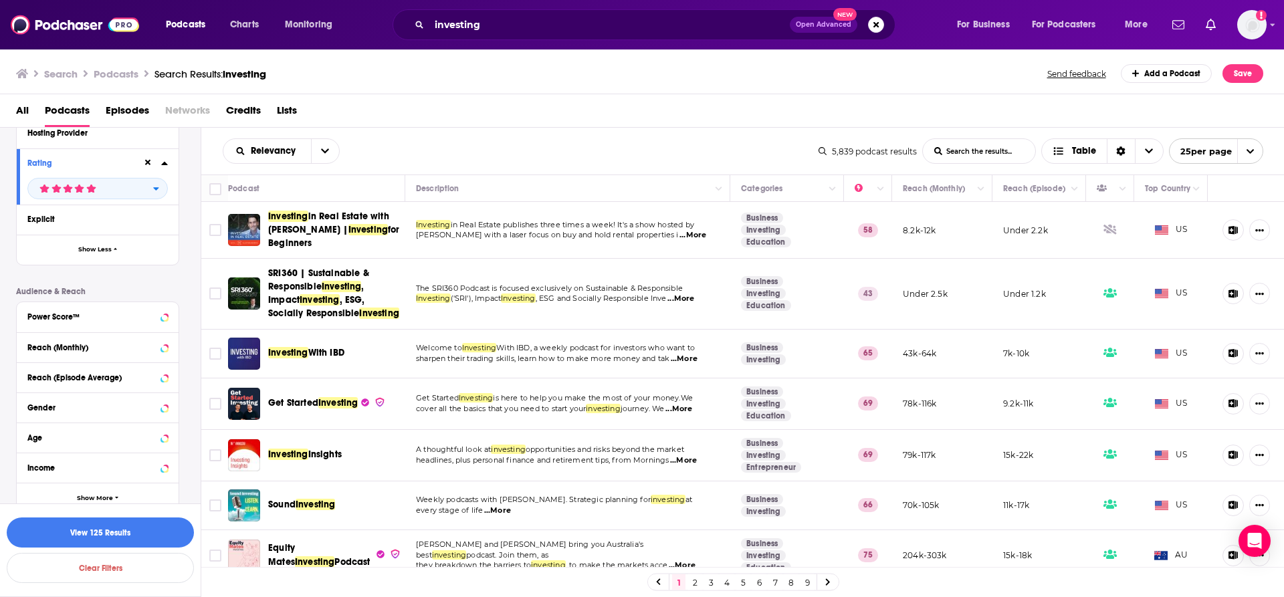
click at [113, 325] on div "Power Score™" at bounding box center [98, 317] width 162 height 30
click at [54, 314] on div "Power Score™" at bounding box center [80, 316] width 106 height 9
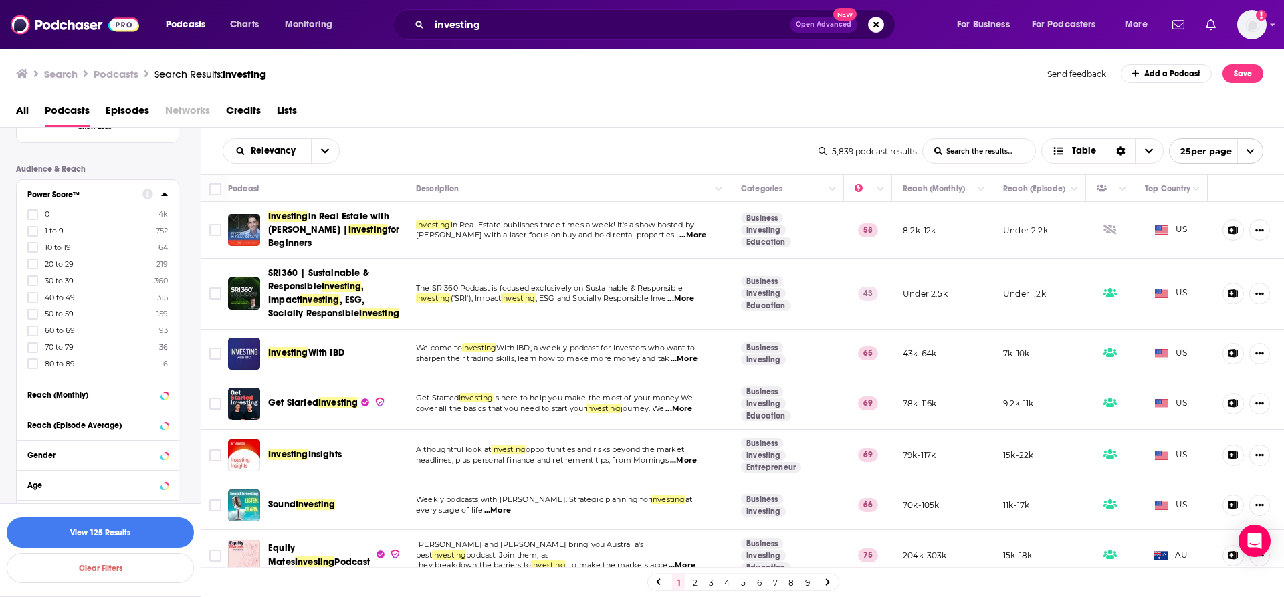
scroll to position [2609, 0]
click at [33, 301] on icon at bounding box center [33, 303] width 8 height 8
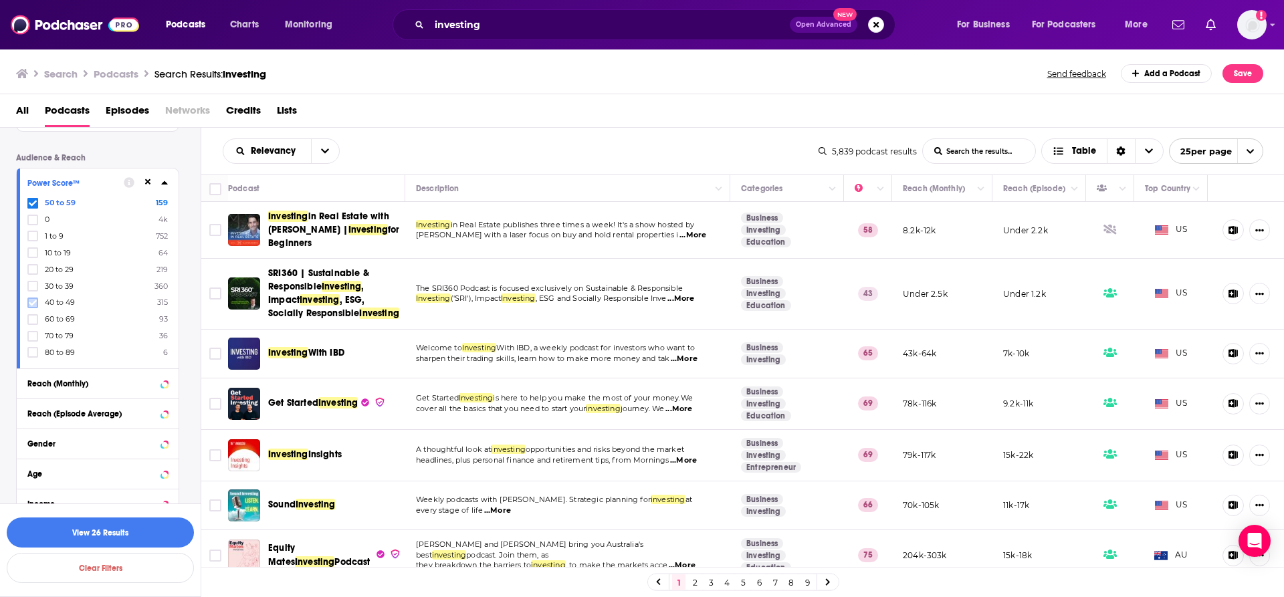
click at [29, 300] on icon at bounding box center [33, 303] width 8 height 8
click at [31, 316] on icon at bounding box center [33, 320] width 8 height 8
drag, startPoint x: 32, startPoint y: 335, endPoint x: 36, endPoint y: 347, distance: 12.7
click at [33, 335] on icon at bounding box center [33, 336] width 8 height 8
click at [35, 351] on icon at bounding box center [33, 353] width 8 height 6
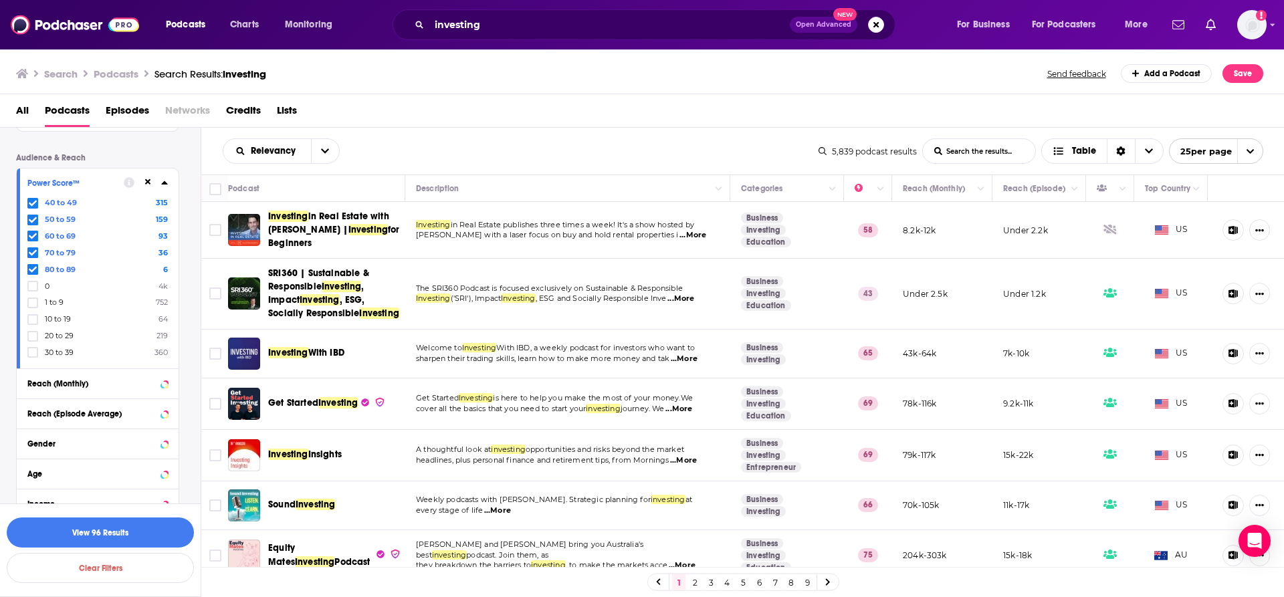
click at [33, 199] on icon at bounding box center [33, 203] width 8 height 8
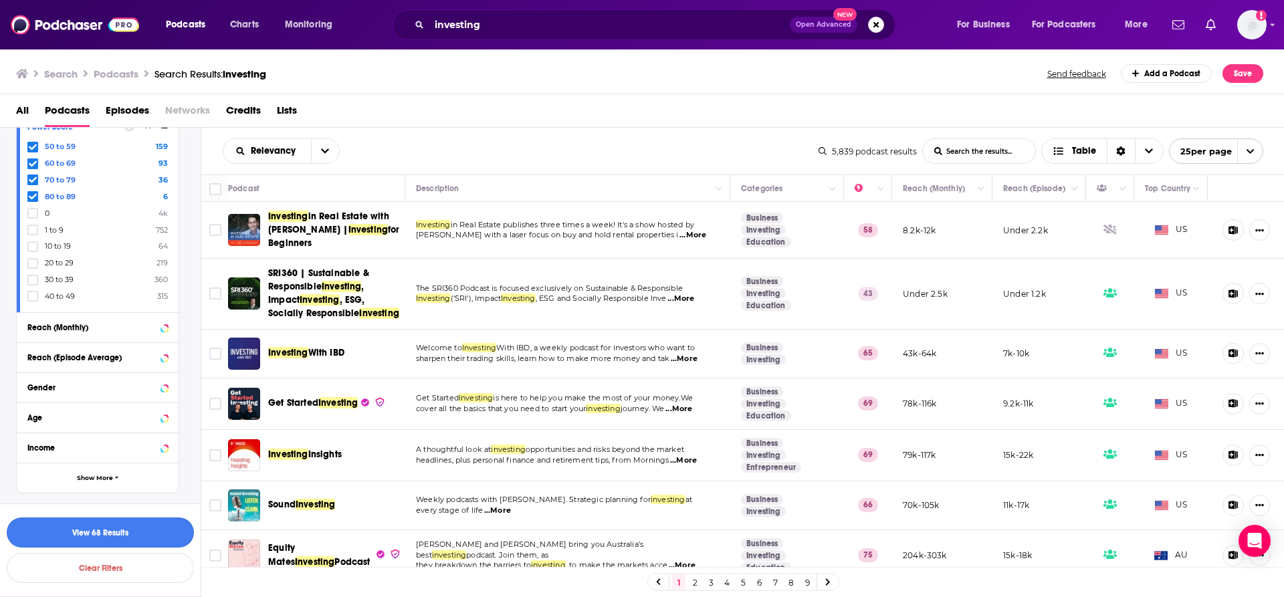
click at [106, 528] on button "View 68 Results" at bounding box center [100, 533] width 187 height 30
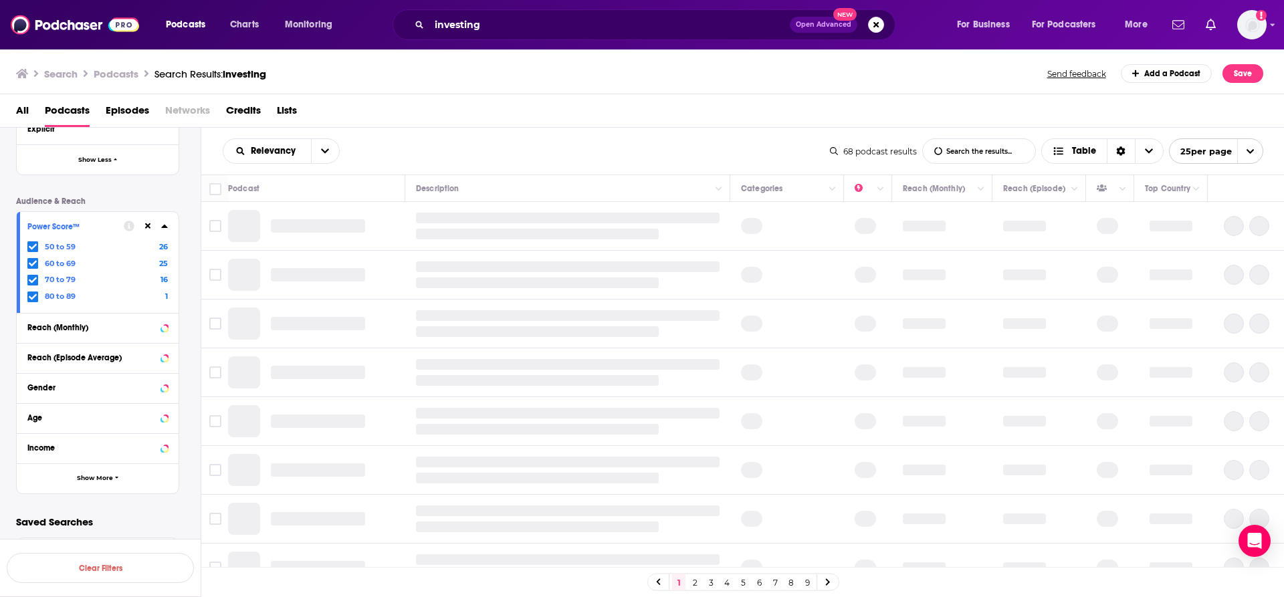
scroll to position [1153, 0]
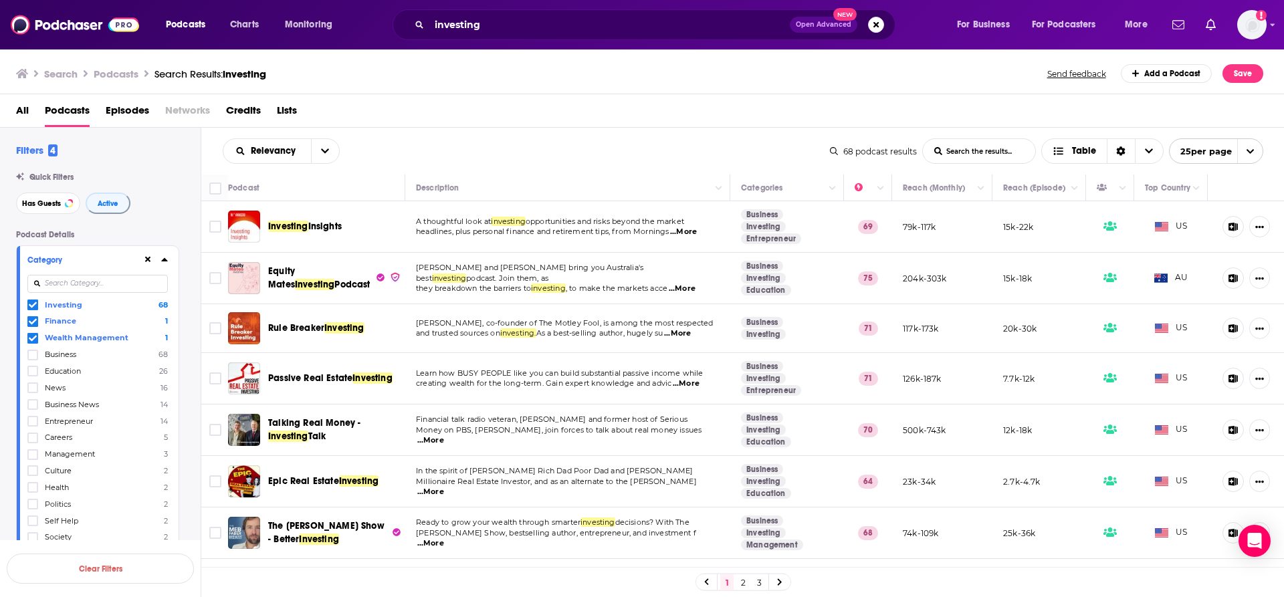
scroll to position [1153, 0]
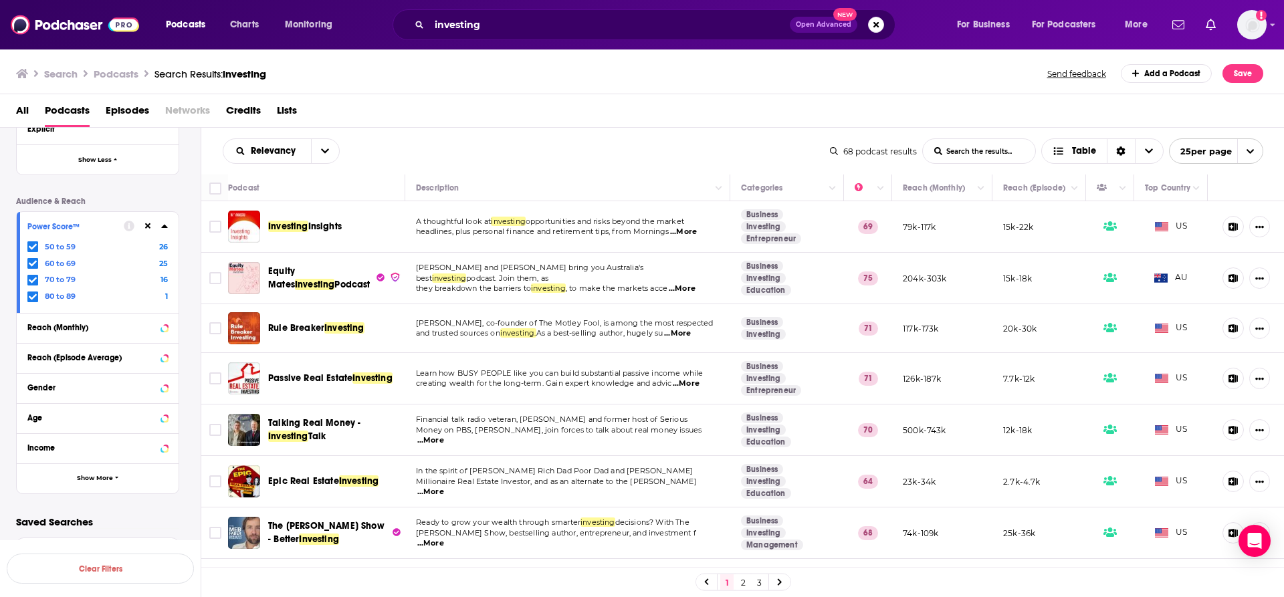
click at [684, 330] on span "...More" at bounding box center [677, 333] width 27 height 11
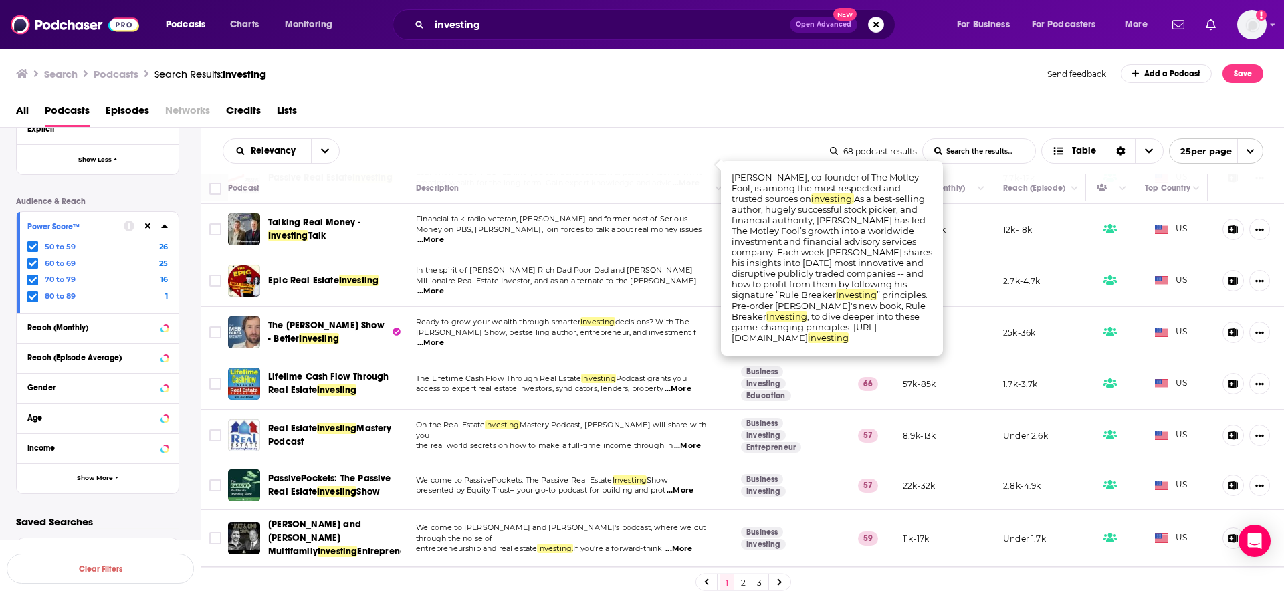
scroll to position [0, 0]
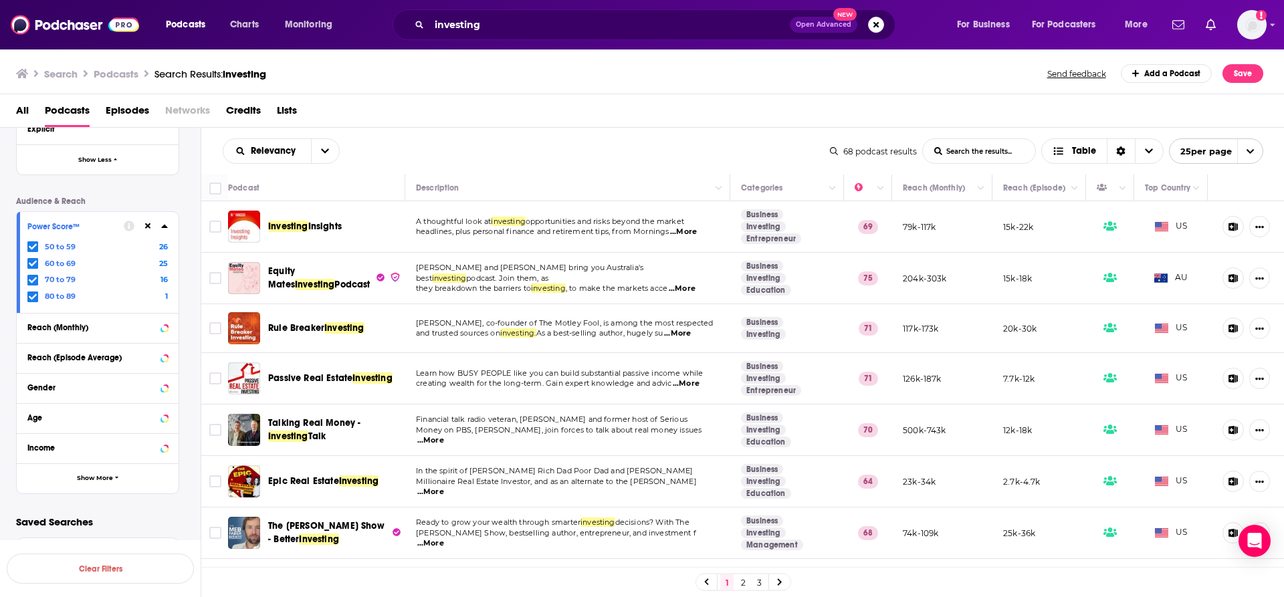
click at [590, 330] on span "As a best-selling author, hugely su" at bounding box center [599, 332] width 127 height 9
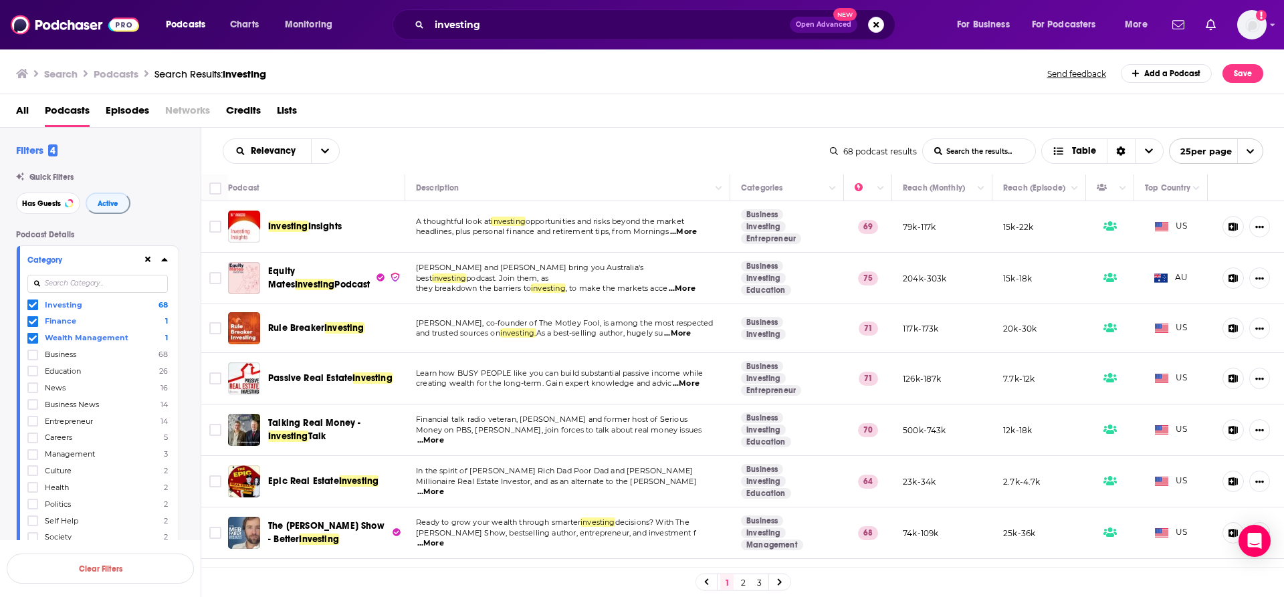
click at [282, 111] on span "Lists" at bounding box center [287, 113] width 20 height 27
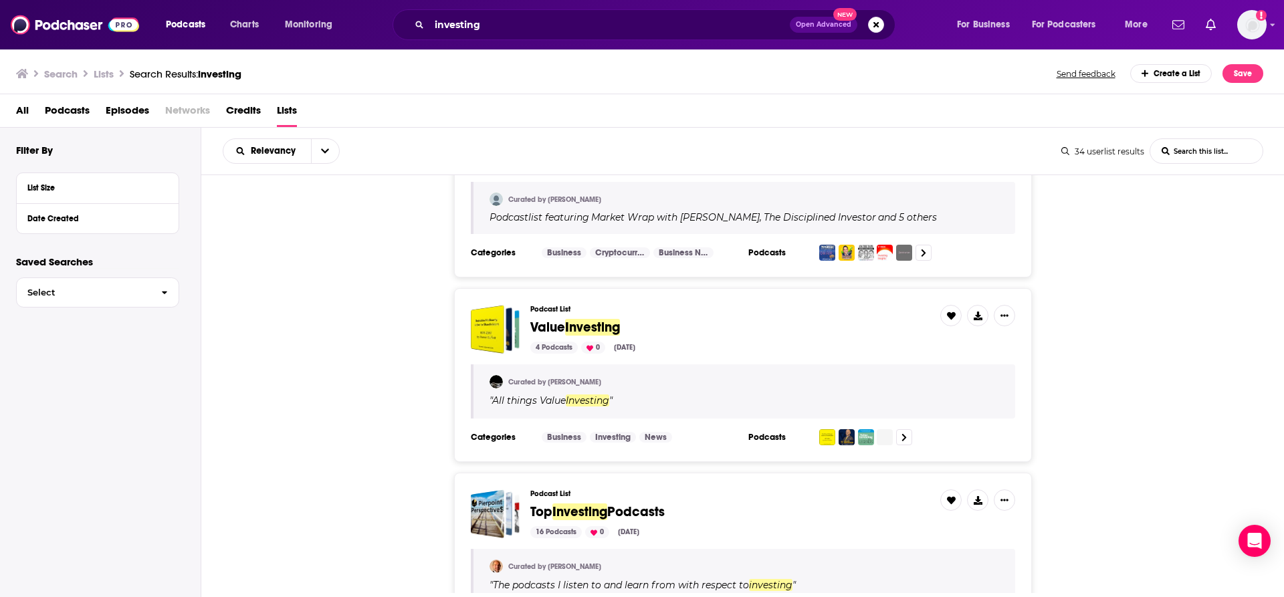
scroll to position [268, 0]
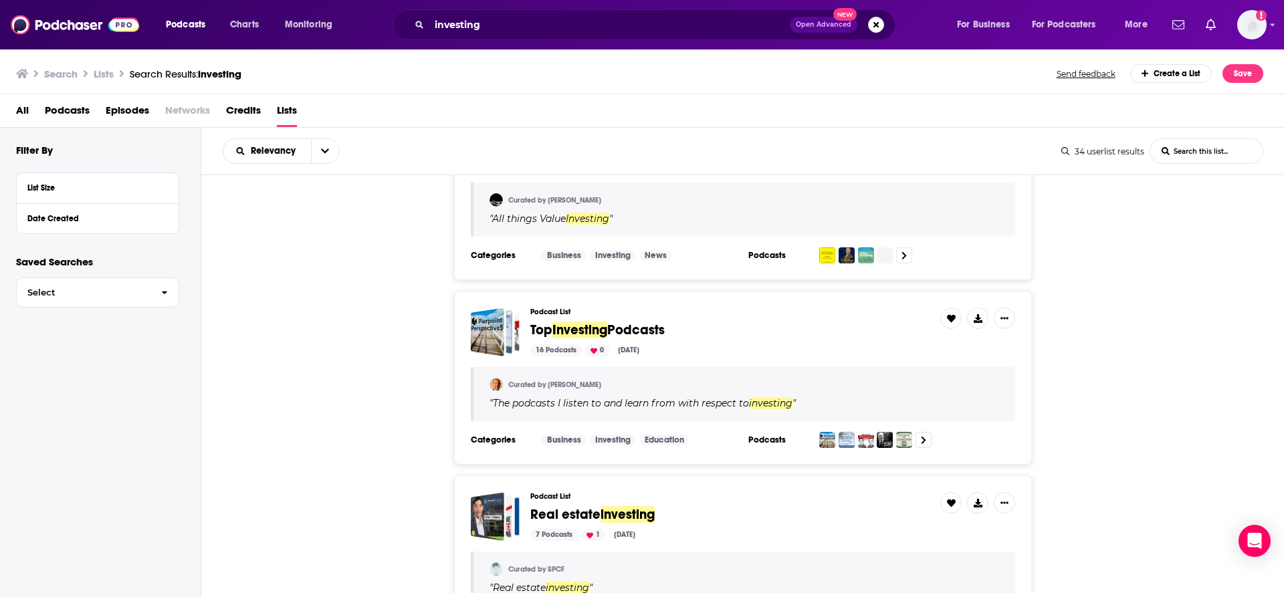
click at [639, 331] on span "Podcasts" at bounding box center [636, 330] width 58 height 17
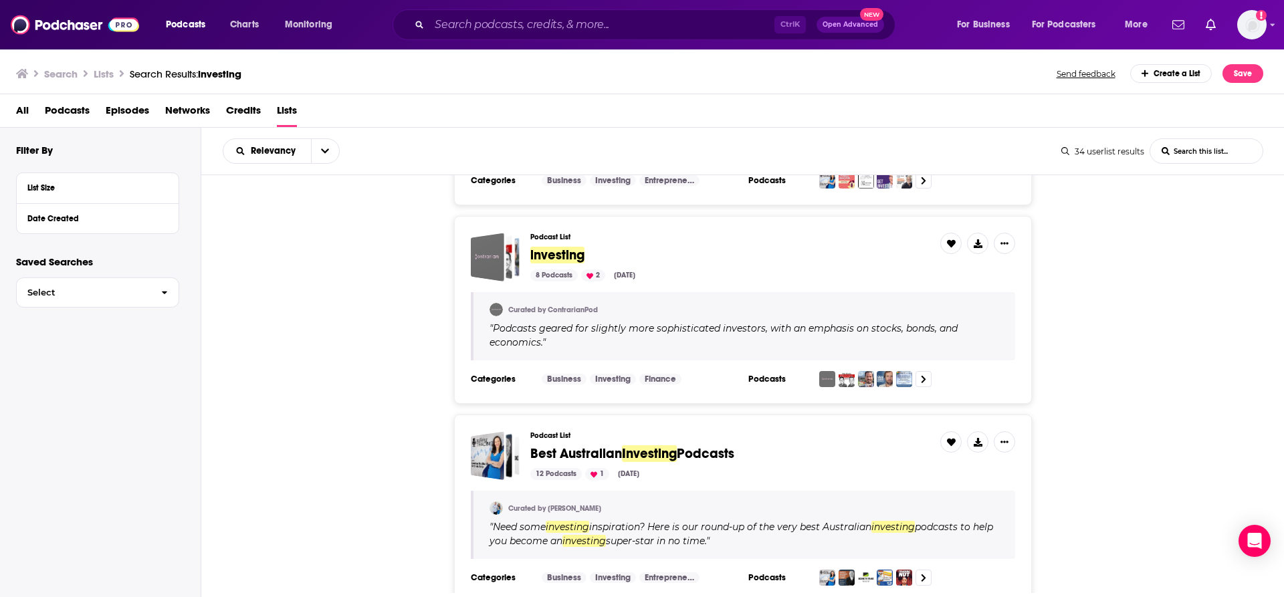
scroll to position [1105, 0]
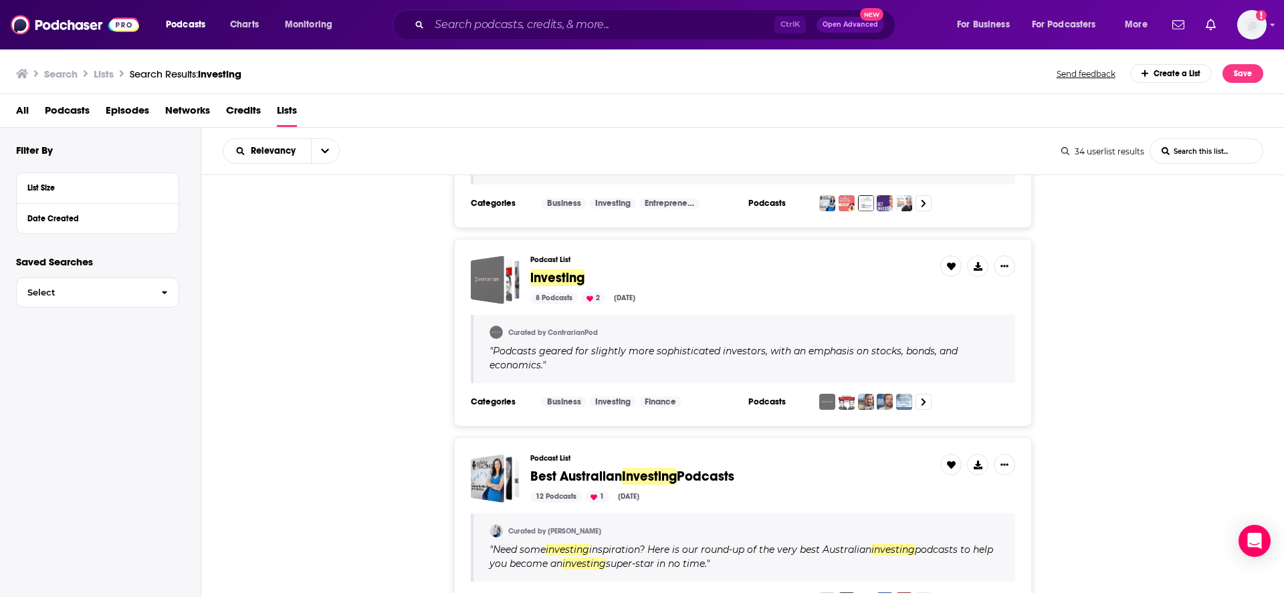
drag, startPoint x: 552, startPoint y: 294, endPoint x: 553, endPoint y: 276, distance: 18.1
click at [553, 276] on span "investing" at bounding box center [557, 278] width 54 height 17
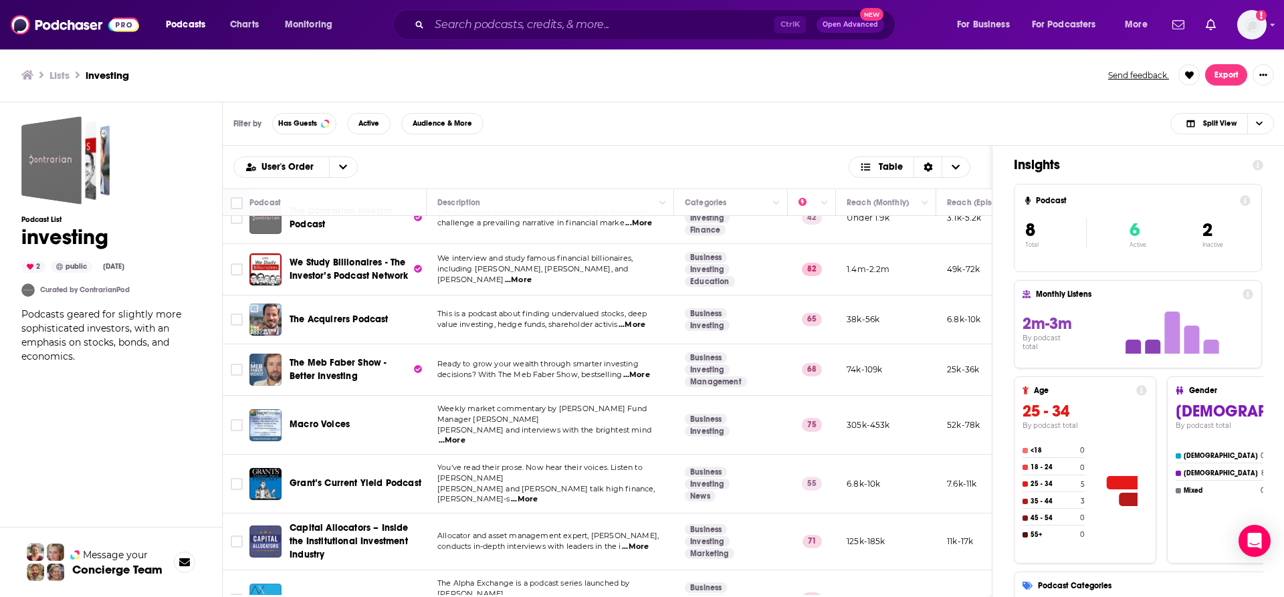
scroll to position [42, 0]
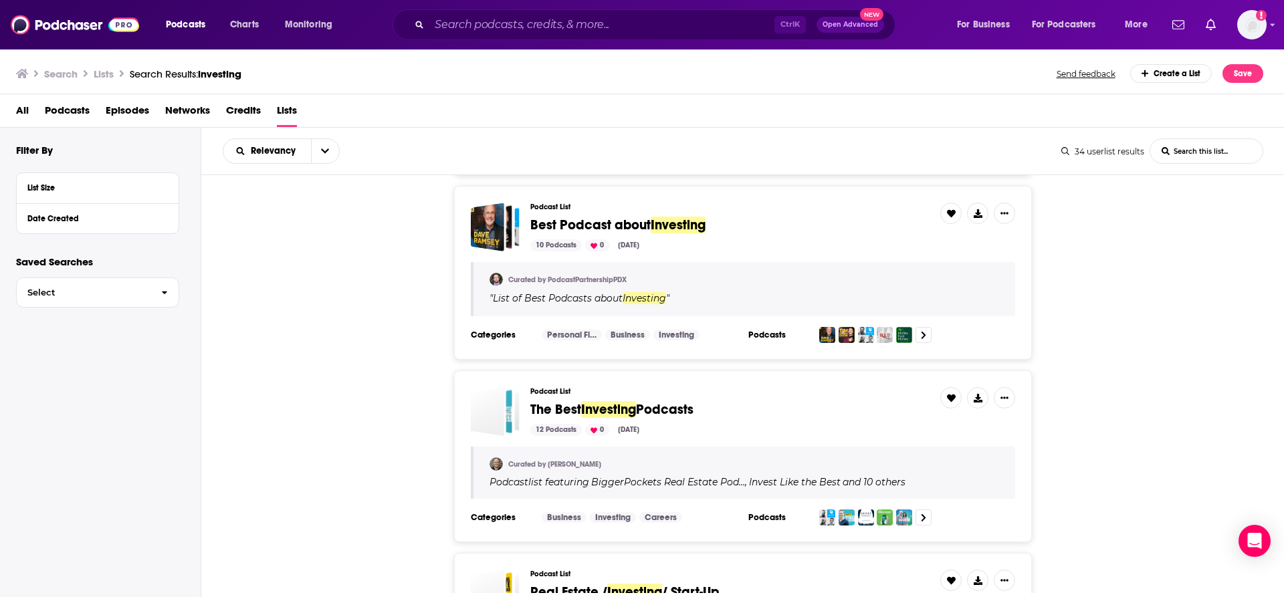
scroll to position [2309, 0]
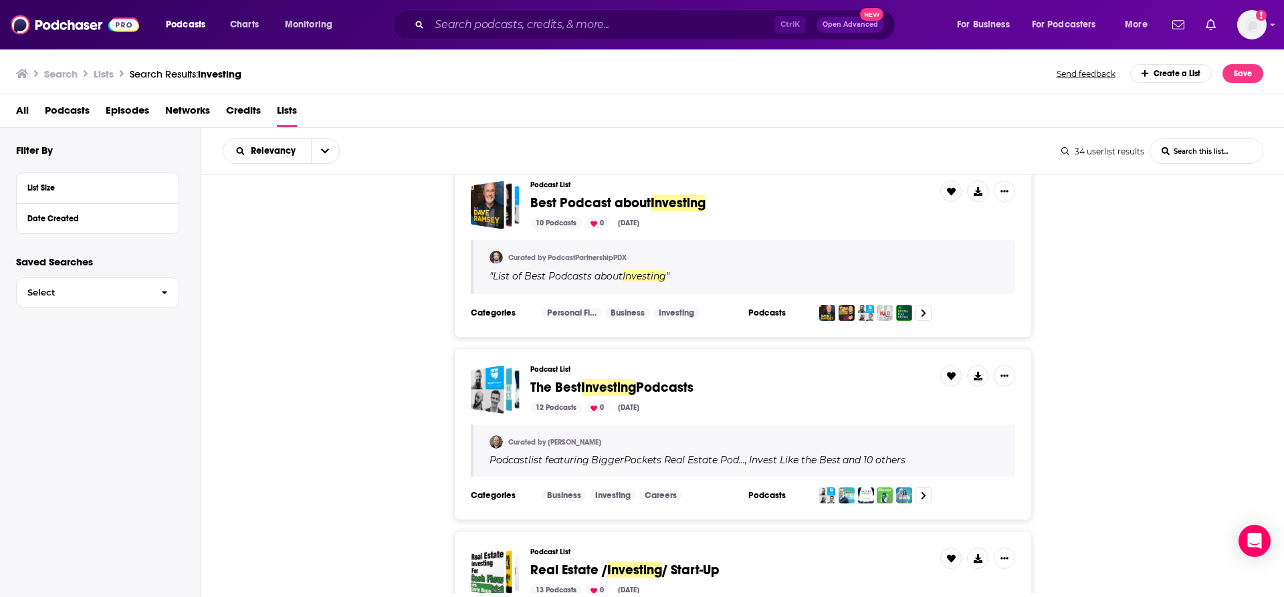
click at [598, 211] on span "Best Podcast about" at bounding box center [590, 203] width 120 height 17
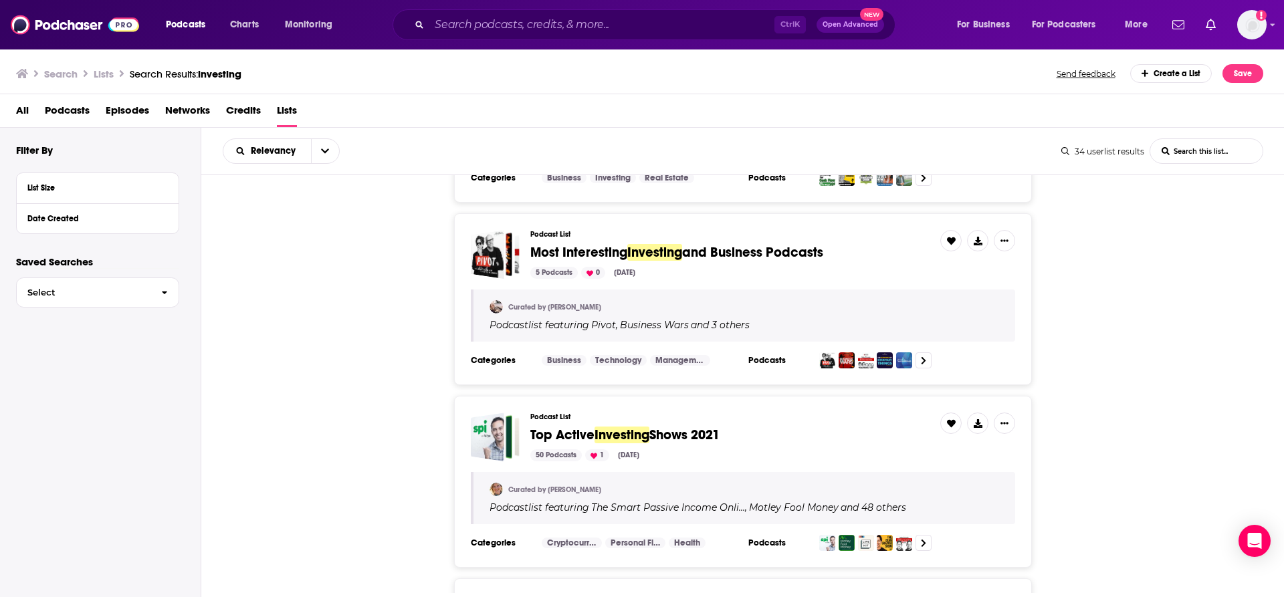
scroll to position [2844, 0]
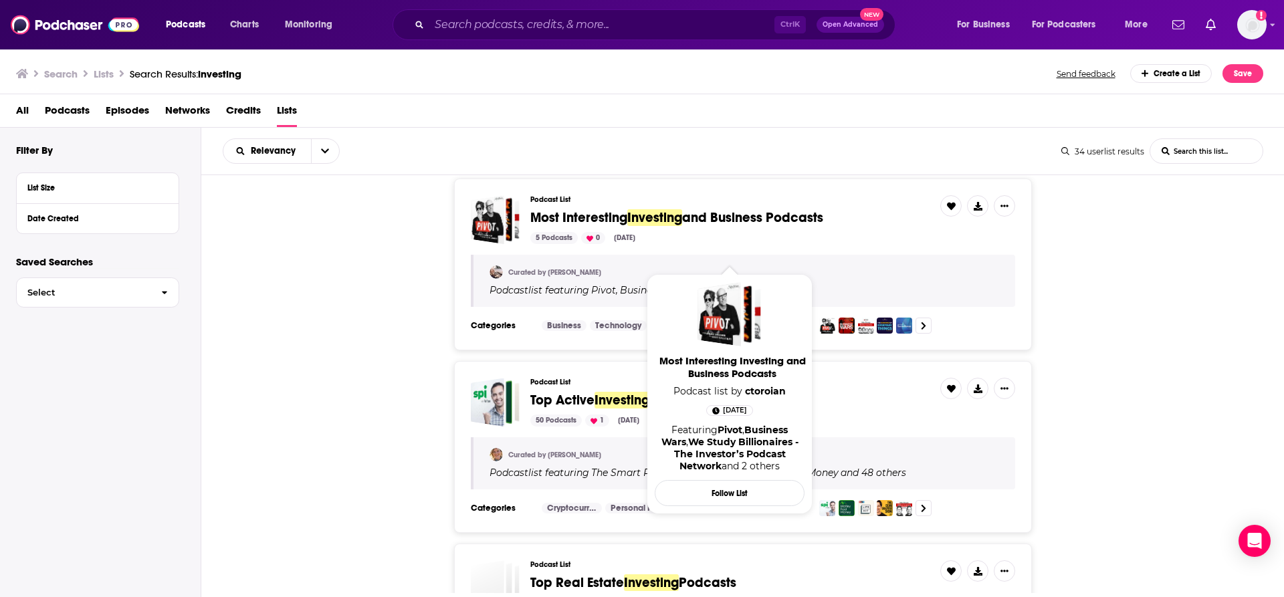
click at [578, 226] on span "Most Interesting" at bounding box center [578, 217] width 97 height 17
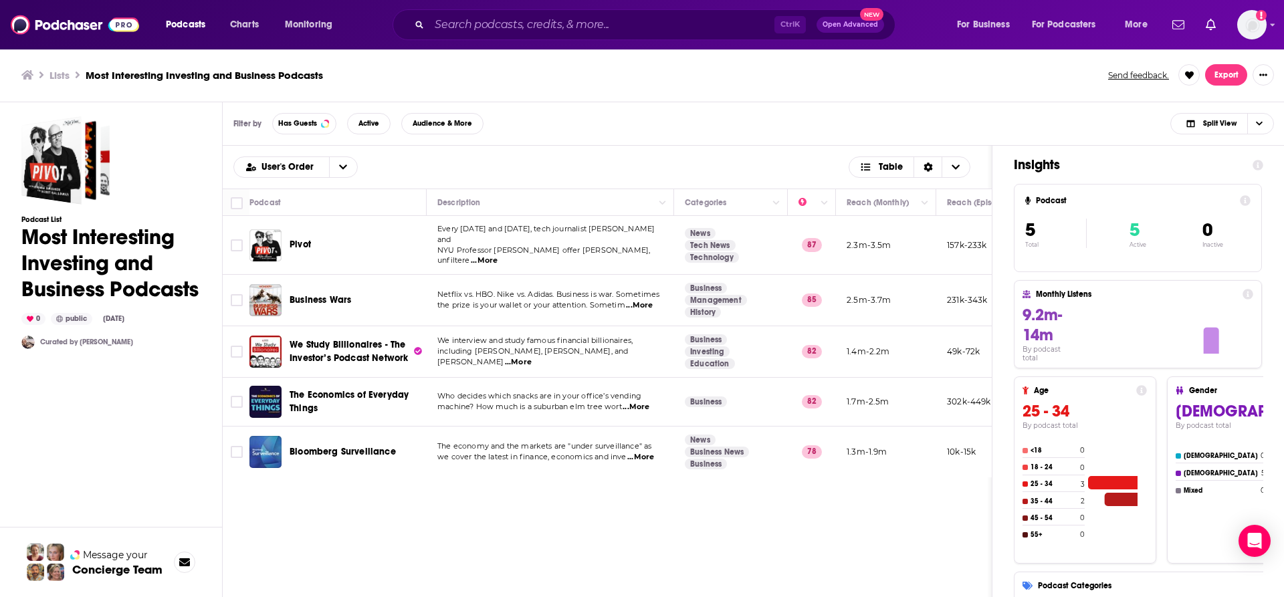
click at [532, 357] on span "...More" at bounding box center [518, 362] width 27 height 11
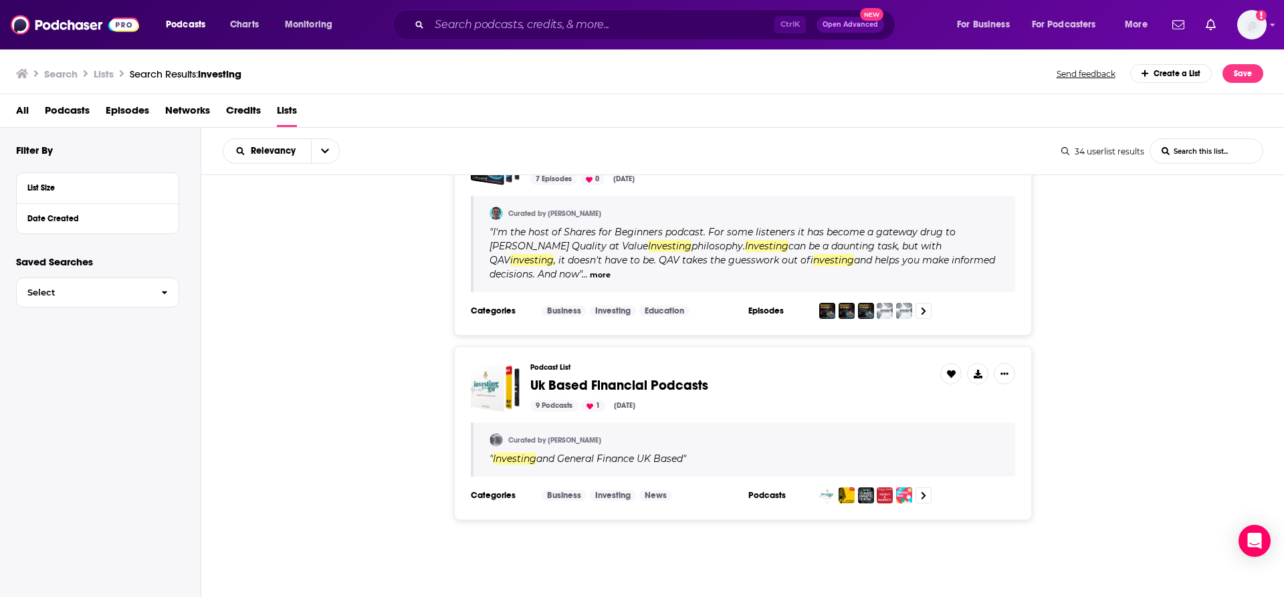
scroll to position [4048, 0]
